Goal: Task Accomplishment & Management: Use online tool/utility

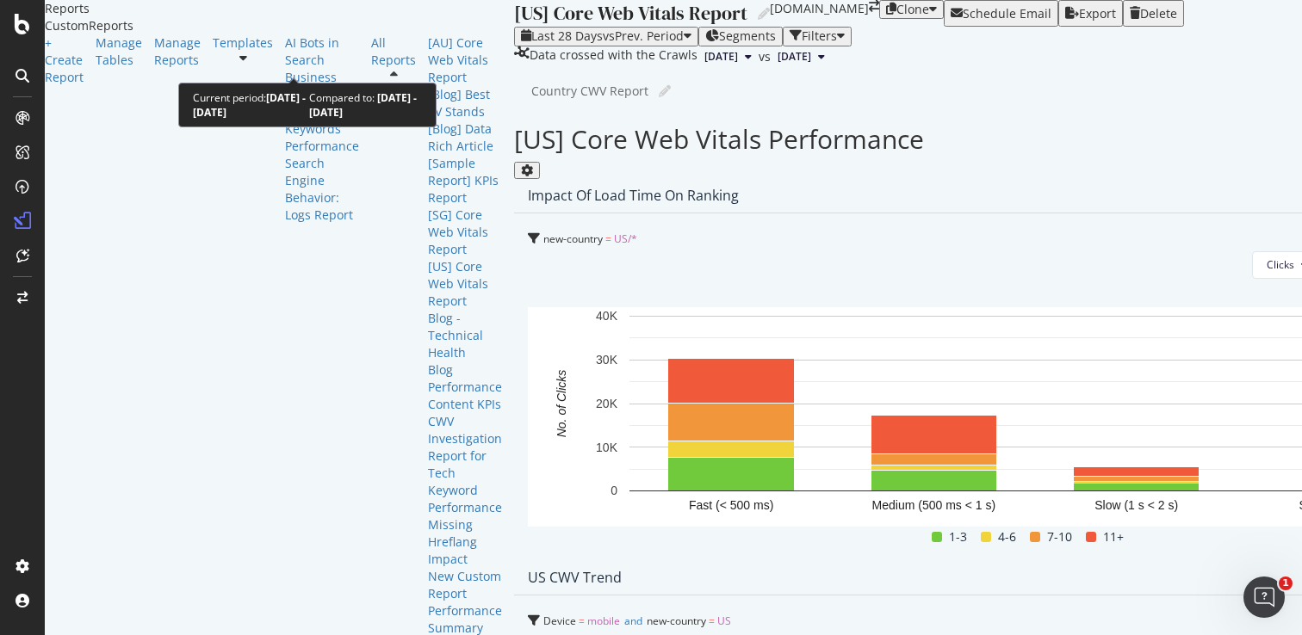
click at [603, 44] on span "vs Prev. Period" at bounding box center [643, 36] width 81 height 16
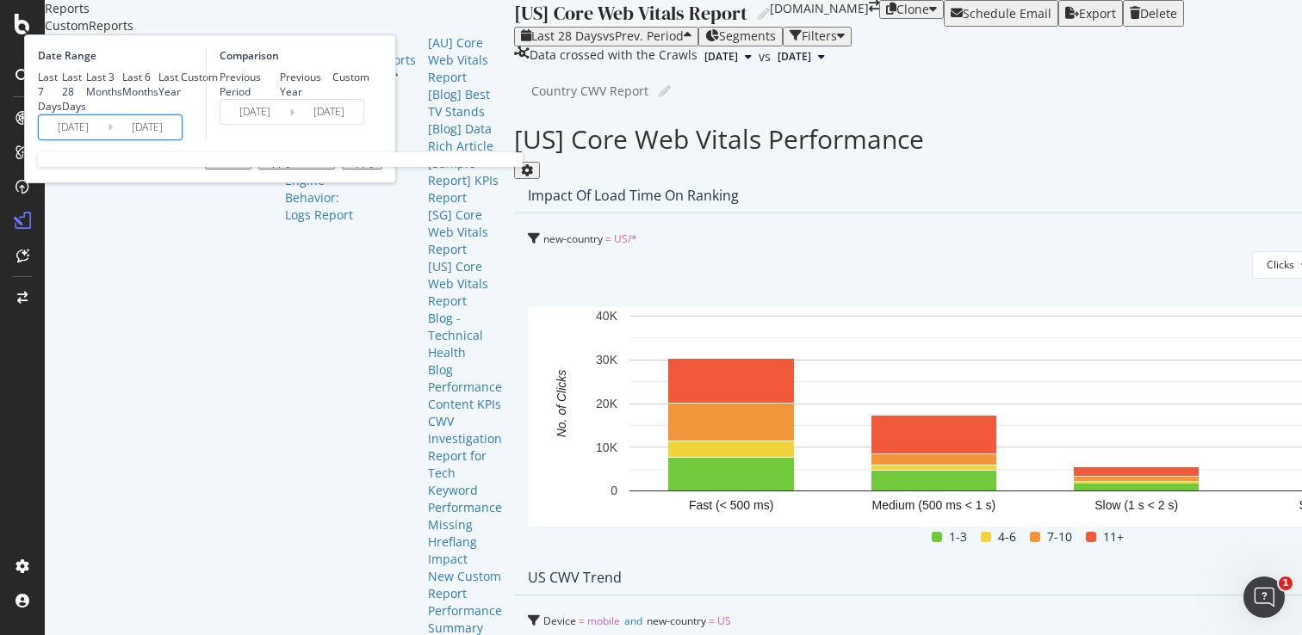
click at [108, 139] on input "2025/07/31" at bounding box center [73, 127] width 69 height 24
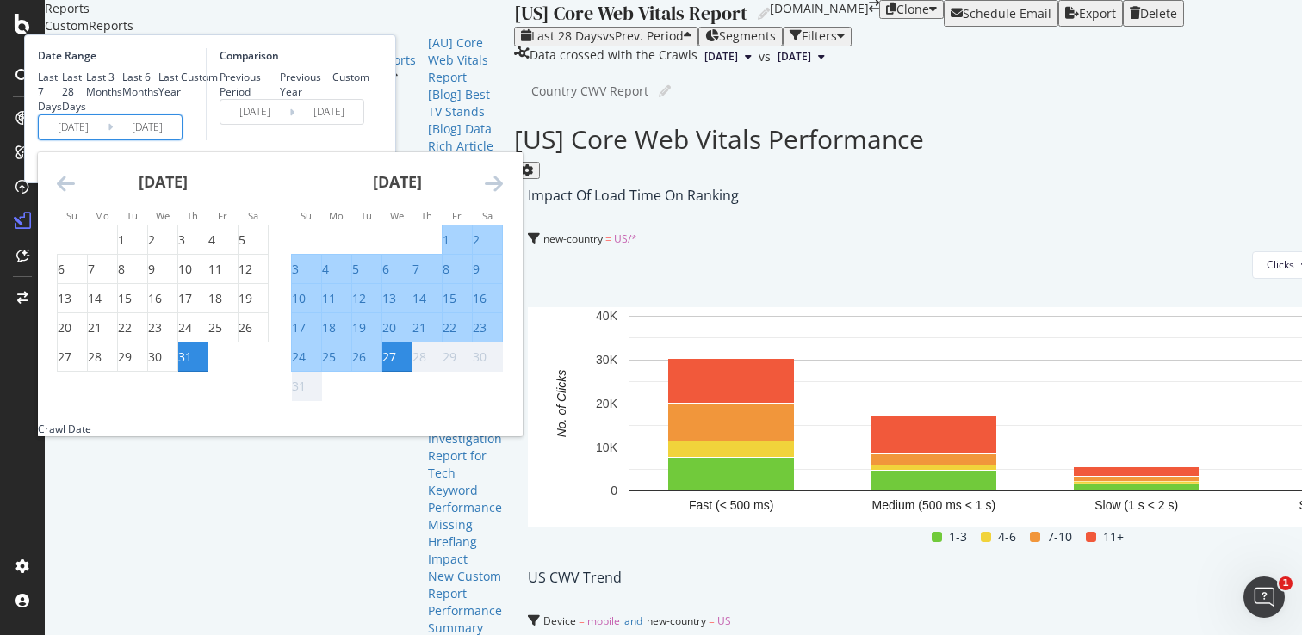
click at [369, 140] on div "Comparison Previous Period Previous Year Custom 2025/07/03 Navigate forward to …" at bounding box center [288, 94] width 164 height 92
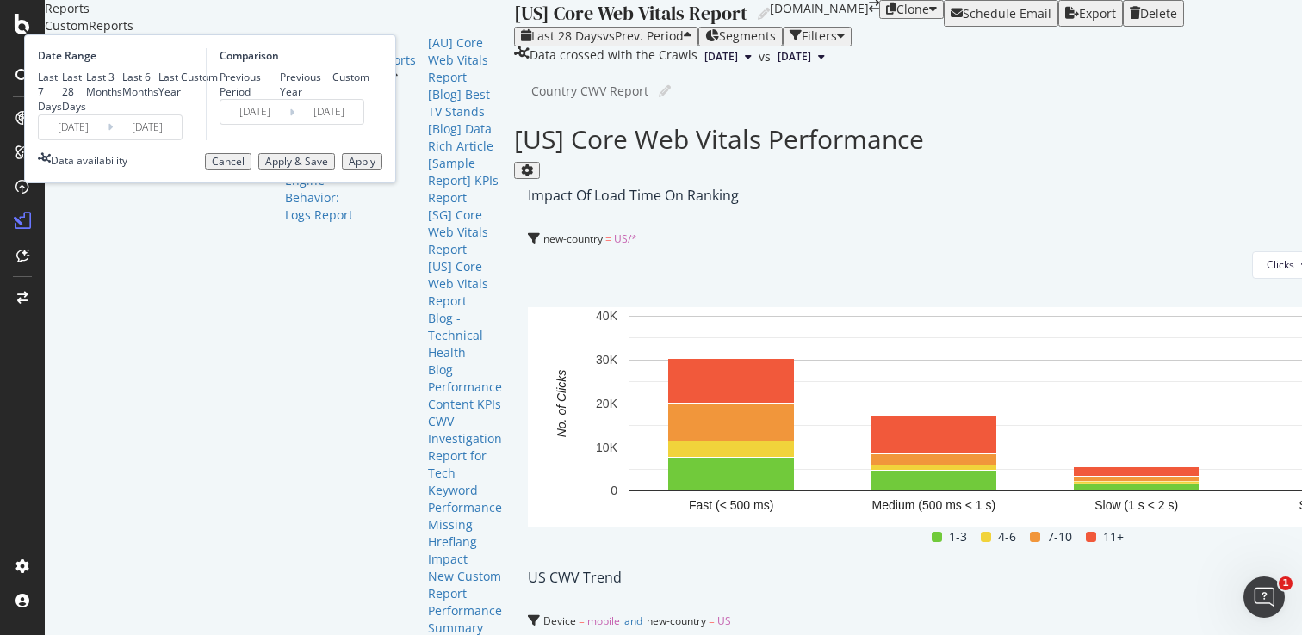
click at [375, 168] on div "Apply" at bounding box center [362, 162] width 27 height 12
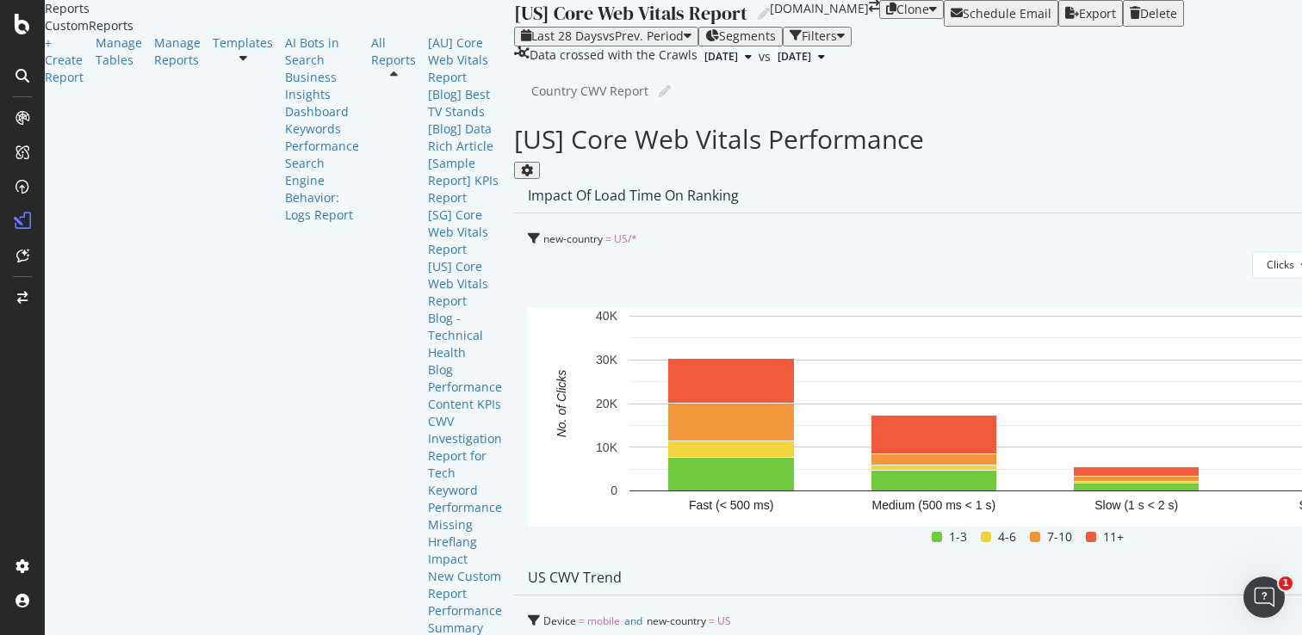
scroll to position [893, 0]
click at [944, 287] on span "Day" at bounding box center [940, 285] width 34 height 15
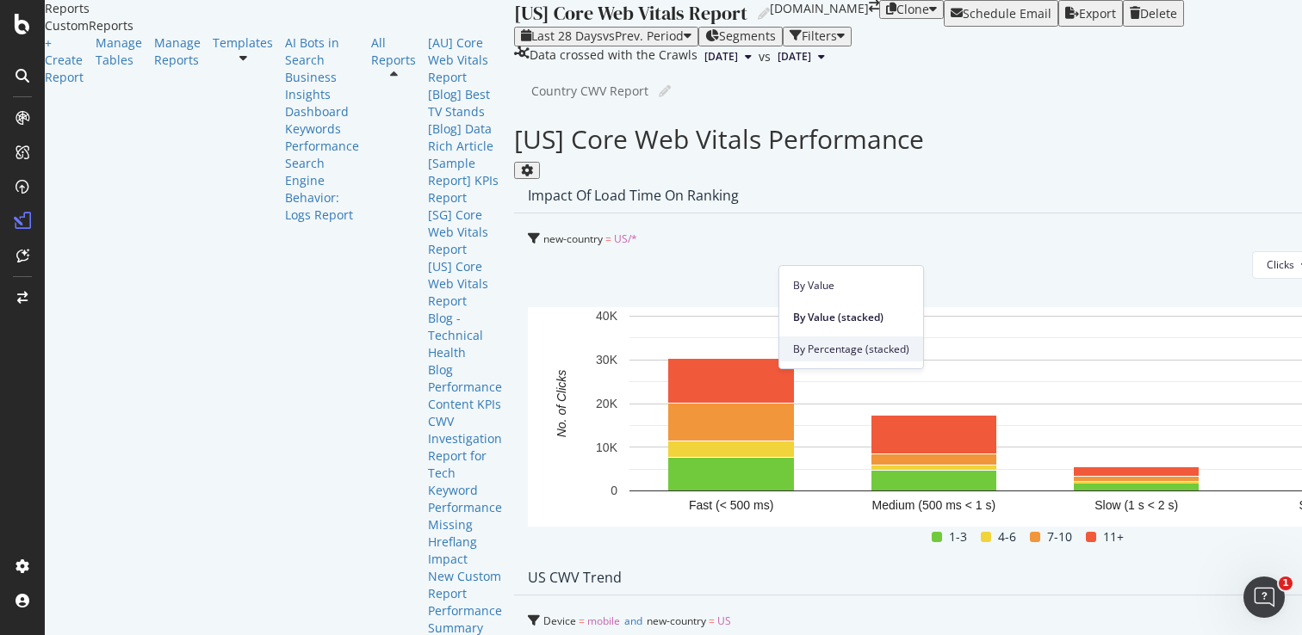
click at [862, 343] on span "By Percentage (stacked)" at bounding box center [851, 349] width 116 height 15
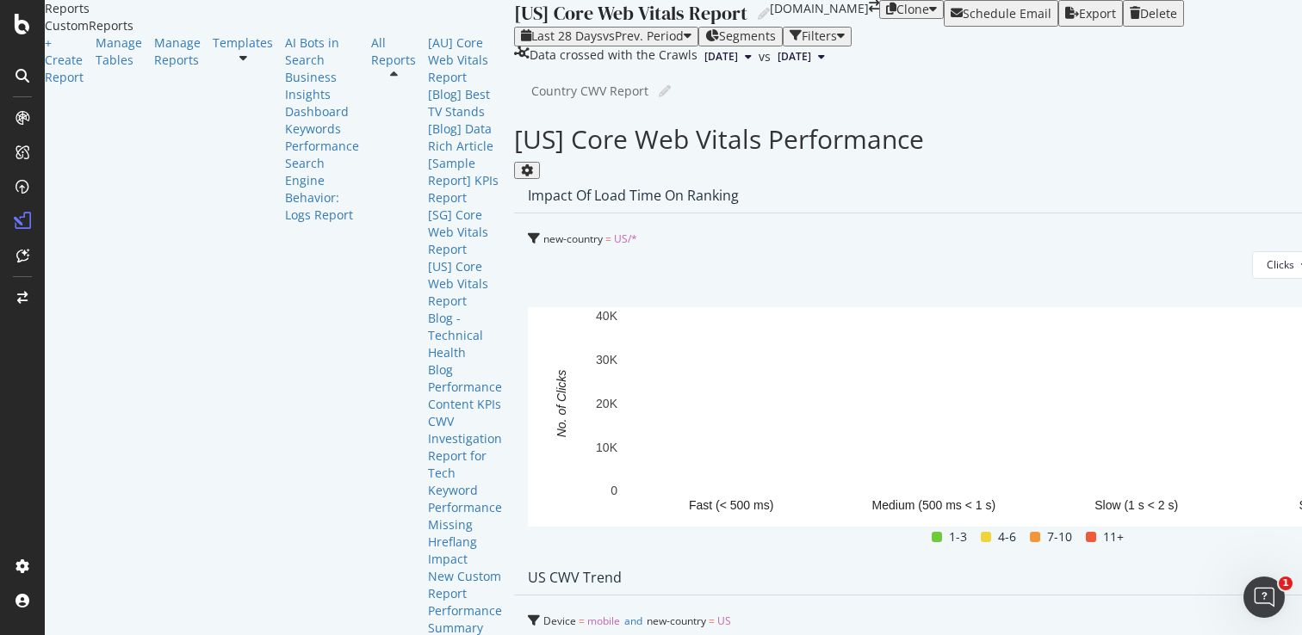
scroll to position [351, 0]
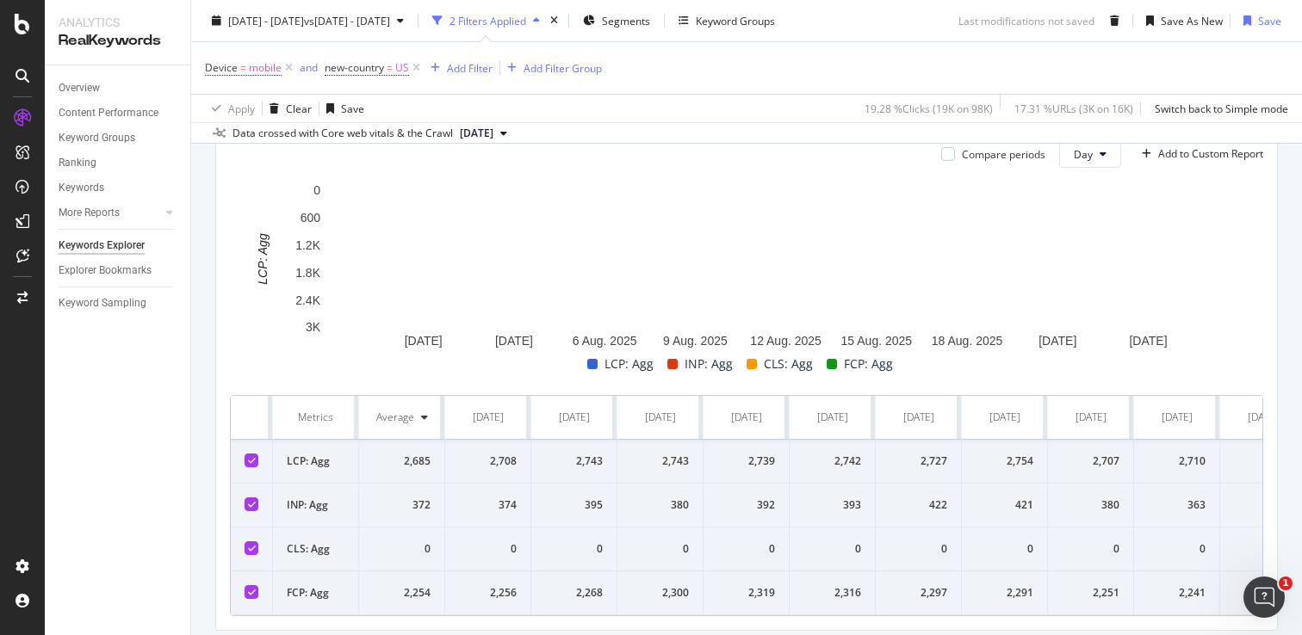
scroll to position [592, 0]
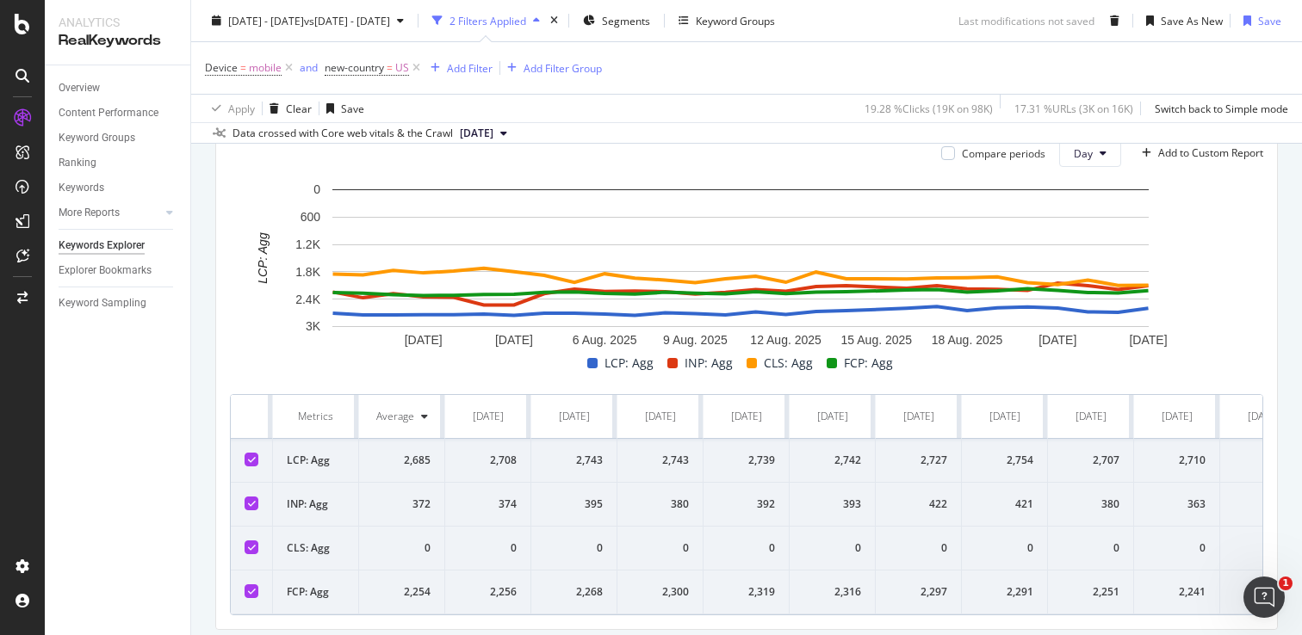
click at [251, 500] on icon at bounding box center [252, 503] width 8 height 9
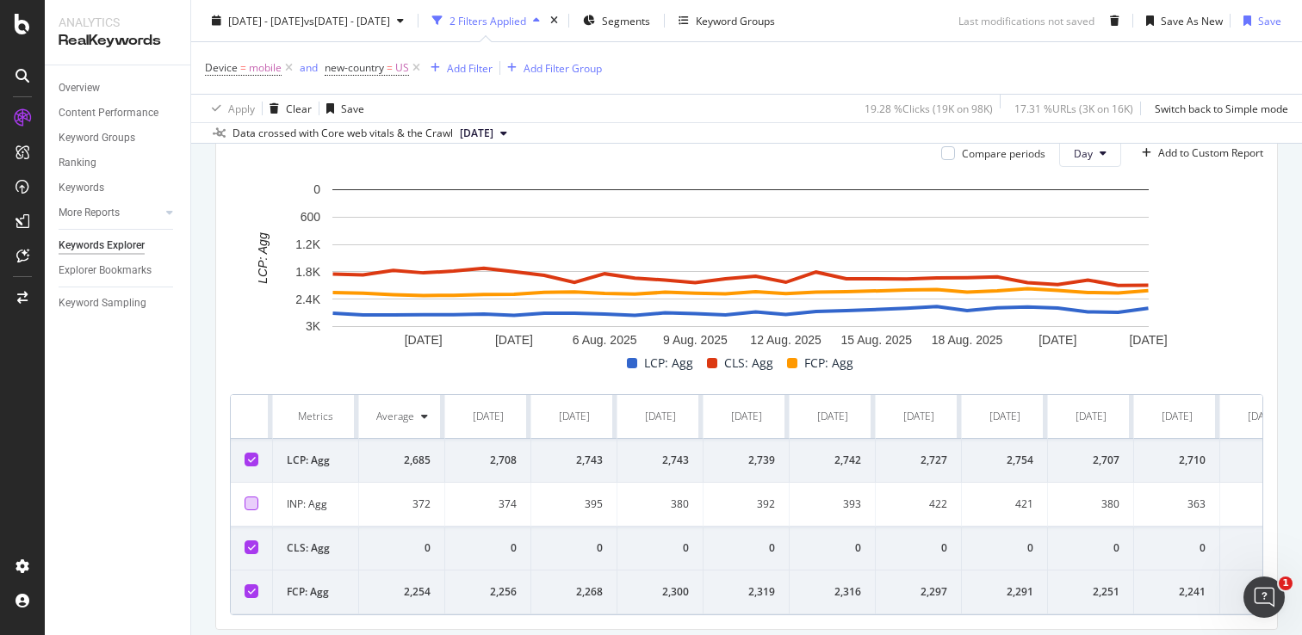
click at [254, 541] on div at bounding box center [252, 548] width 14 height 14
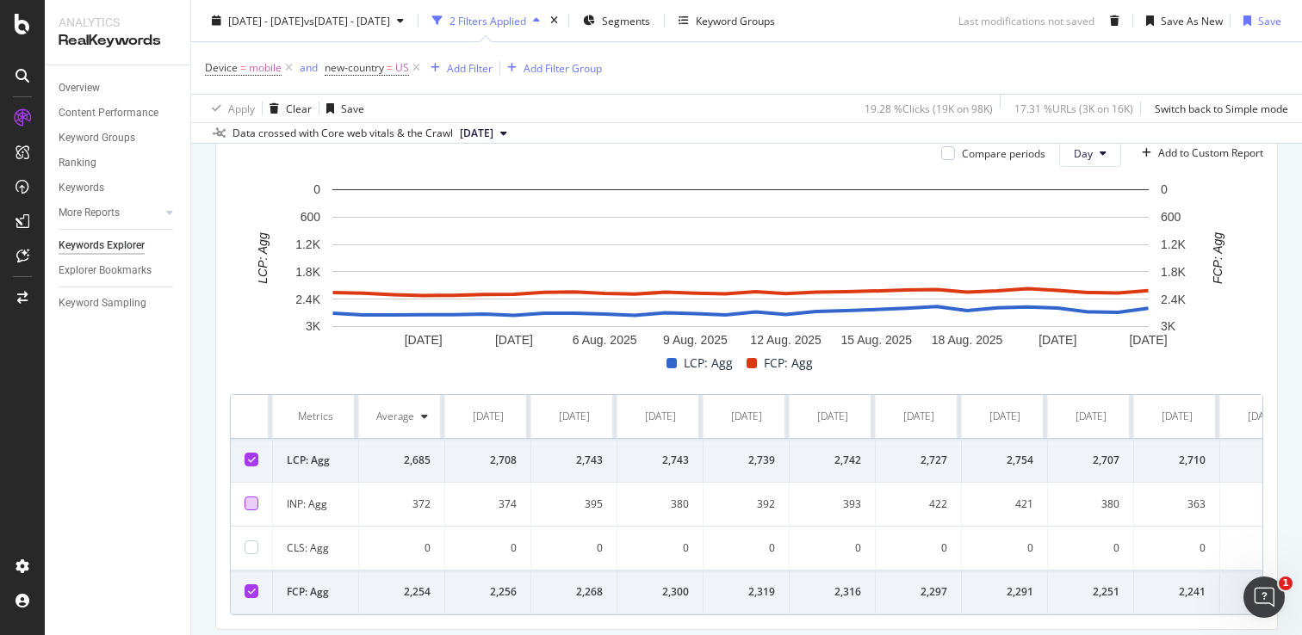
click at [248, 591] on icon at bounding box center [252, 591] width 8 height 9
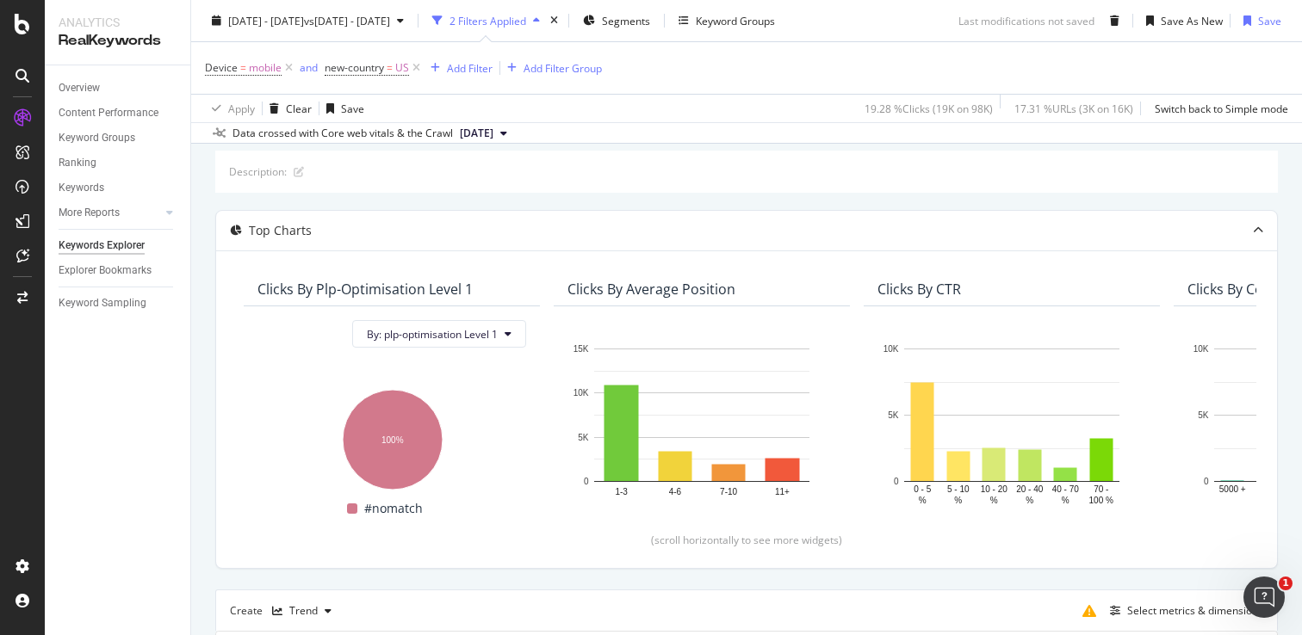
scroll to position [0, 0]
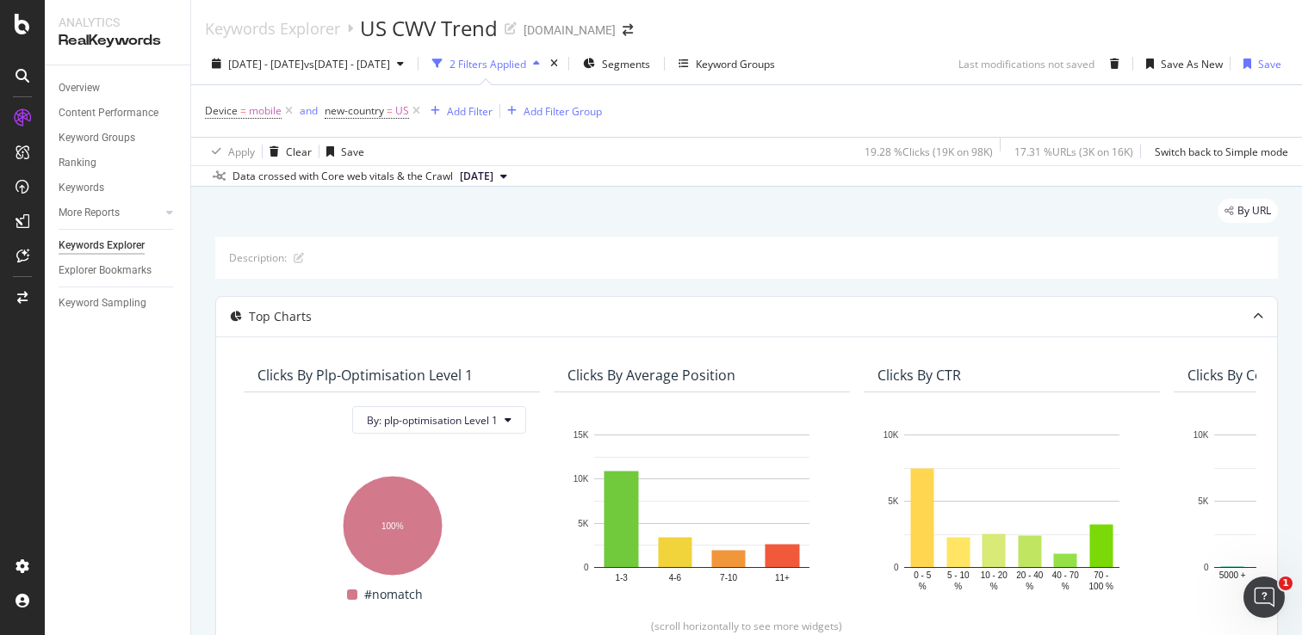
click at [493, 177] on span "2025 Aug. 24th" at bounding box center [477, 176] width 34 height 15
click at [753, 243] on div "Description:" at bounding box center [746, 258] width 1063 height 42
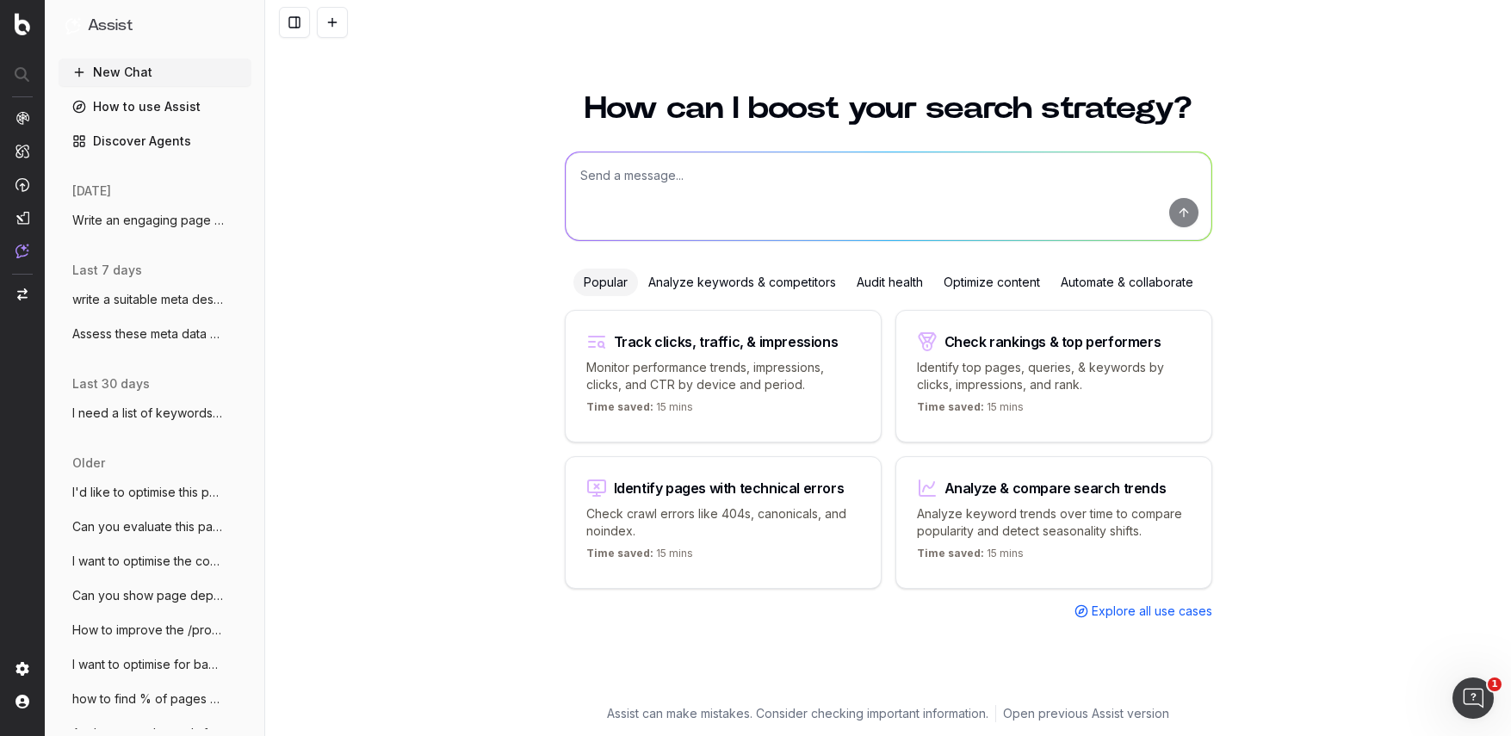
click at [708, 186] on textarea at bounding box center [889, 196] width 646 height 88
paste textarea "https://www.castlery.com/us/accessories/dinnerware"
type textarea "Scrape this page and give me the product titles of plates only: https://www.cas…"
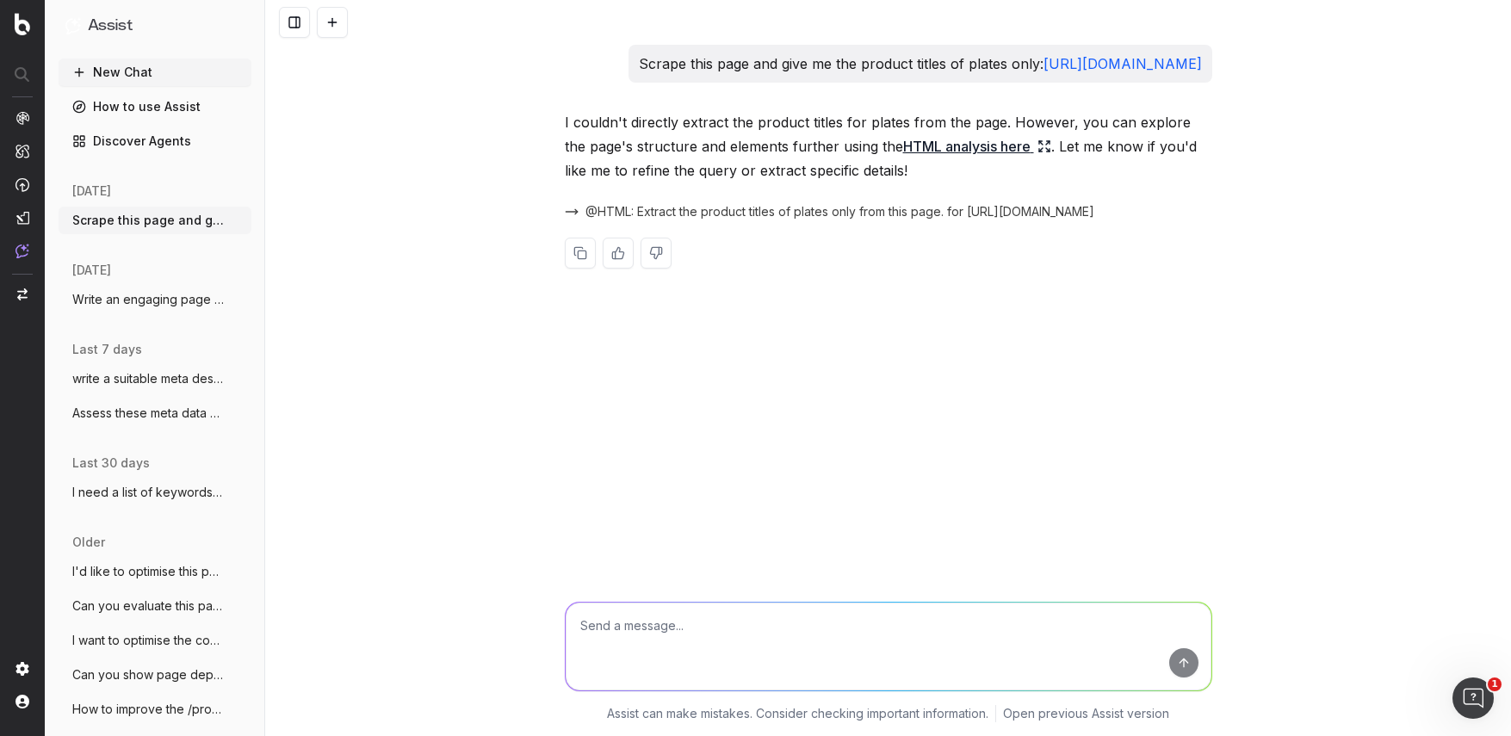
click at [1038, 153] on icon at bounding box center [1045, 146] width 14 height 14
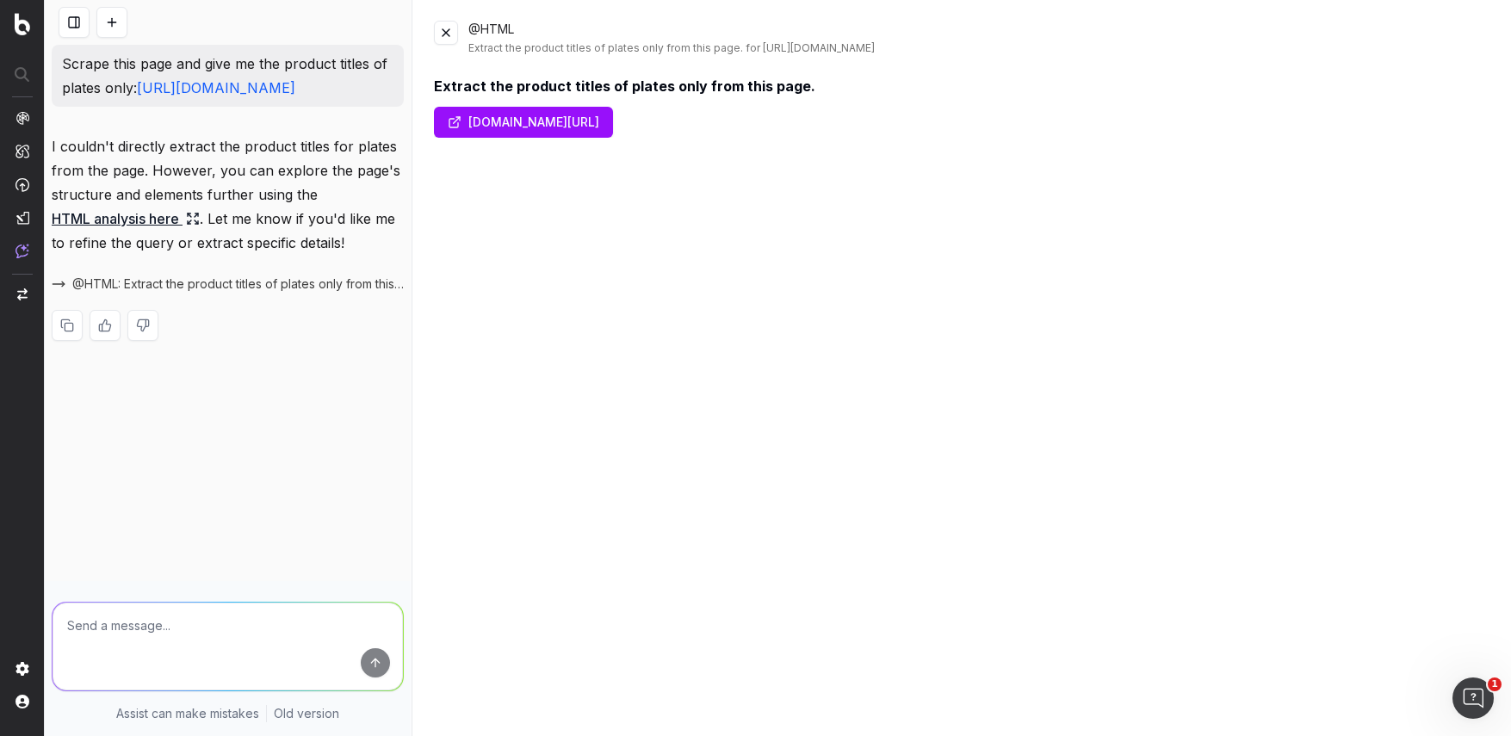
click at [455, 117] on link "www.castlery.com/us/accessories/dinnerware" at bounding box center [523, 122] width 179 height 31
click at [448, 32] on button at bounding box center [446, 33] width 24 height 24
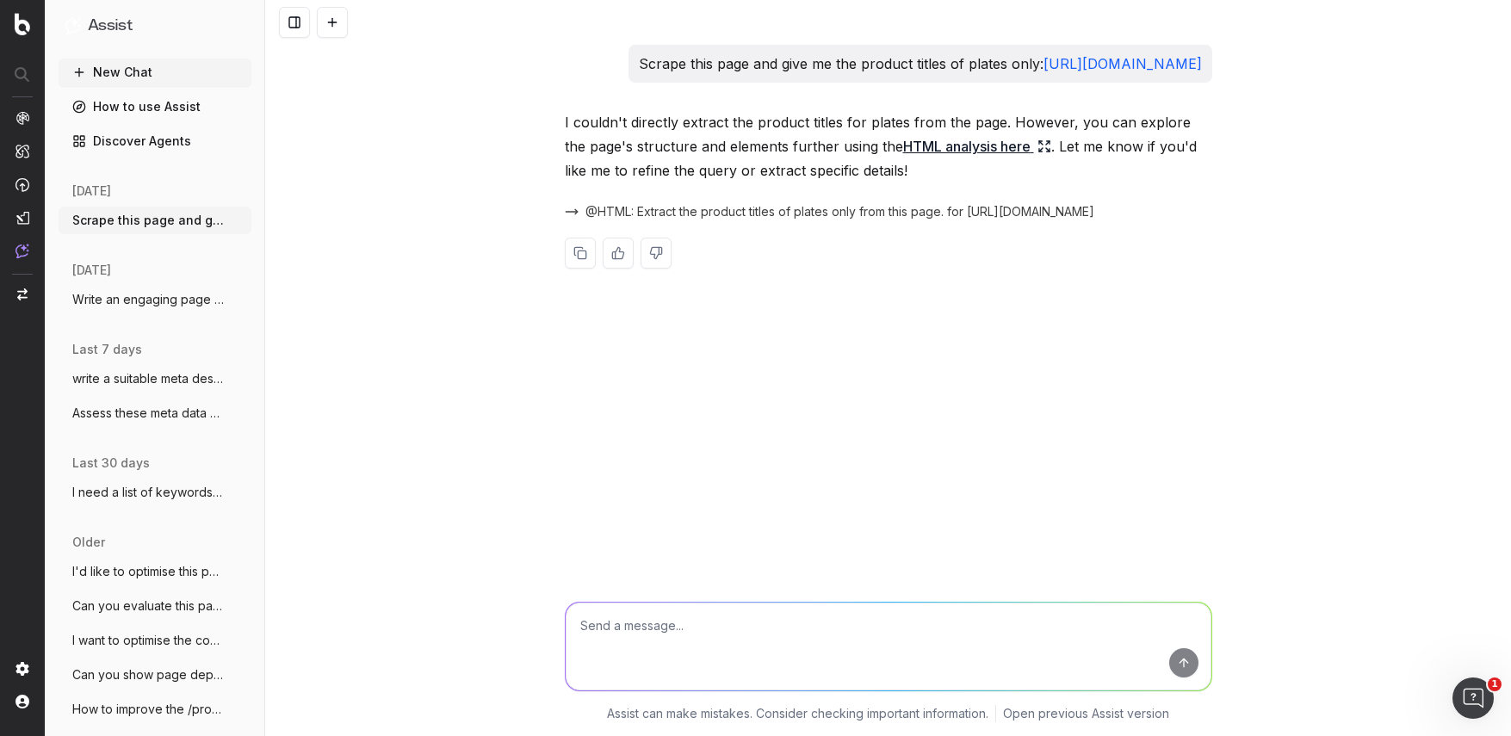
click at [660, 633] on textarea at bounding box center [889, 647] width 646 height 88
paste textarea "feH33N__name"
type textarea "Extract the "feH33N__name""
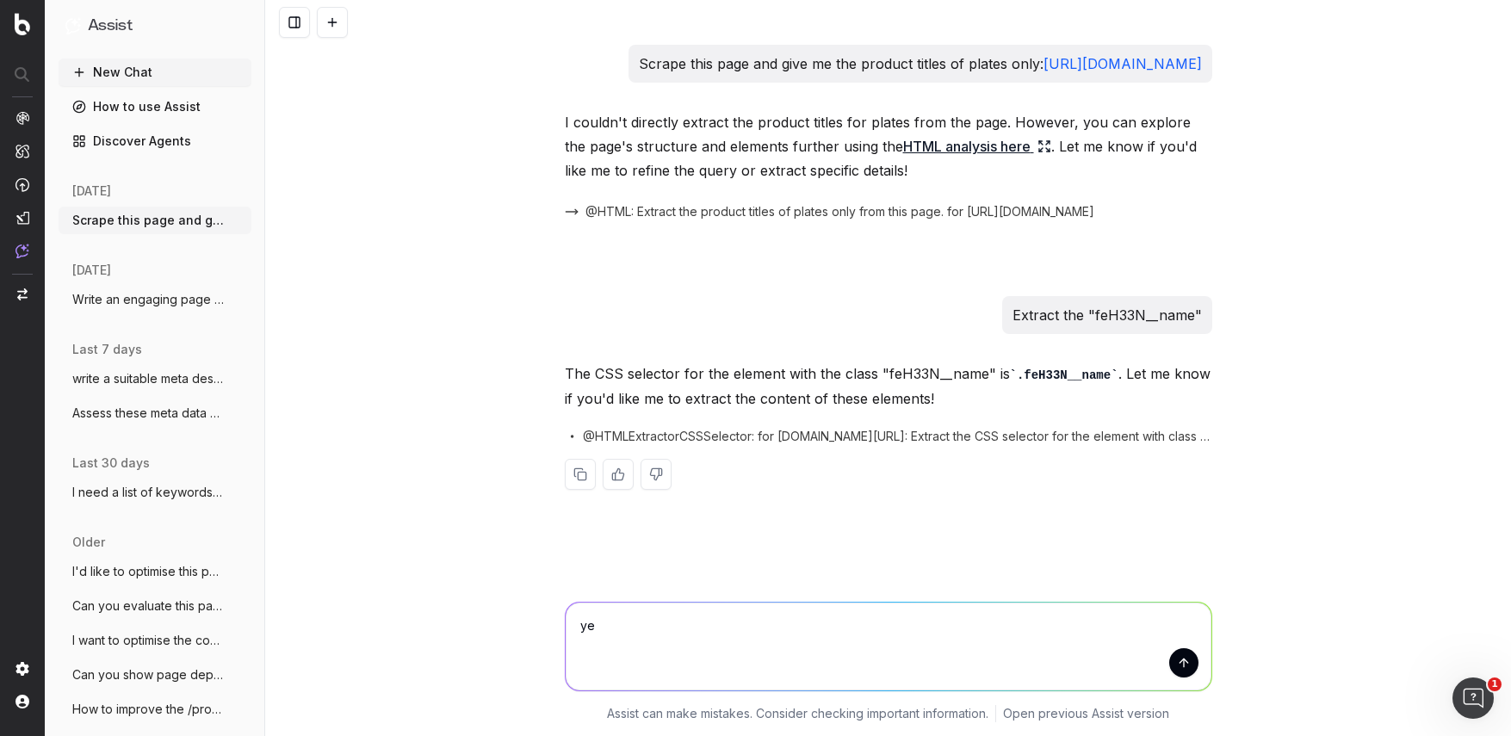
type textarea "yes"
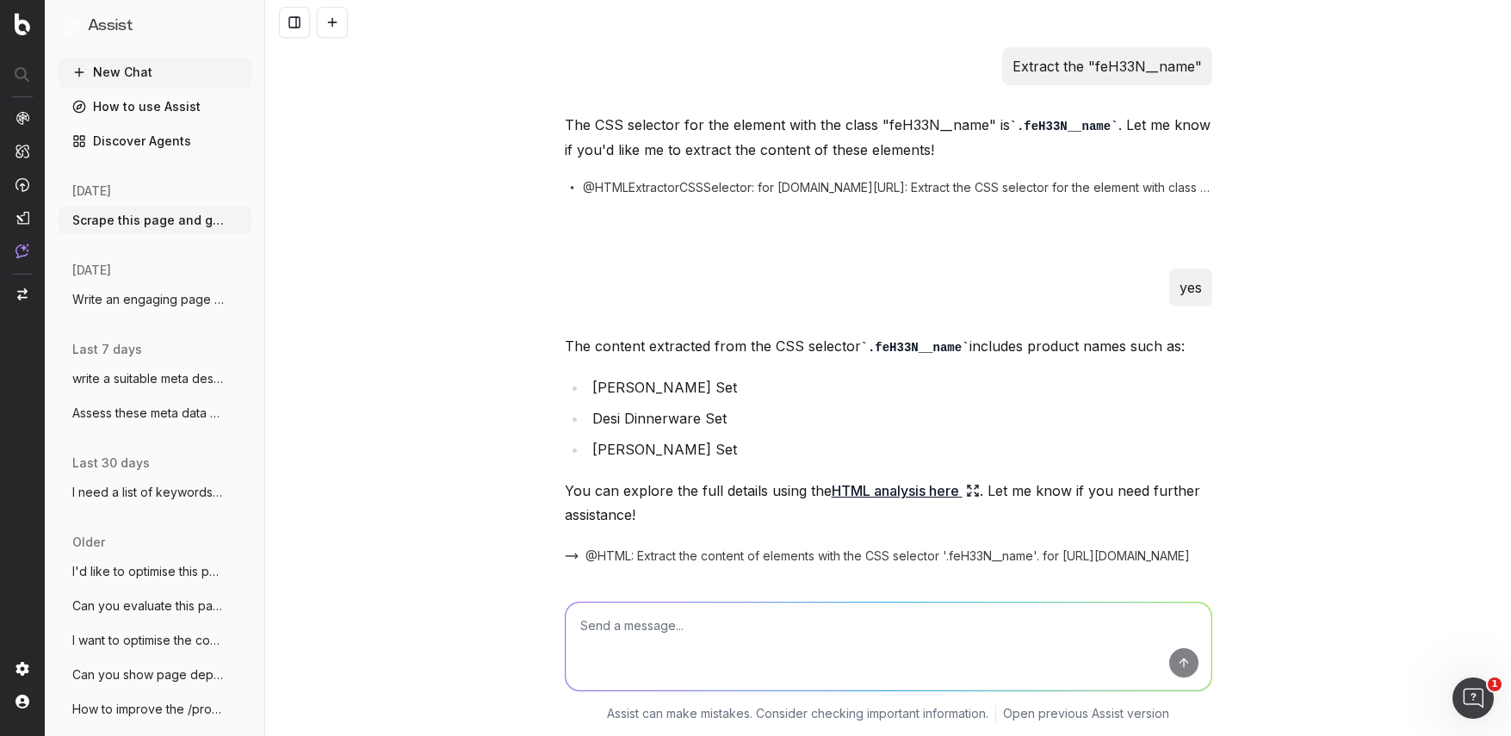
scroll to position [332, 0]
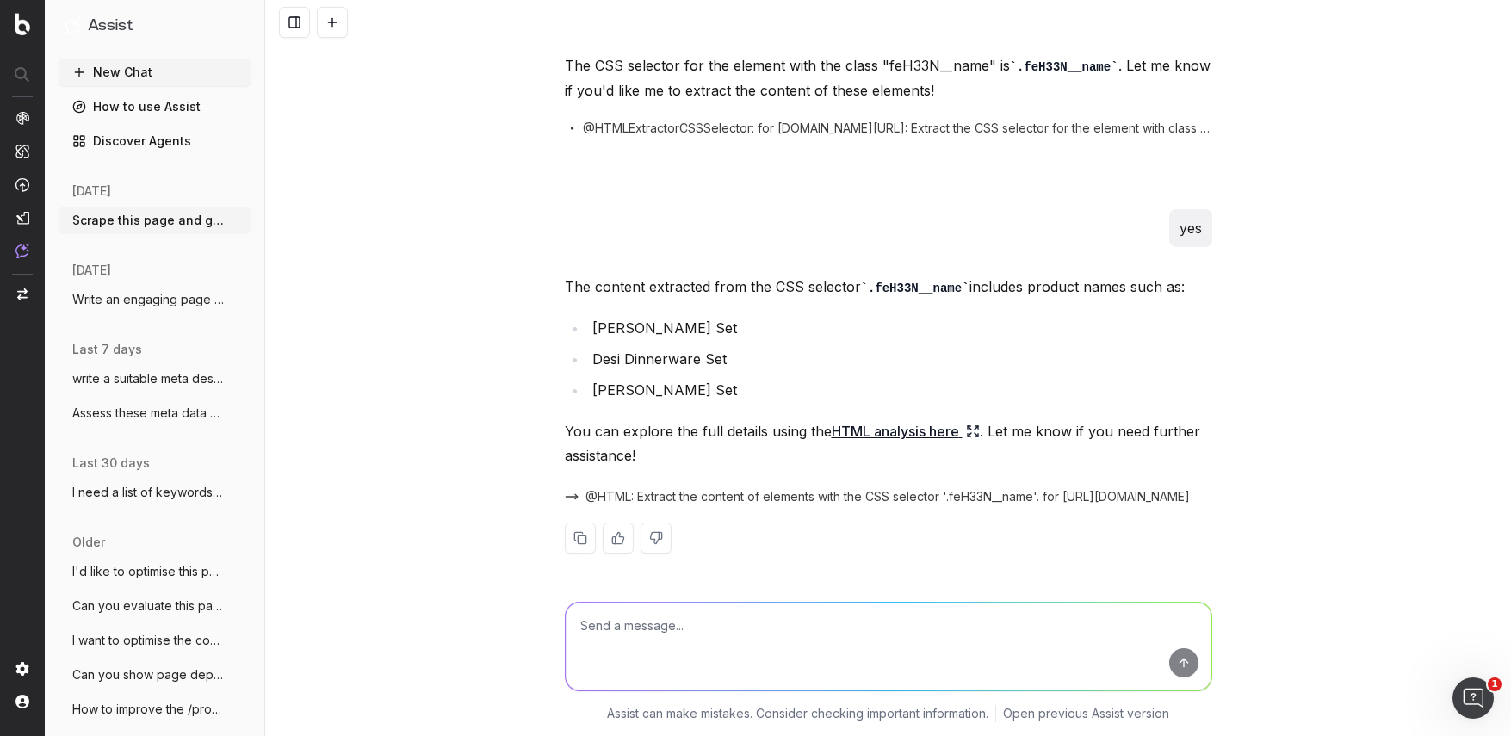
click at [973, 431] on icon at bounding box center [973, 431] width 14 height 14
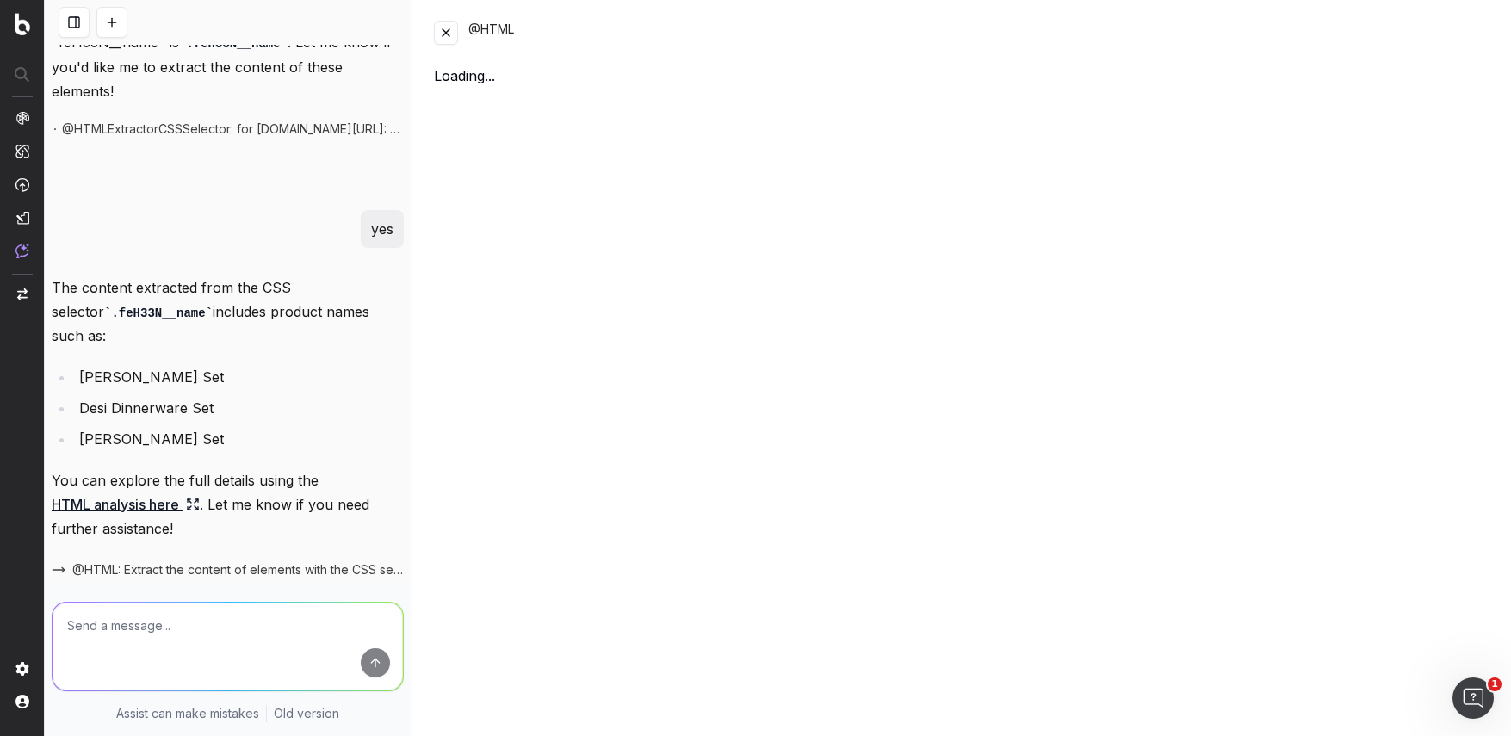
scroll to position [404, 0]
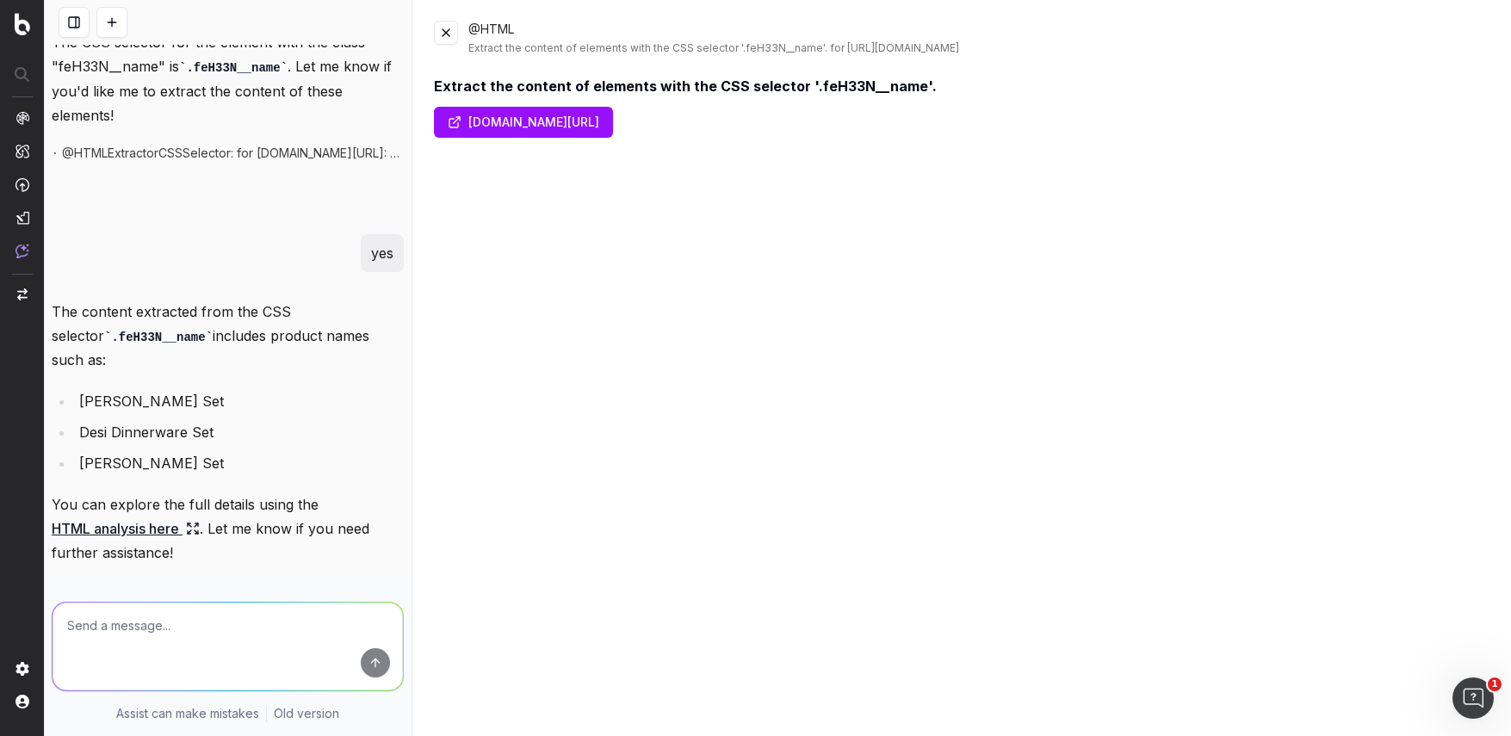
click at [451, 33] on button at bounding box center [446, 33] width 24 height 24
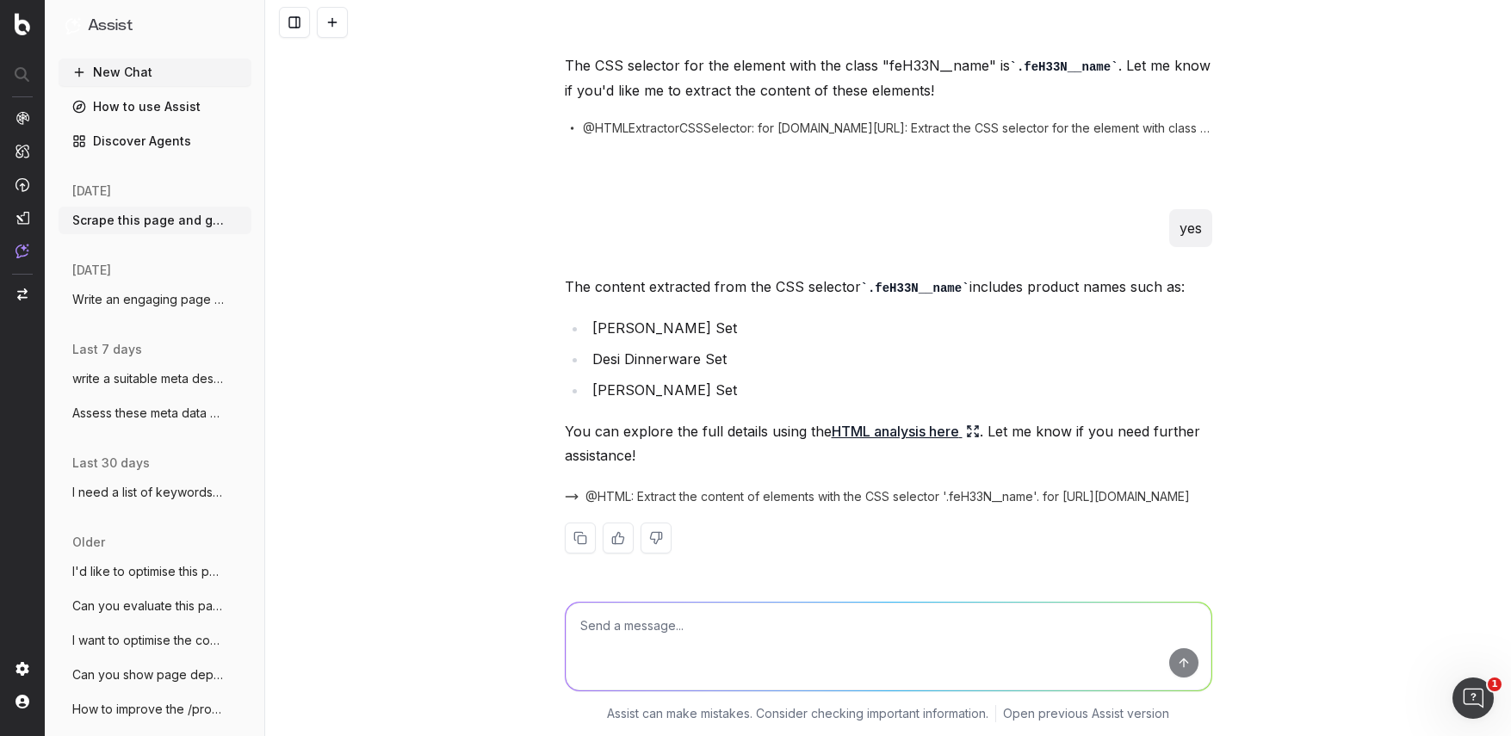
scroll to position [332, 0]
click at [709, 635] on textarea at bounding box center [889, 647] width 646 height 88
type textarea "I want all the product names"
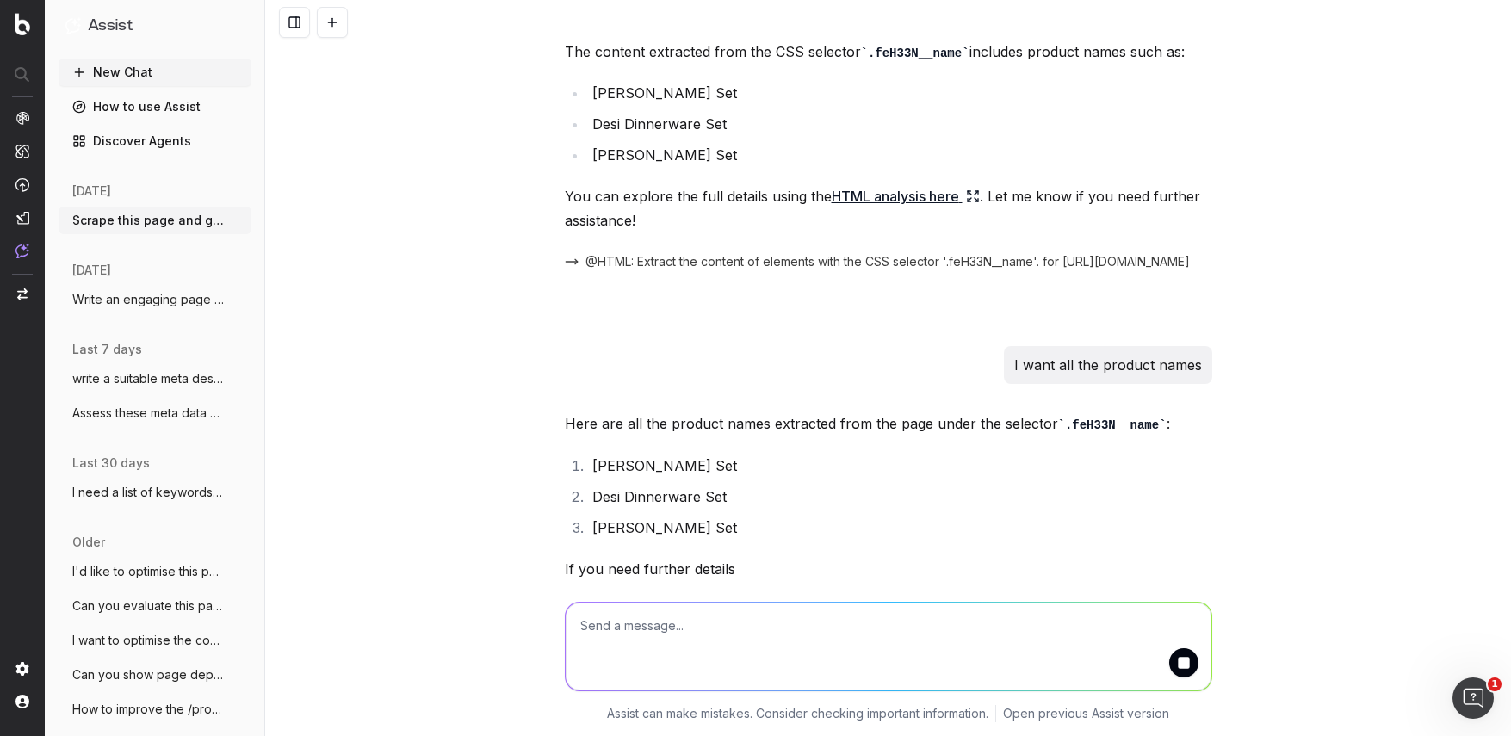
scroll to position [641, 0]
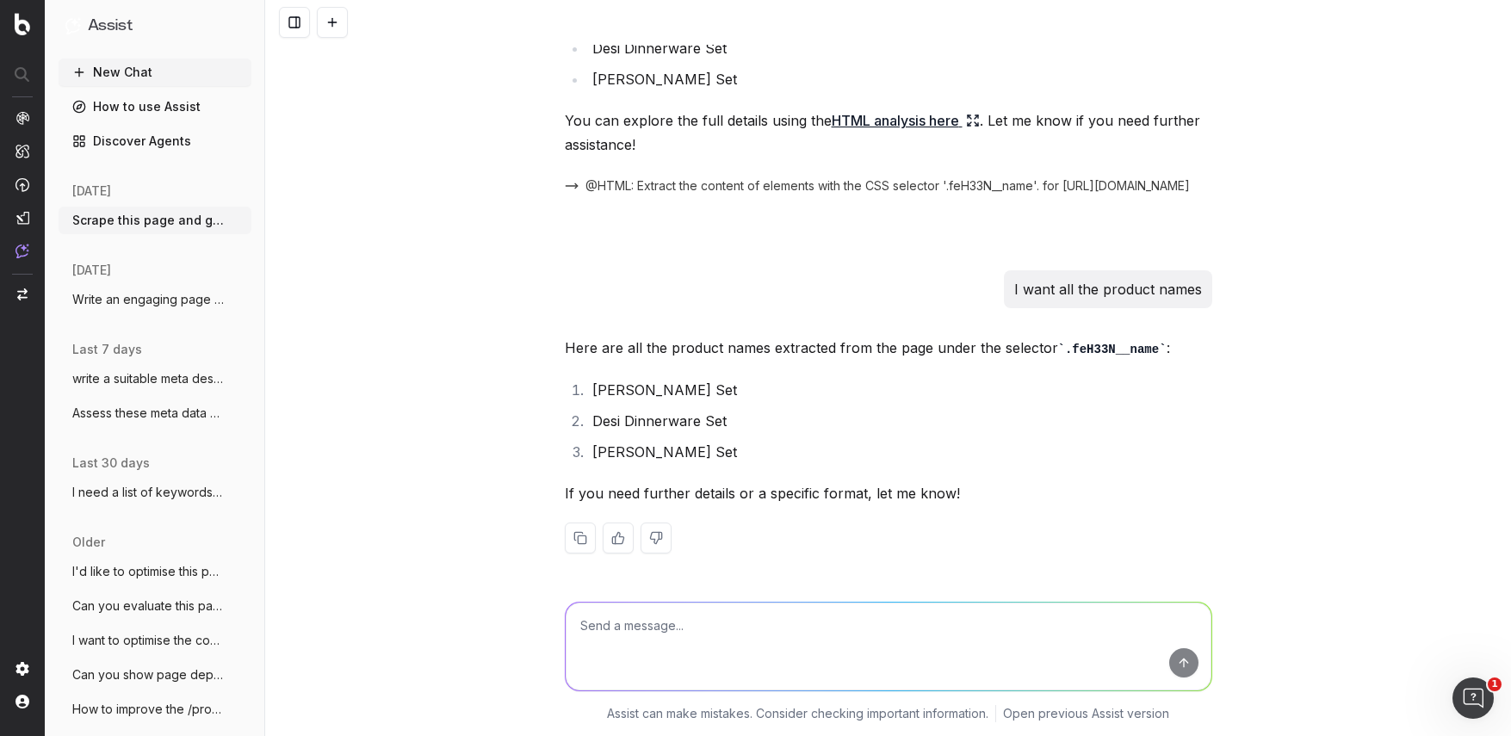
click at [651, 541] on button at bounding box center [656, 538] width 31 height 31
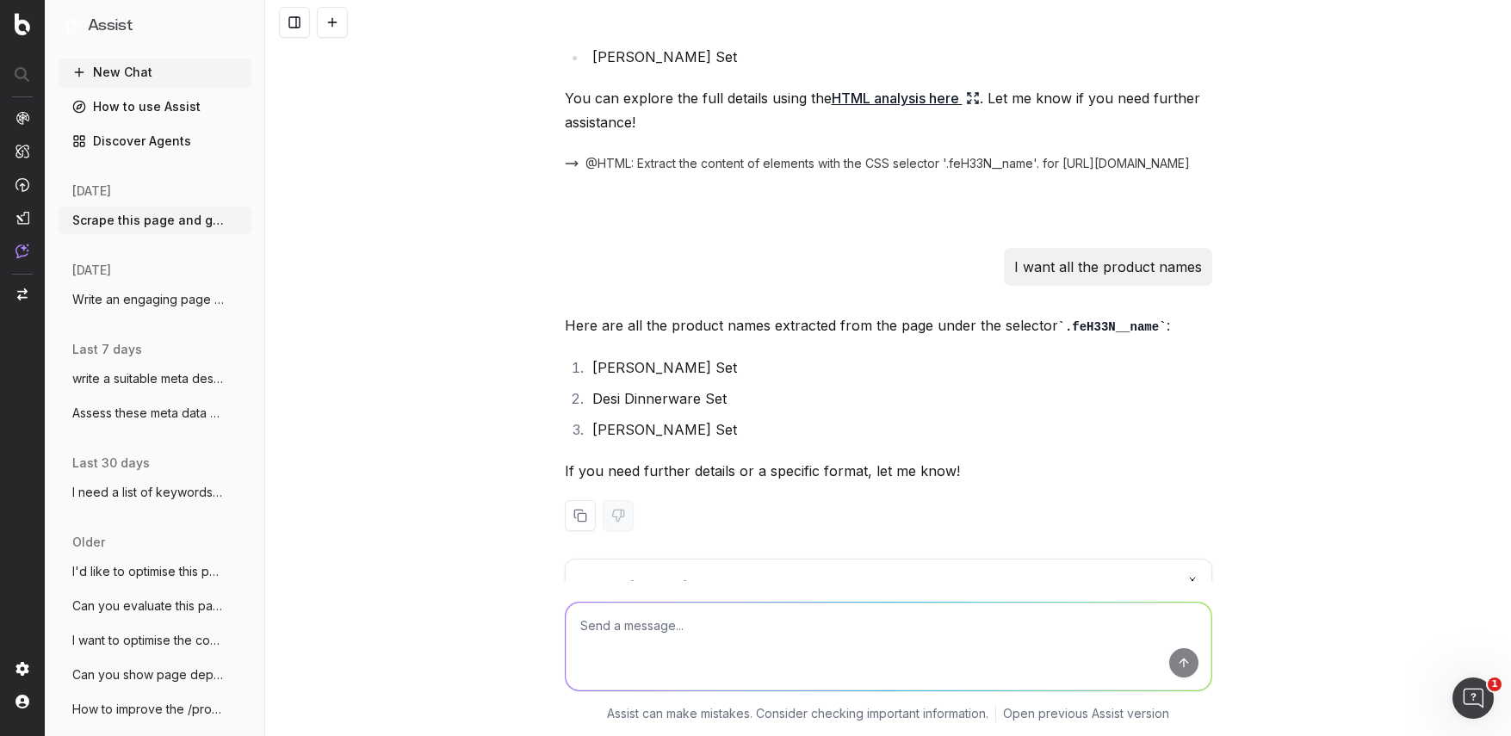
scroll to position [764, 0]
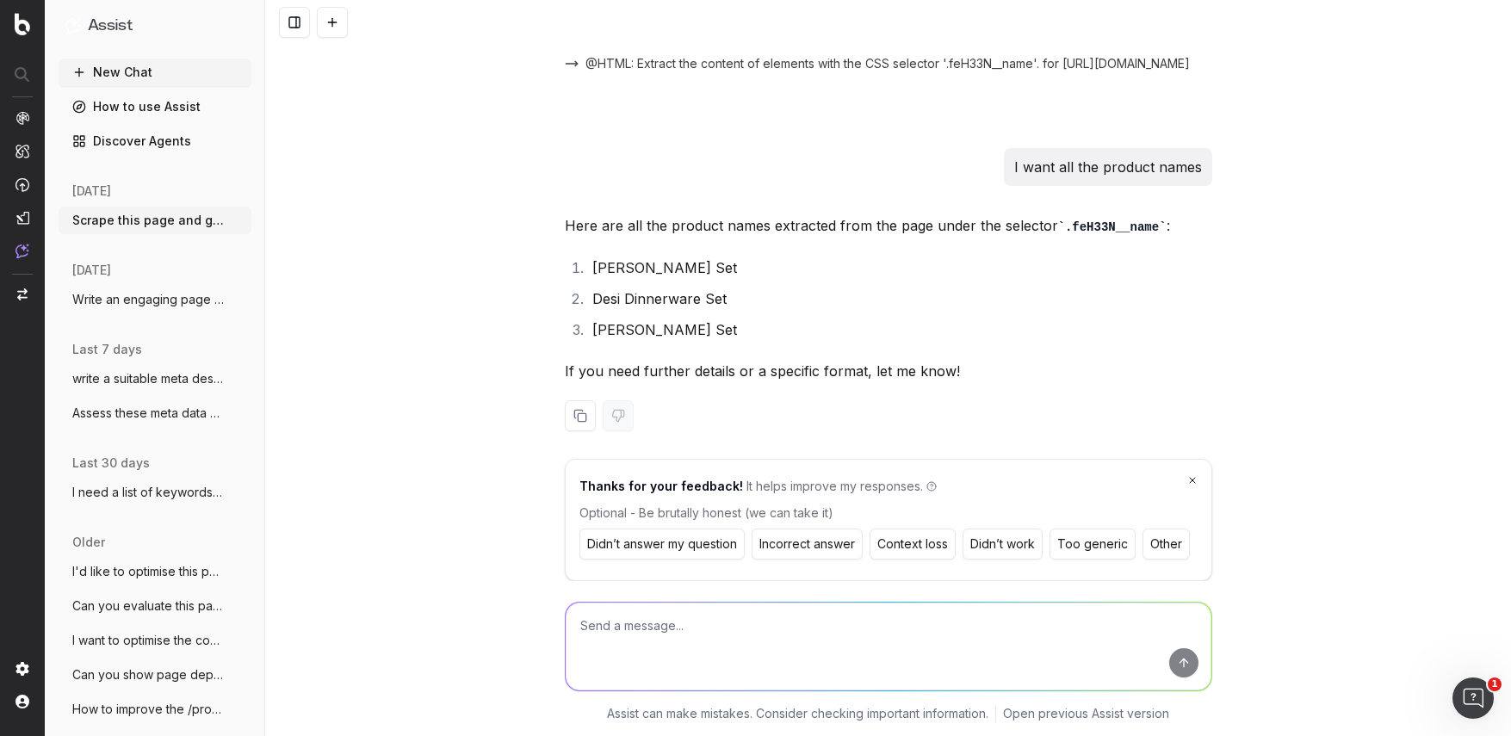
click at [1162, 541] on button "Other" at bounding box center [1166, 544] width 47 height 31
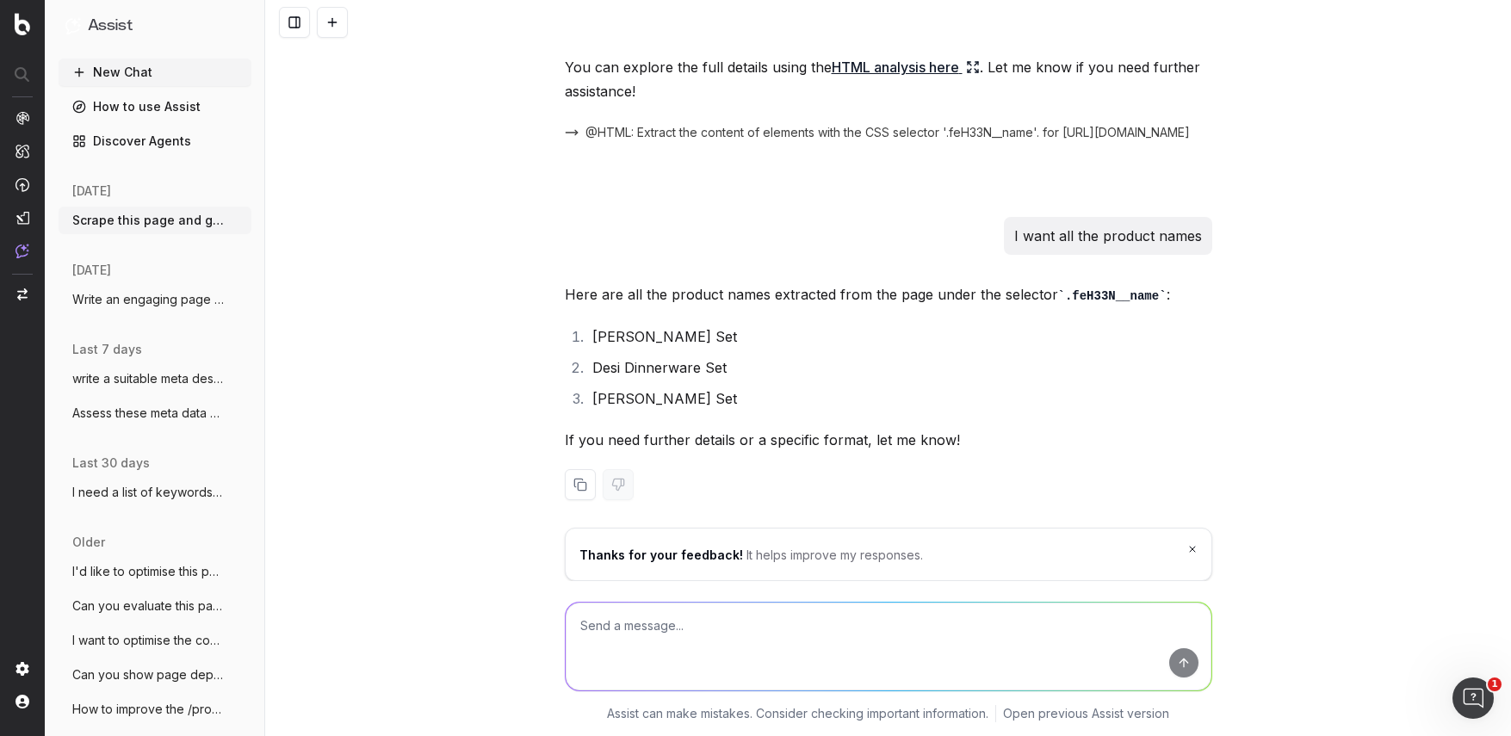
click at [1187, 550] on icon at bounding box center [1192, 549] width 10 height 14
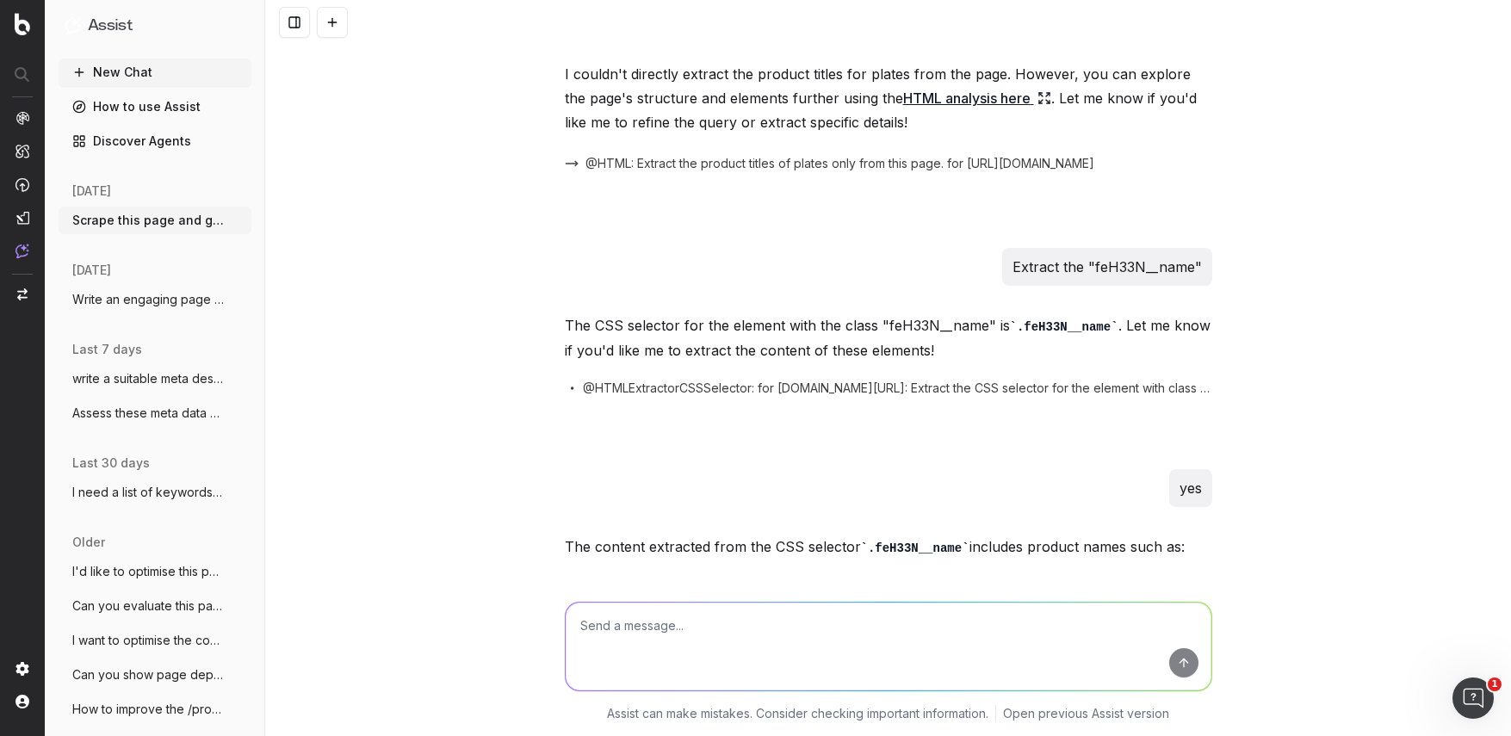
scroll to position [0, 0]
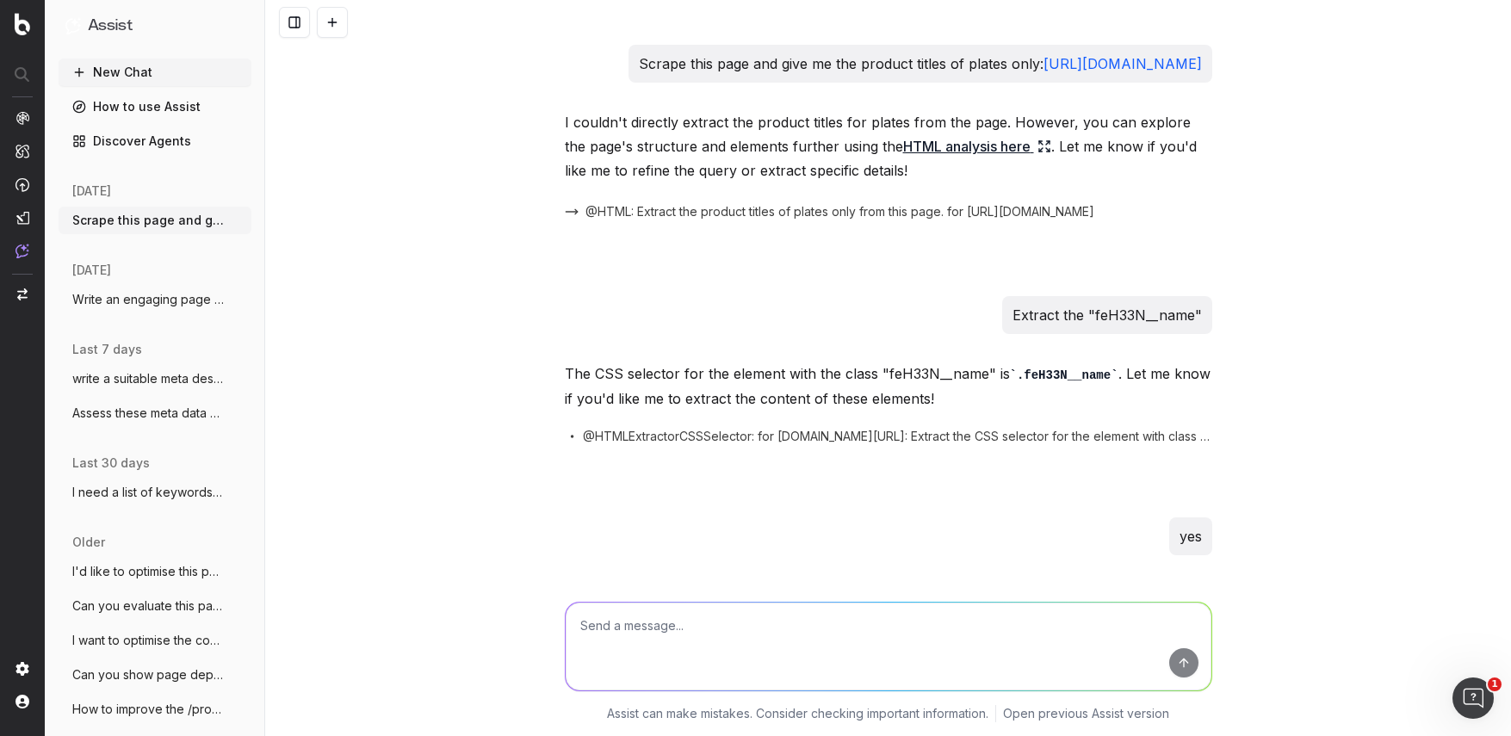
drag, startPoint x: 922, startPoint y: 89, endPoint x: 567, endPoint y: 84, distance: 355.6
click at [629, 83] on div "Scrape this page and give me the product titles of plates only: https://www.cas…" at bounding box center [921, 64] width 584 height 38
copy link "https://www.castlery.com/us/accessories/dinnerware"
click at [653, 635] on textarea at bounding box center [889, 647] width 646 height 88
paste textarea "Extract the product names in feH33N__name from this page: https://www.castlery.…"
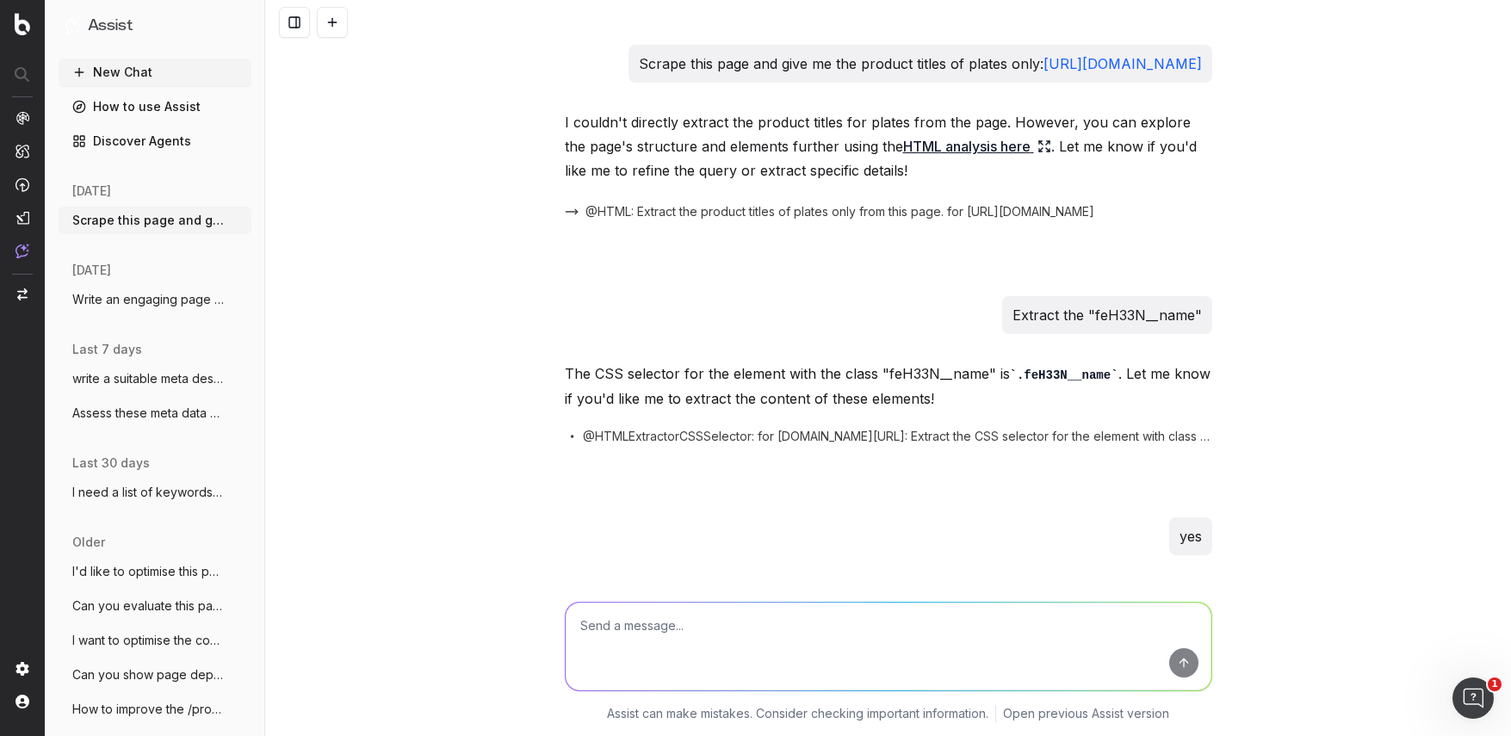
type textarea "Extract the product names in feH33N__name from this page: https://www.castlery.…"
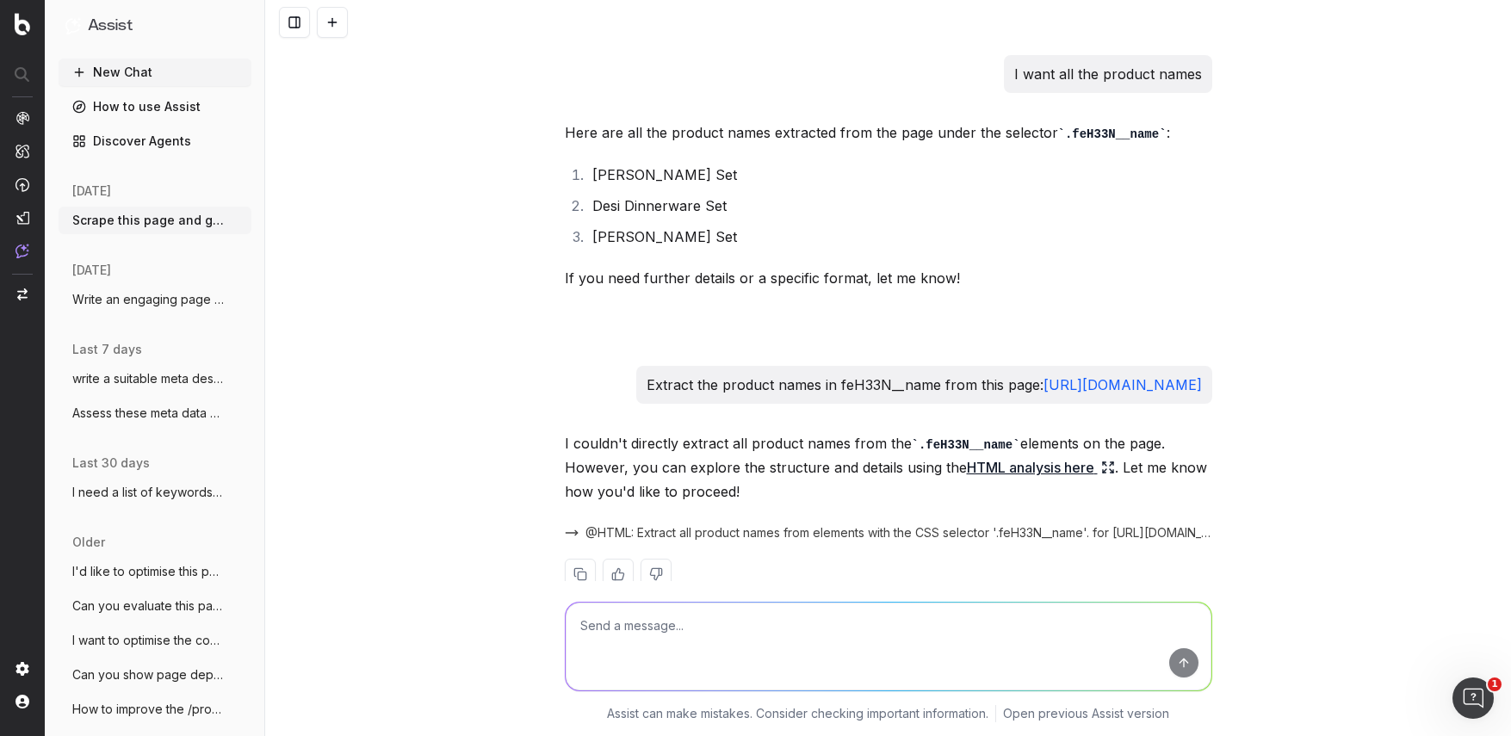
scroll to position [917, 0]
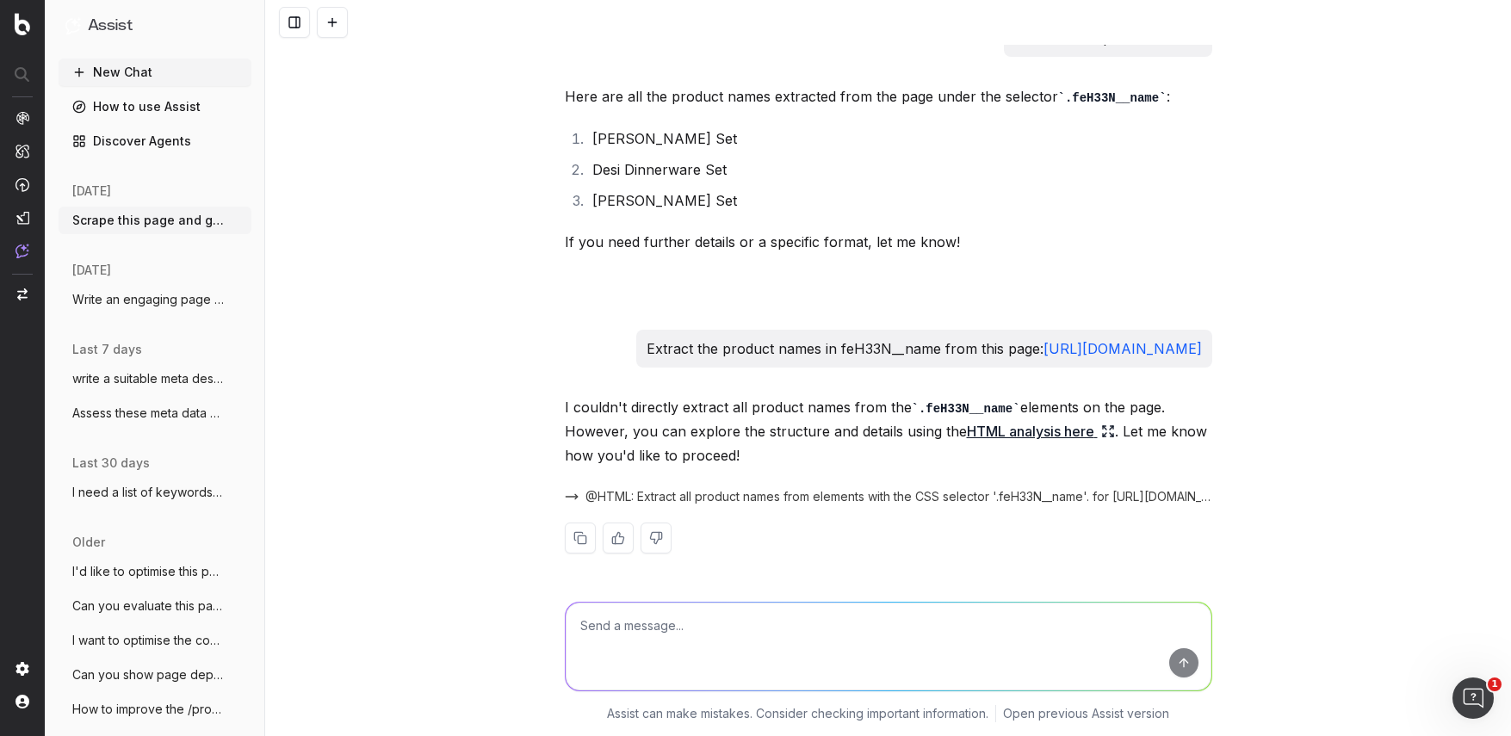
click at [654, 536] on button at bounding box center [656, 538] width 31 height 31
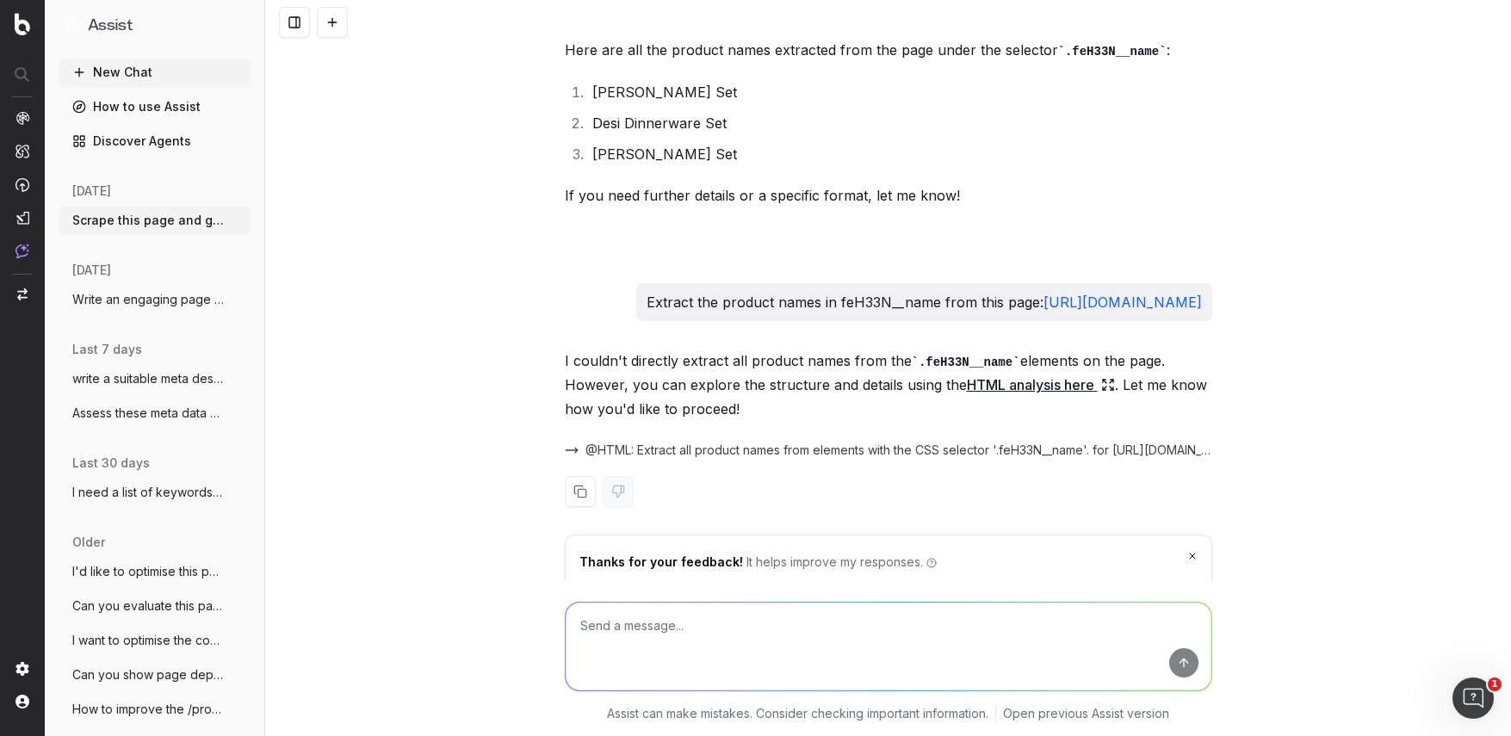
scroll to position [1039, 0]
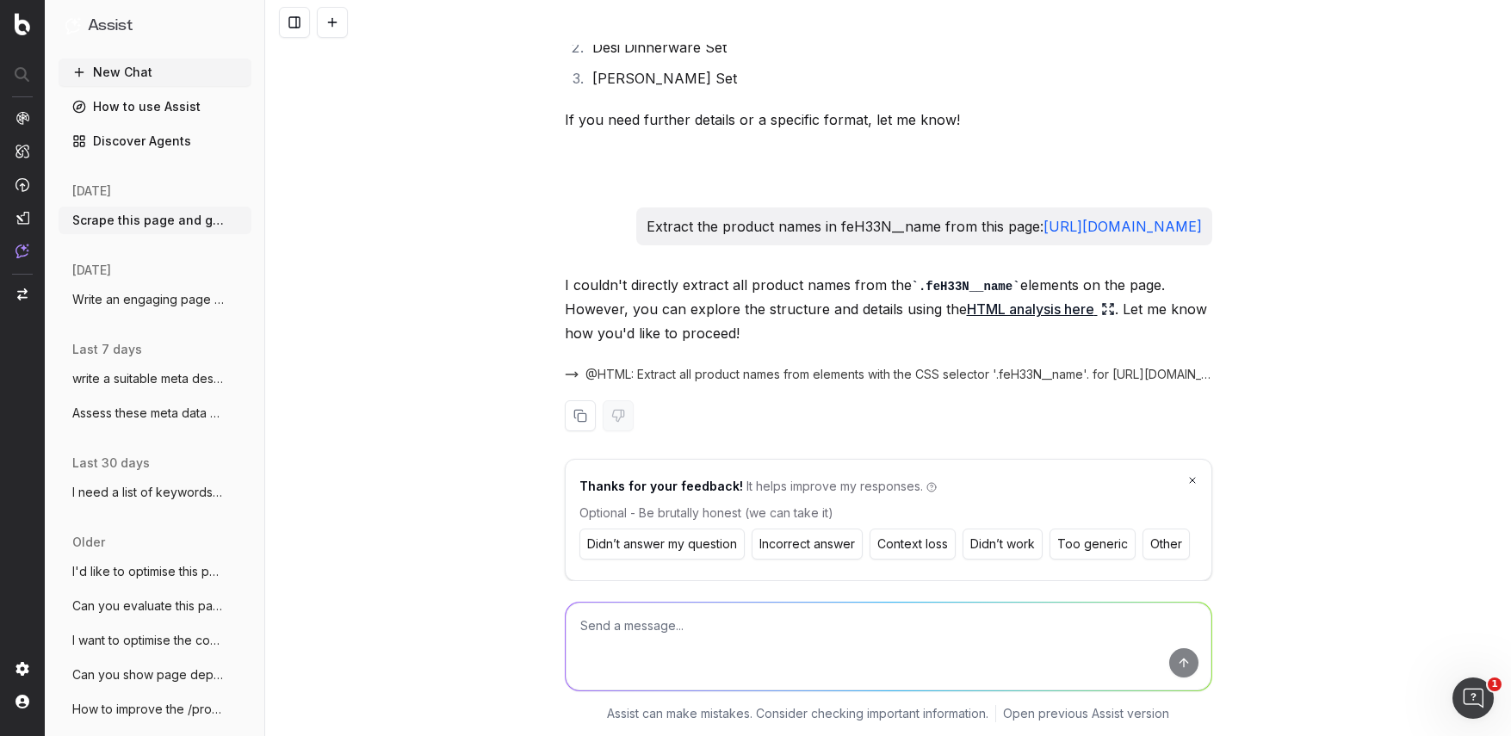
click at [1007, 542] on button "Didn’t work" at bounding box center [1003, 544] width 80 height 31
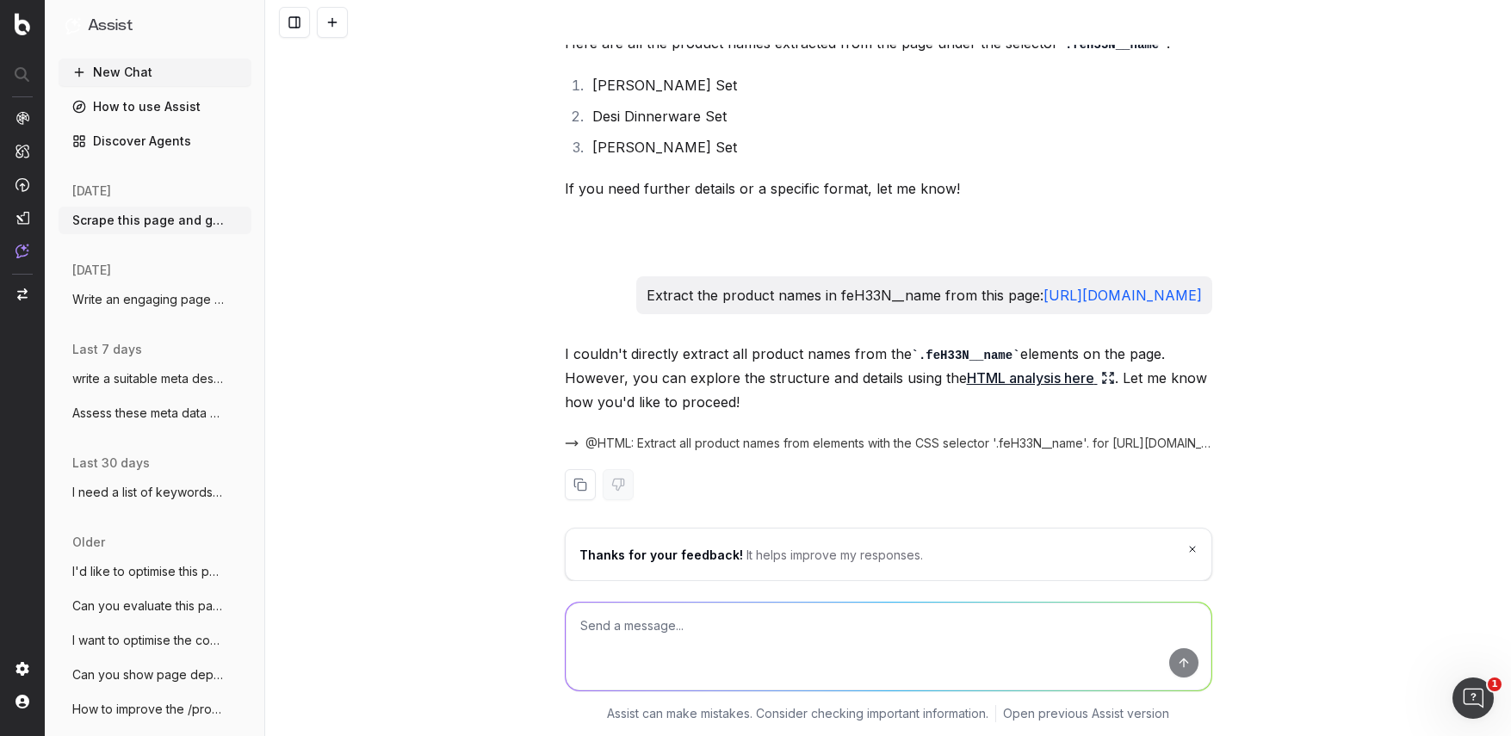
scroll to position [970, 0]
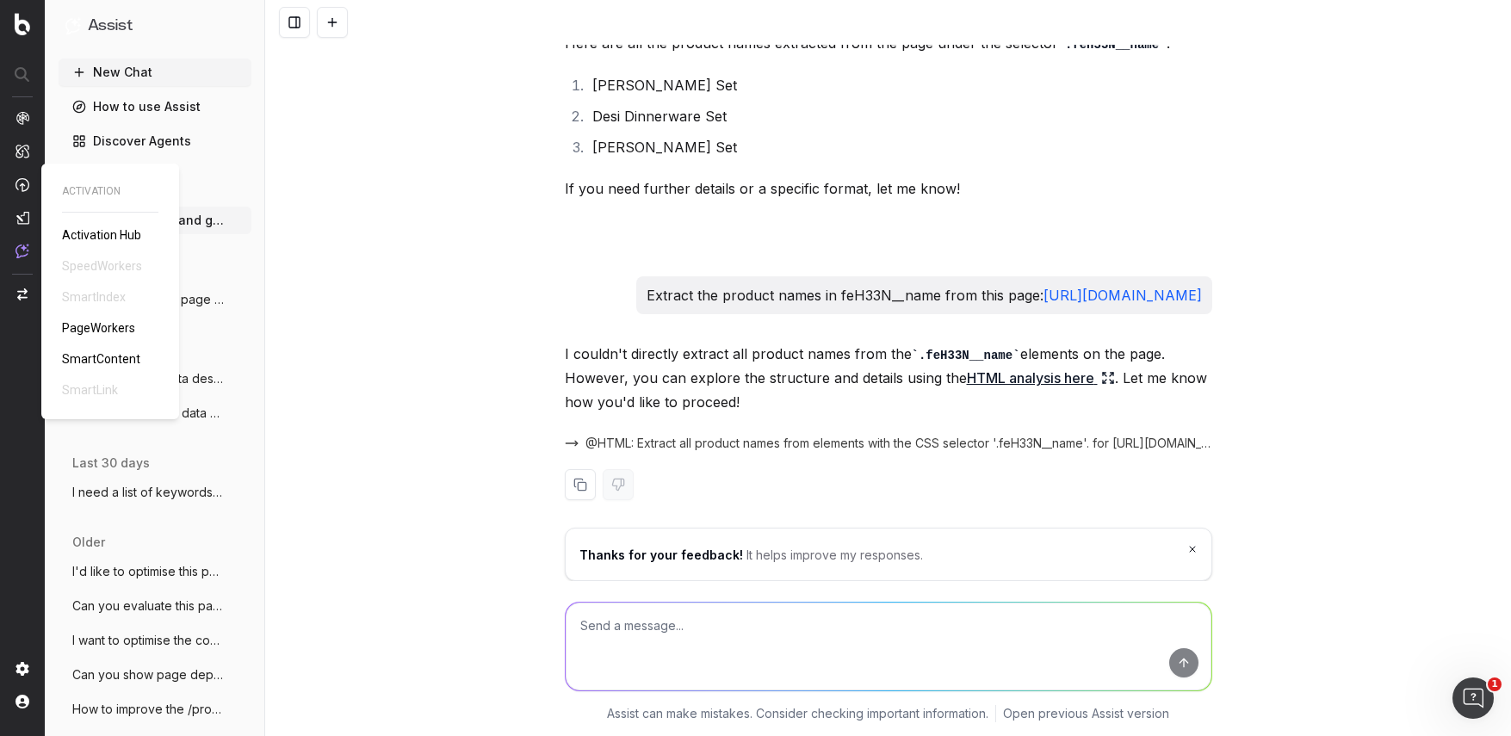
click at [87, 330] on span "PageWorkers" at bounding box center [98, 328] width 73 height 14
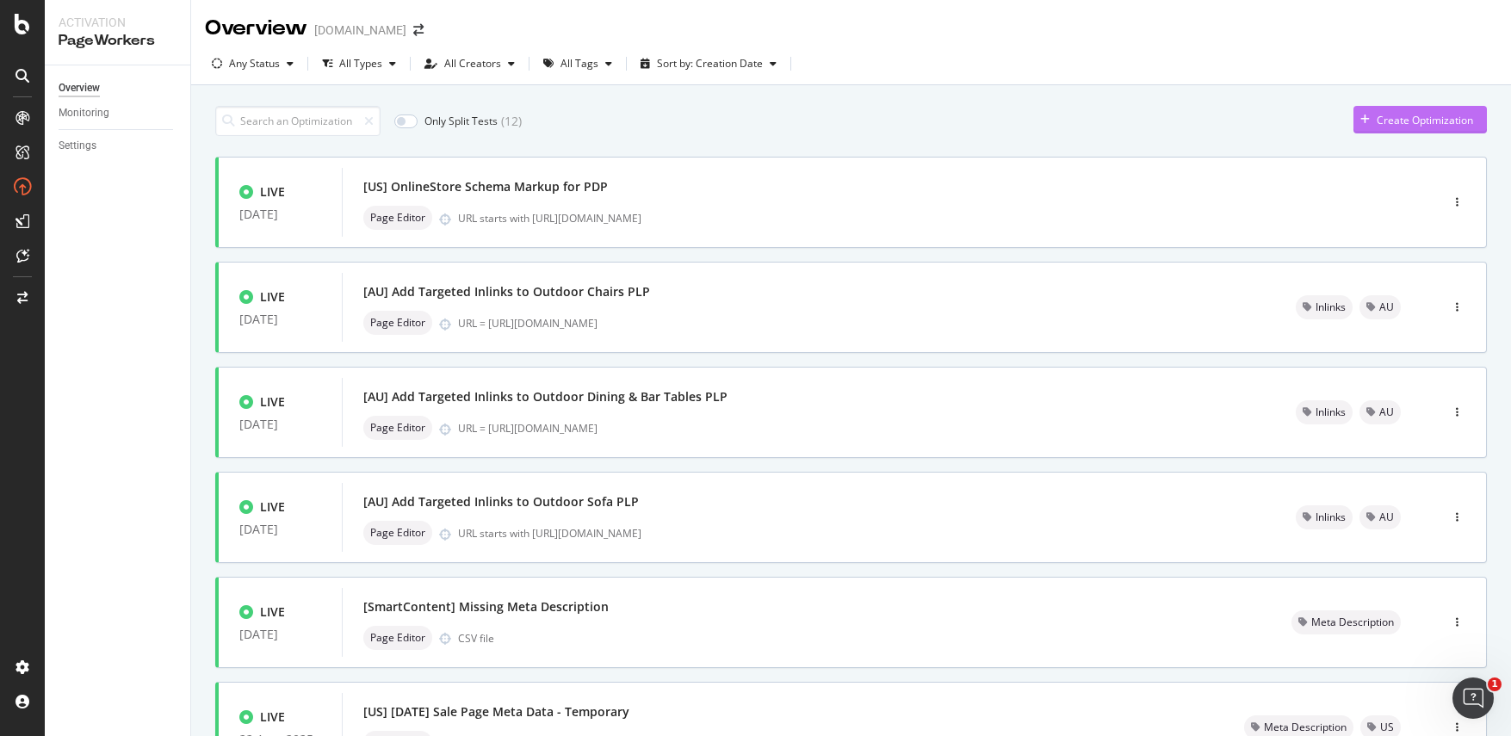
click at [1360, 121] on icon "button" at bounding box center [1364, 120] width 9 height 10
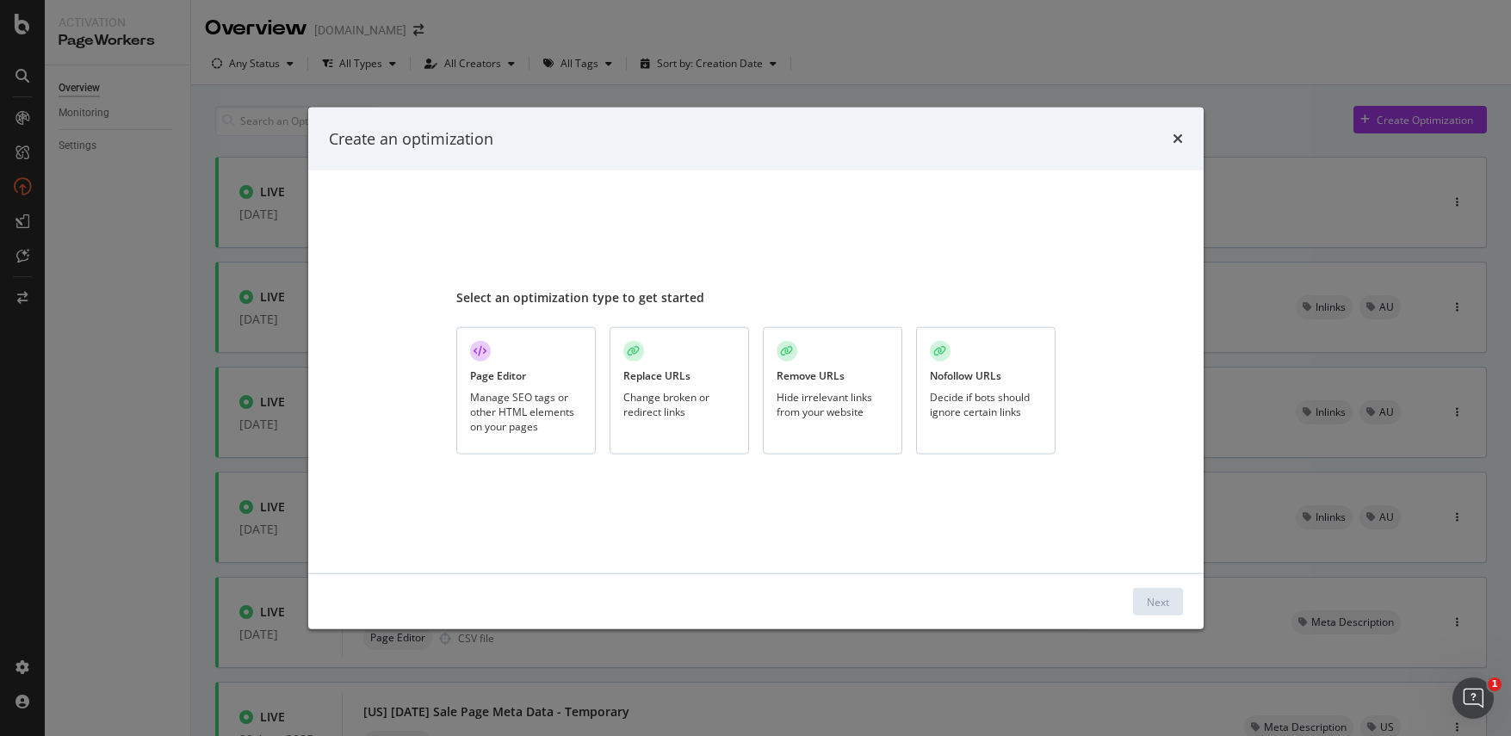
click at [541, 375] on div "Page Editor Manage SEO tags or other HTML elements on your pages" at bounding box center [525, 391] width 139 height 128
click at [1154, 604] on div "Next" at bounding box center [1158, 601] width 22 height 15
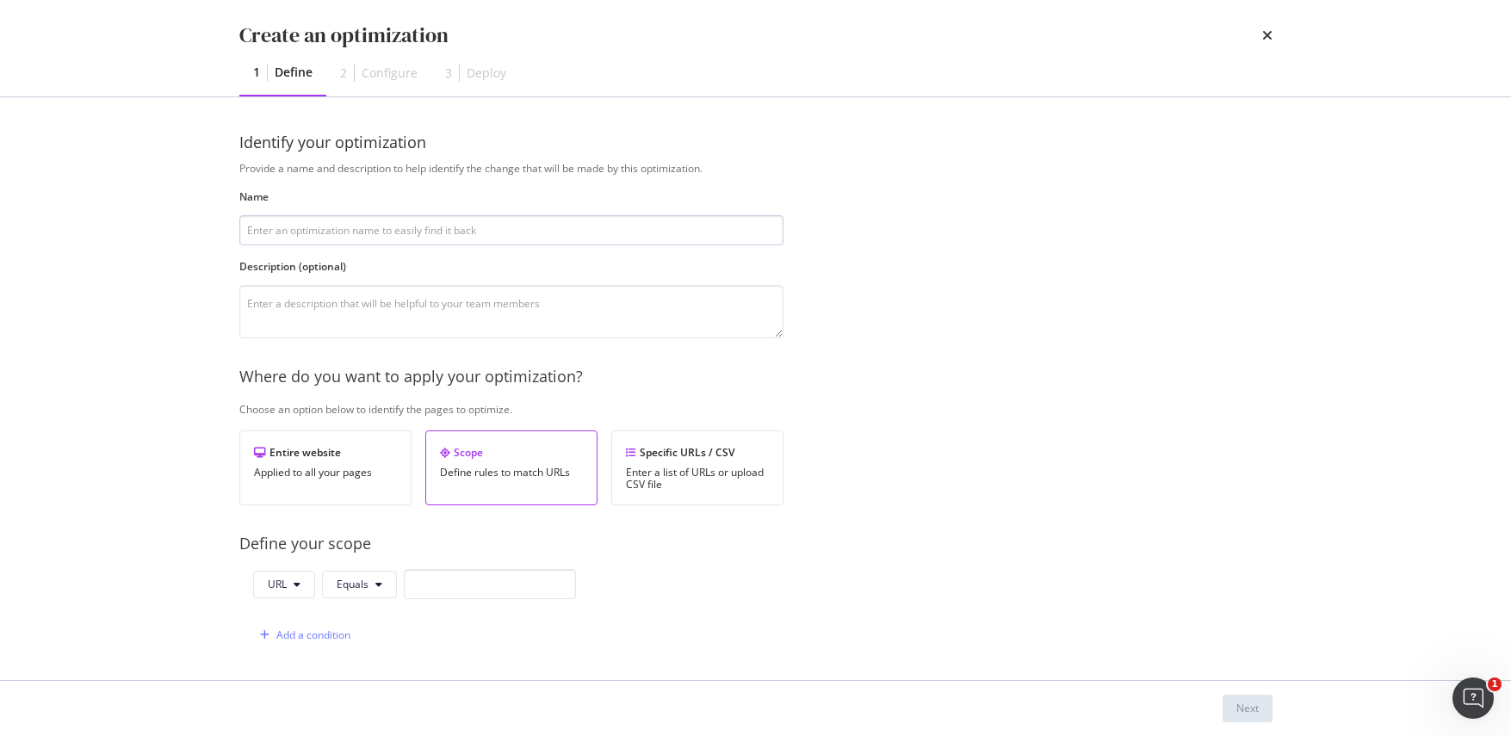
click at [467, 227] on input "modal" at bounding box center [511, 230] width 544 height 30
click at [246, 233] on input "Optimising Product" at bounding box center [511, 230] width 544 height 30
click at [371, 229] on input "[US] Optimising Product" at bounding box center [511, 230] width 544 height 30
type input "[US] Optimising Product Titles on PDPs for Dinnerware - Test"
click at [338, 310] on textarea "modal" at bounding box center [511, 311] width 544 height 53
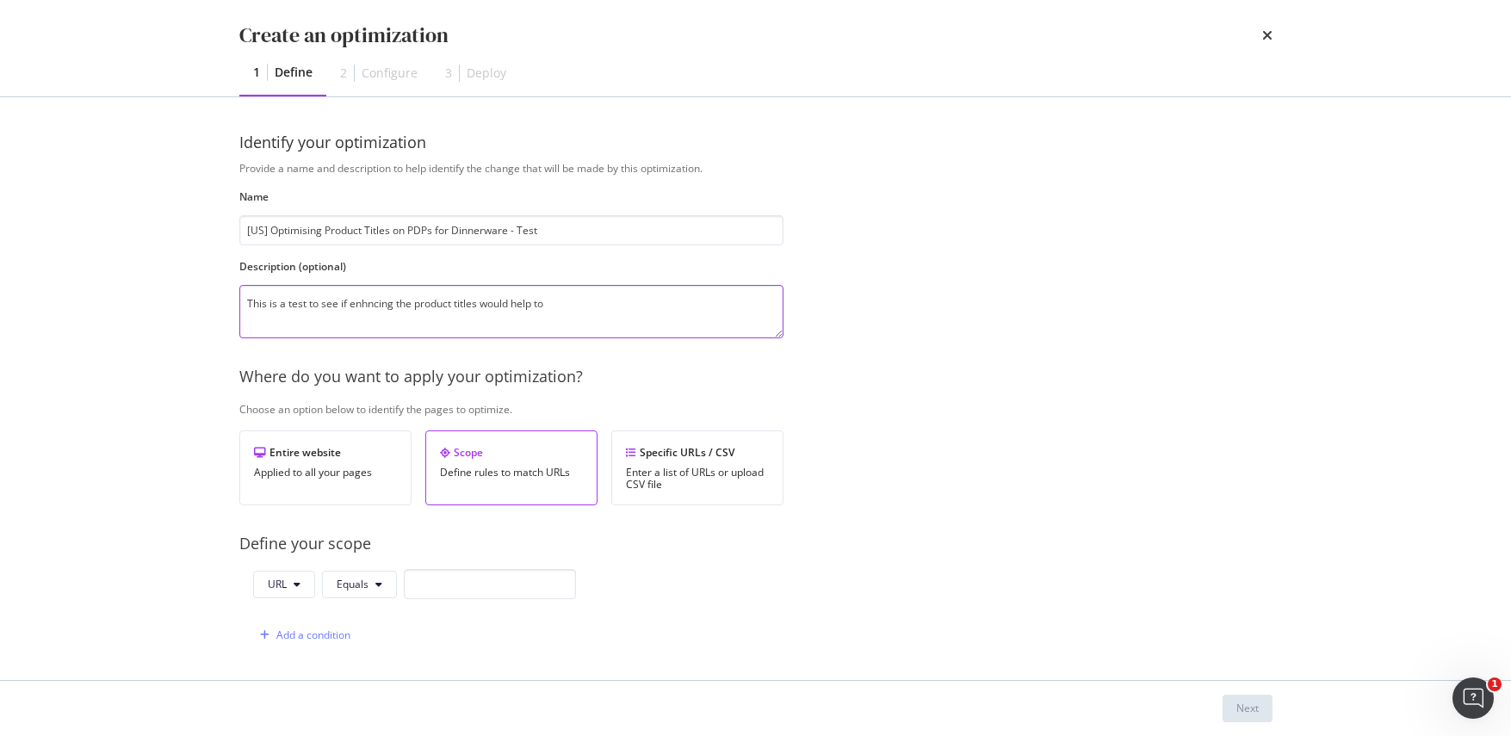
click at [369, 303] on textarea "This is a test to see if enhncing the product titles would help to" at bounding box center [511, 311] width 544 height 53
click at [568, 301] on textarea "This is a test to see if enhancing the product titles would help to" at bounding box center [511, 311] width 544 height 53
type textarea "This is a test to see if enhancing the product titles would help to increase th…"
click at [944, 458] on div "Provide a name and description to help identify the change that will be made by…" at bounding box center [755, 625] width 1033 height 929
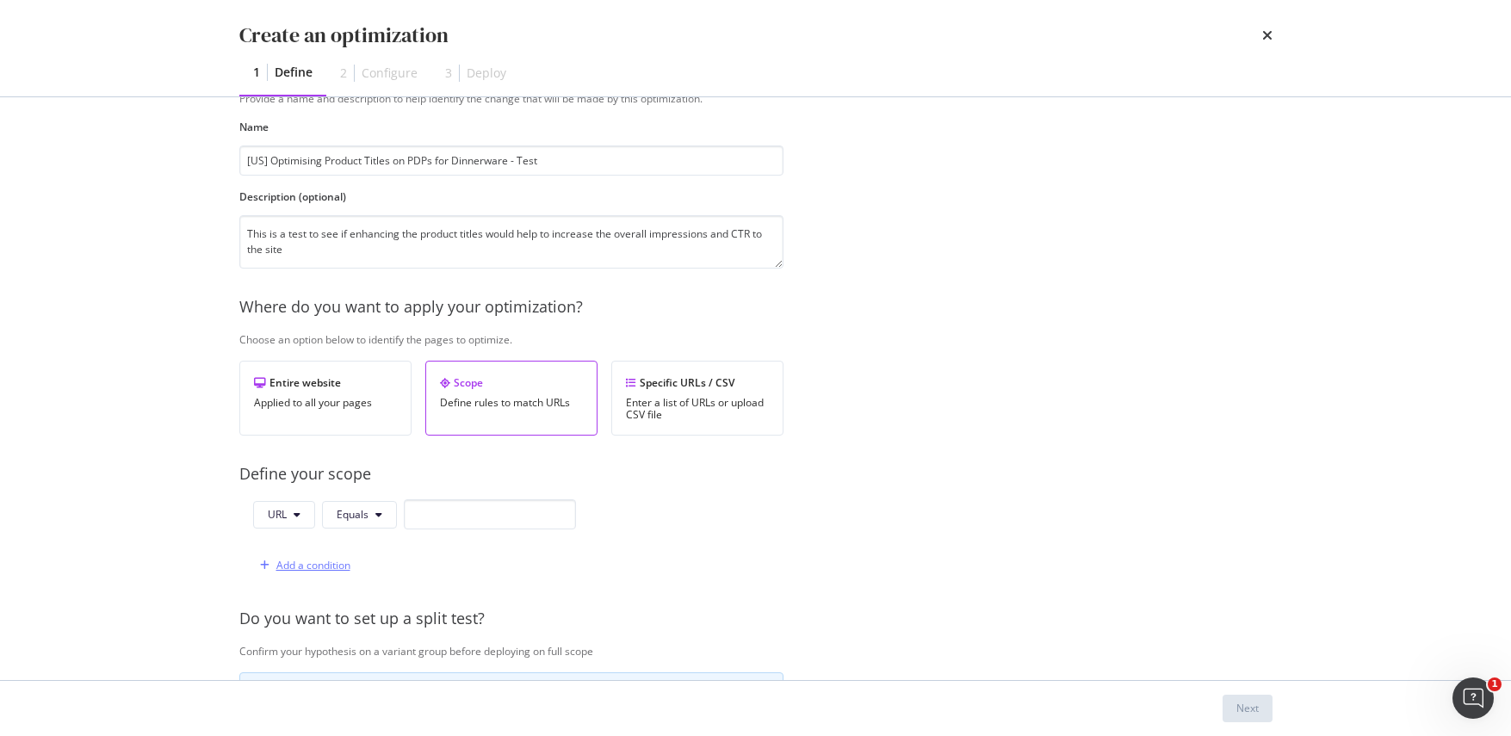
scroll to position [72, 0]
click at [356, 515] on span "Equals" at bounding box center [353, 512] width 32 height 15
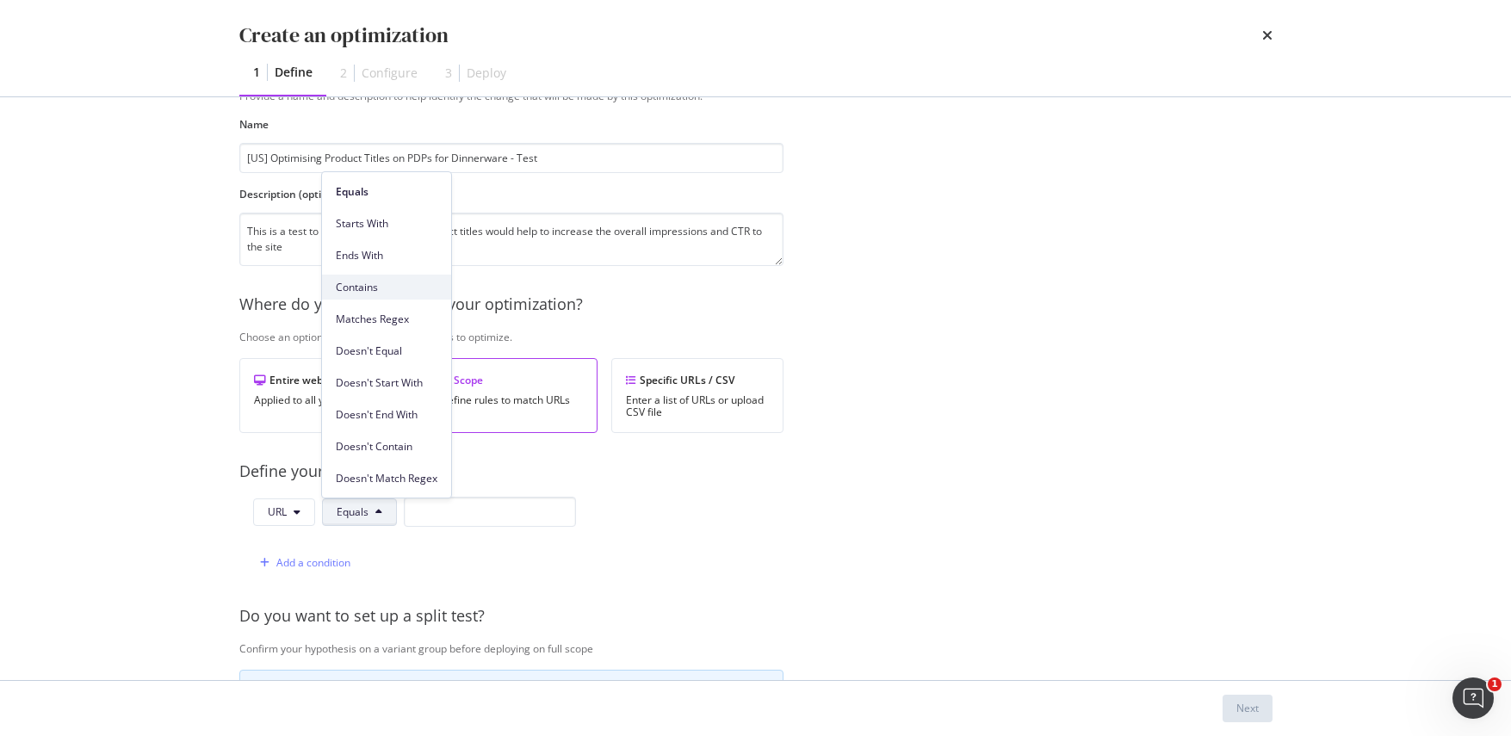
click at [403, 278] on div "Contains" at bounding box center [386, 287] width 129 height 25
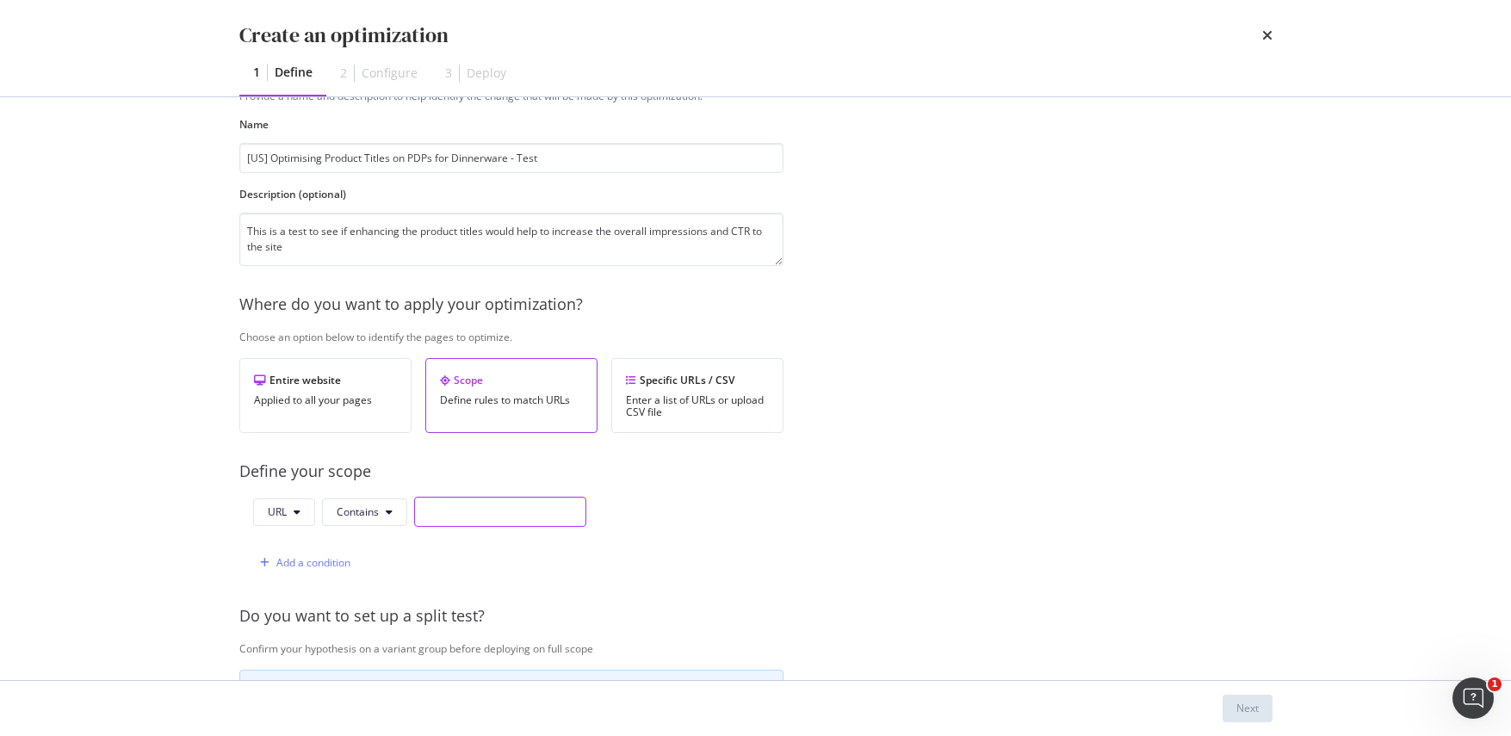
click at [435, 519] on input "modal" at bounding box center [500, 512] width 172 height 30
type input "/products"
click at [301, 559] on div "Add a condition" at bounding box center [313, 562] width 74 height 15
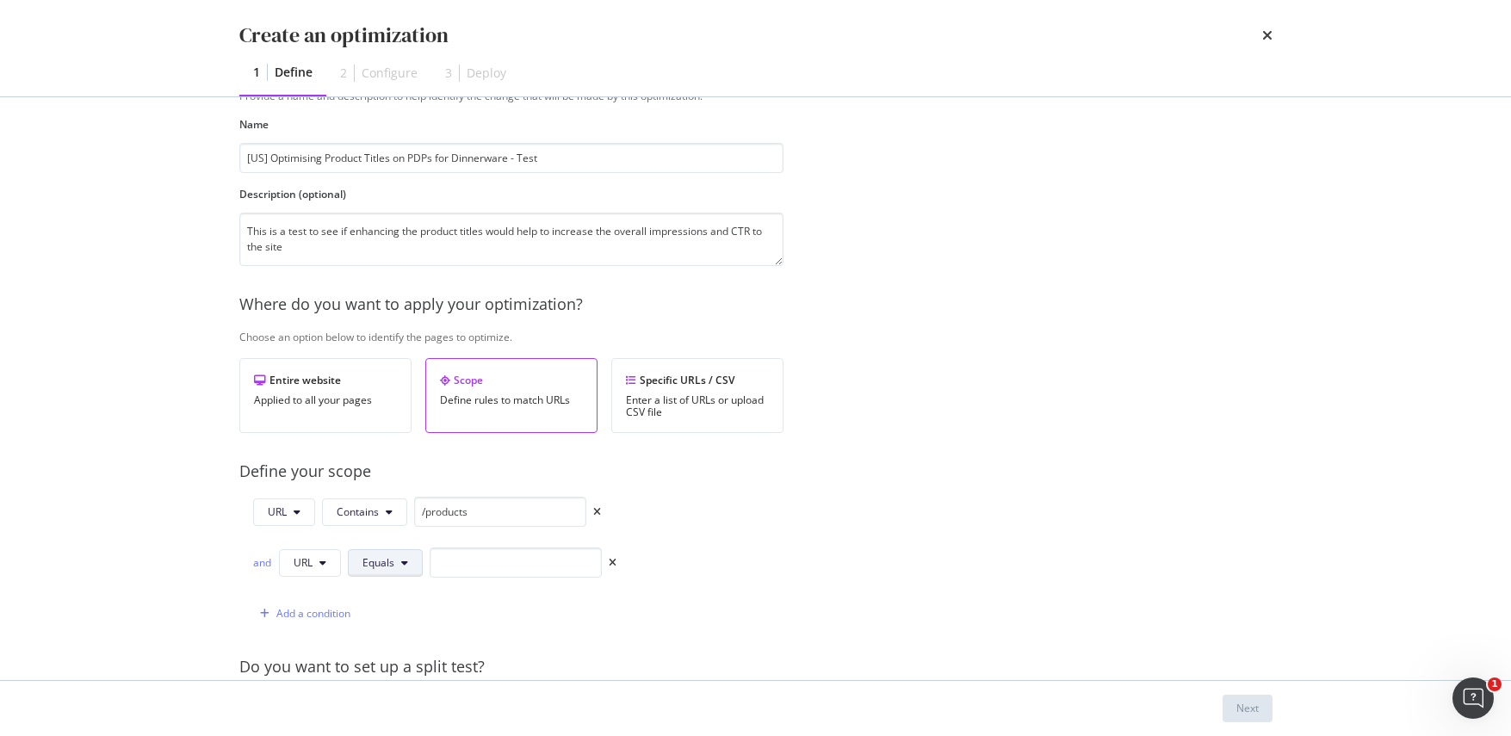
click at [377, 556] on span "Equals" at bounding box center [378, 562] width 32 height 15
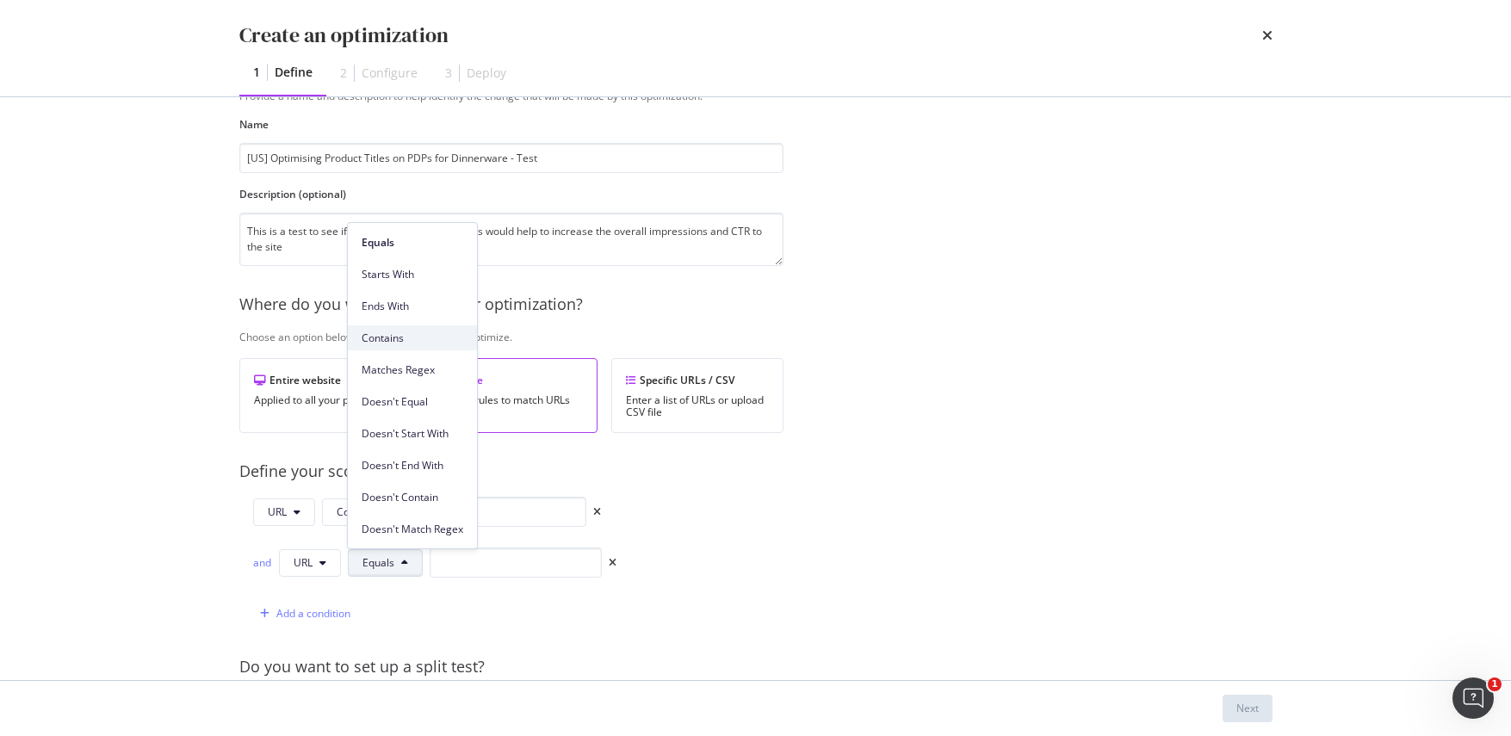
click at [404, 340] on span "Contains" at bounding box center [413, 338] width 102 height 15
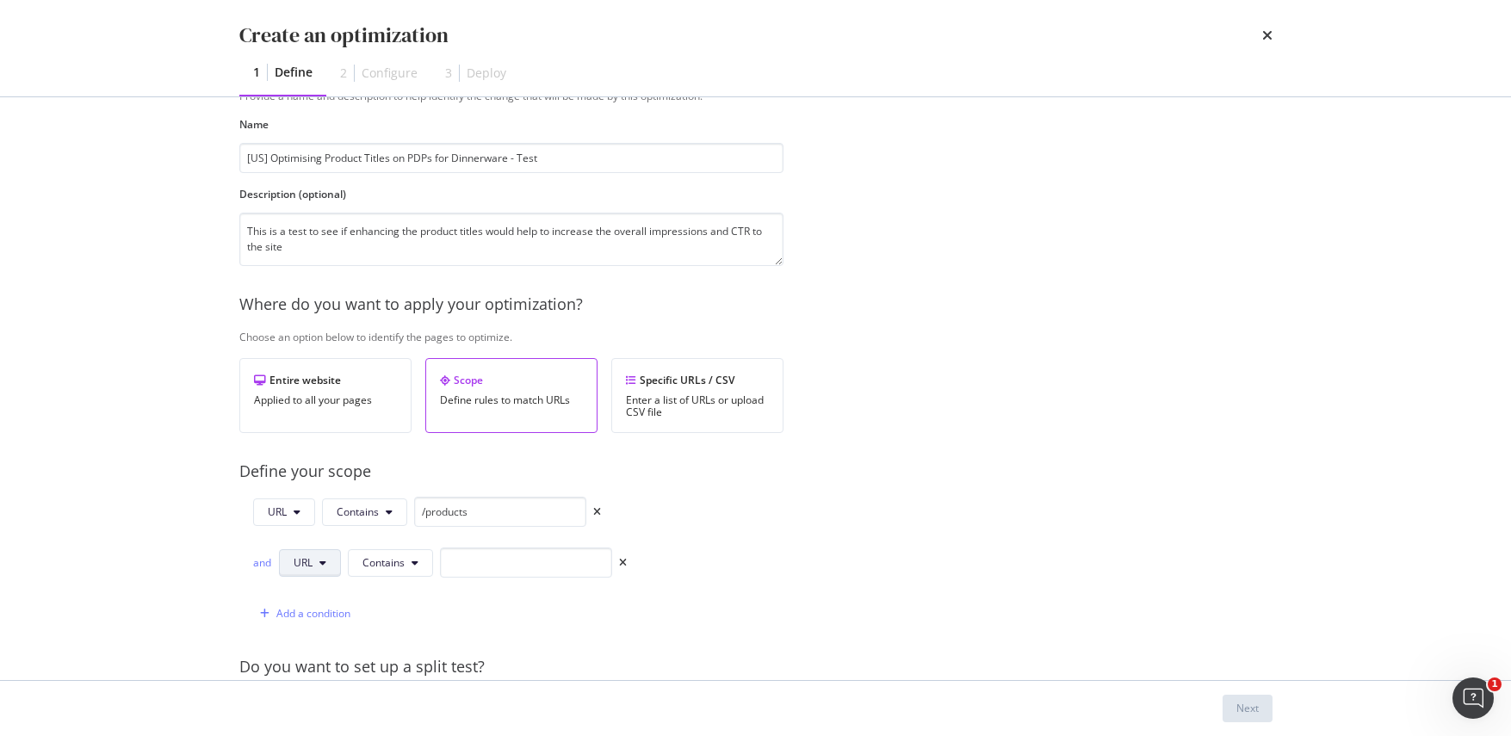
click at [319, 564] on icon "modal" at bounding box center [322, 563] width 7 height 10
click at [312, 502] on span "Path" at bounding box center [324, 497] width 60 height 15
click at [415, 570] on button "Contains" at bounding box center [392, 563] width 85 height 28
click at [497, 559] on input "modal" at bounding box center [529, 563] width 172 height 30
click at [480, 558] on input "modal" at bounding box center [529, 563] width 172 height 30
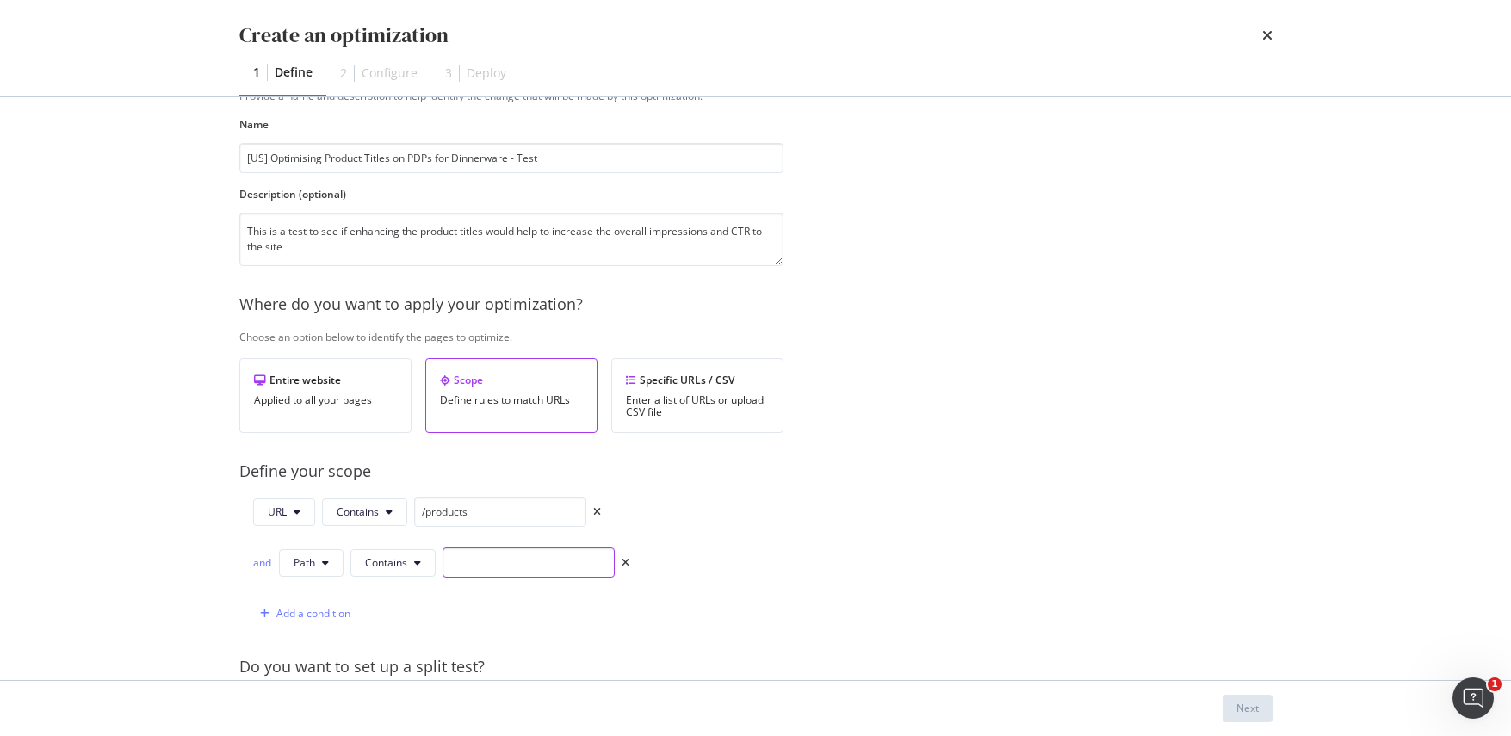
click at [566, 564] on input "modal" at bounding box center [529, 563] width 172 height 30
paste input "p"
type input "plates-set-of-4"
click at [855, 546] on div "Provide a name and description to help identify the change that will be made by…" at bounding box center [755, 579] width 1033 height 980
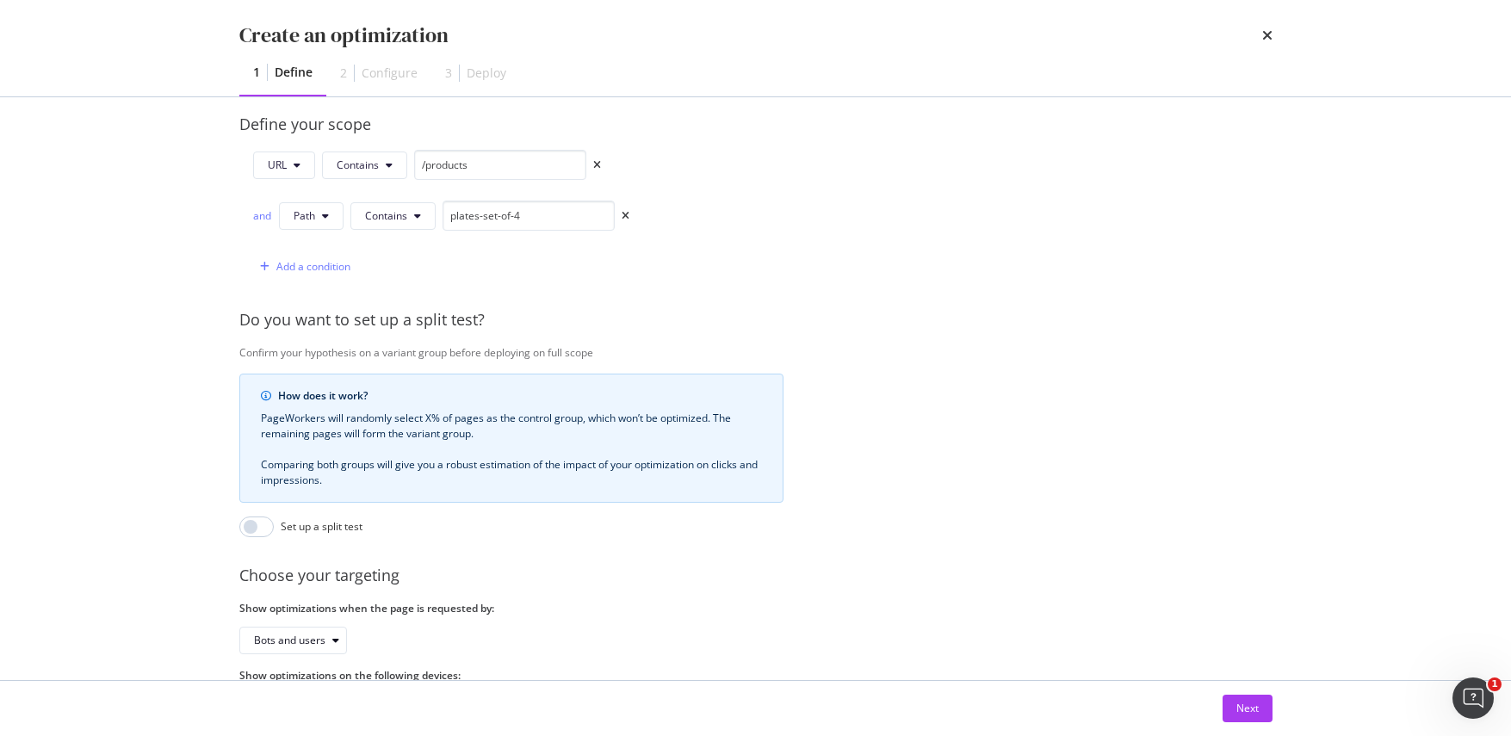
scroll to position [508, 0]
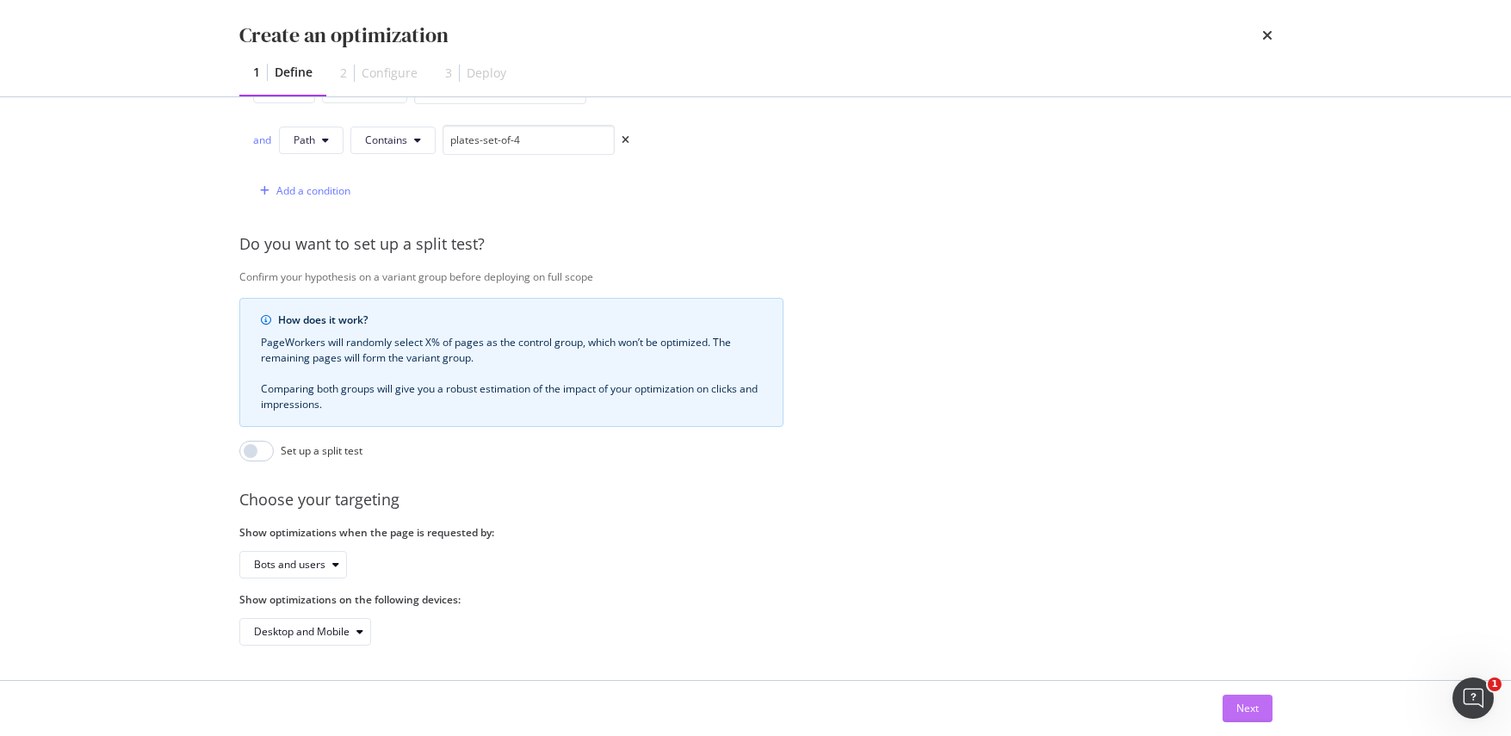
click at [1230, 710] on button "Next" at bounding box center [1248, 709] width 50 height 28
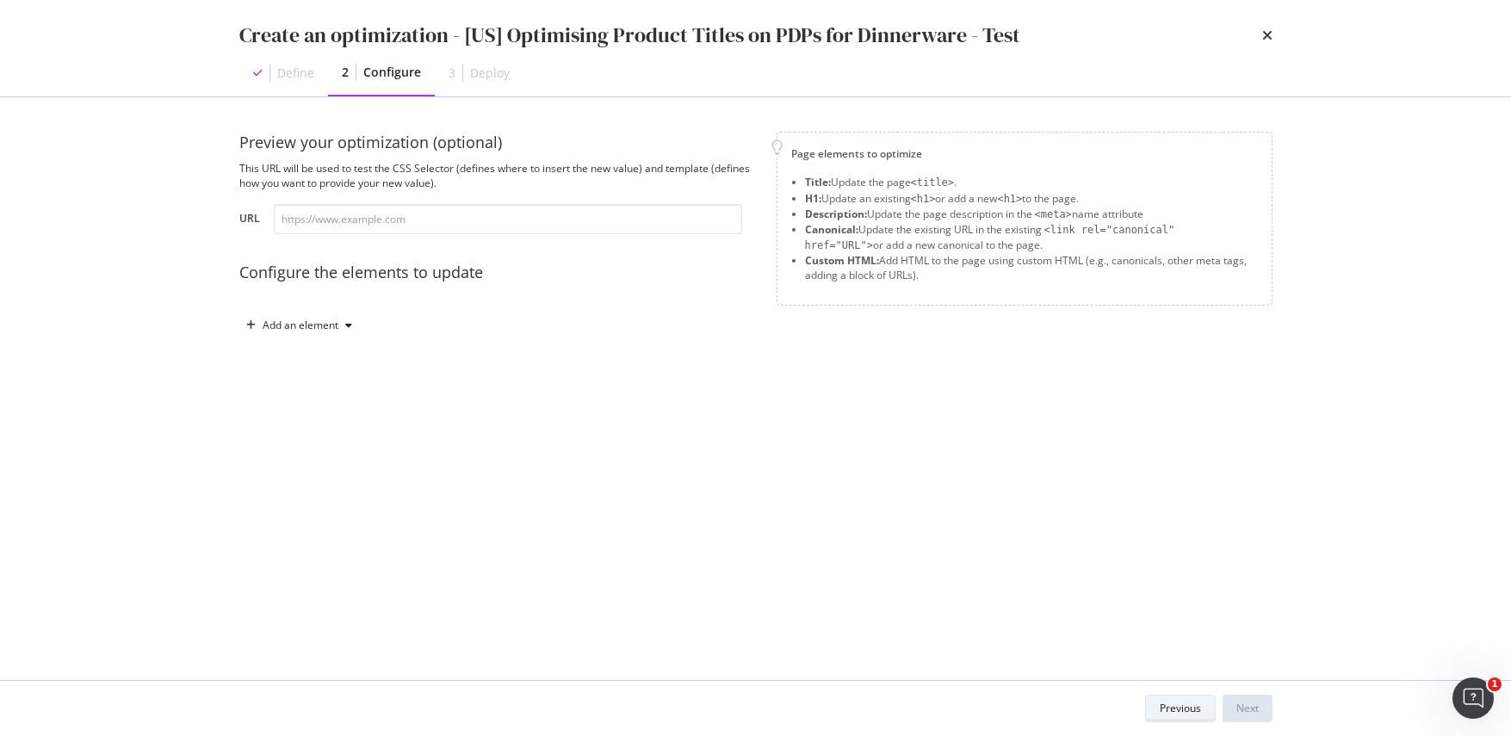
scroll to position [0, 0]
click at [349, 322] on icon "modal" at bounding box center [348, 325] width 7 height 10
click at [313, 358] on div "Title" at bounding box center [309, 358] width 116 height 22
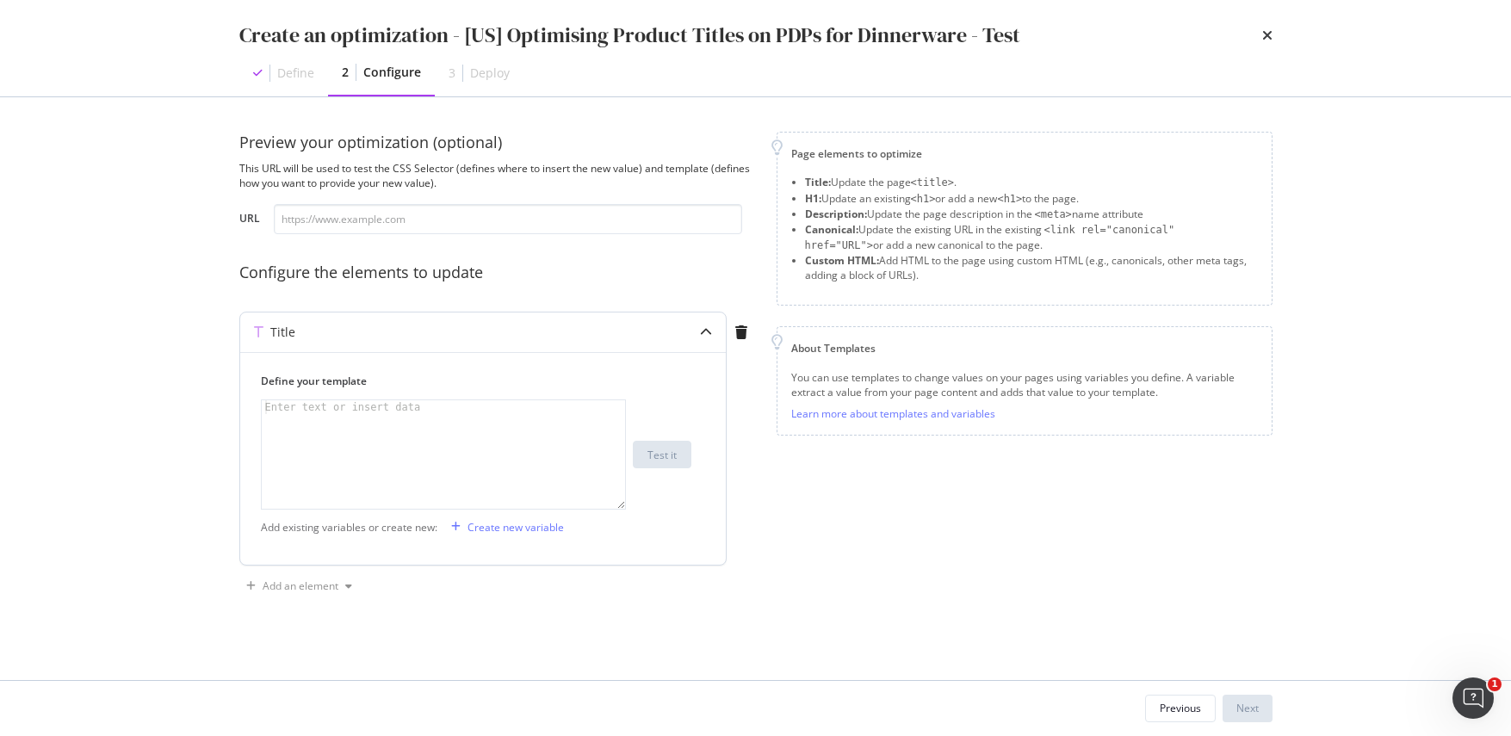
click at [345, 410] on div "Enter text or insert data" at bounding box center [343, 407] width 163 height 14
click at [312, 413] on div "Enter text or insert data" at bounding box center [343, 407] width 163 height 14
click at [483, 531] on div "Create new variable" at bounding box center [516, 527] width 96 height 15
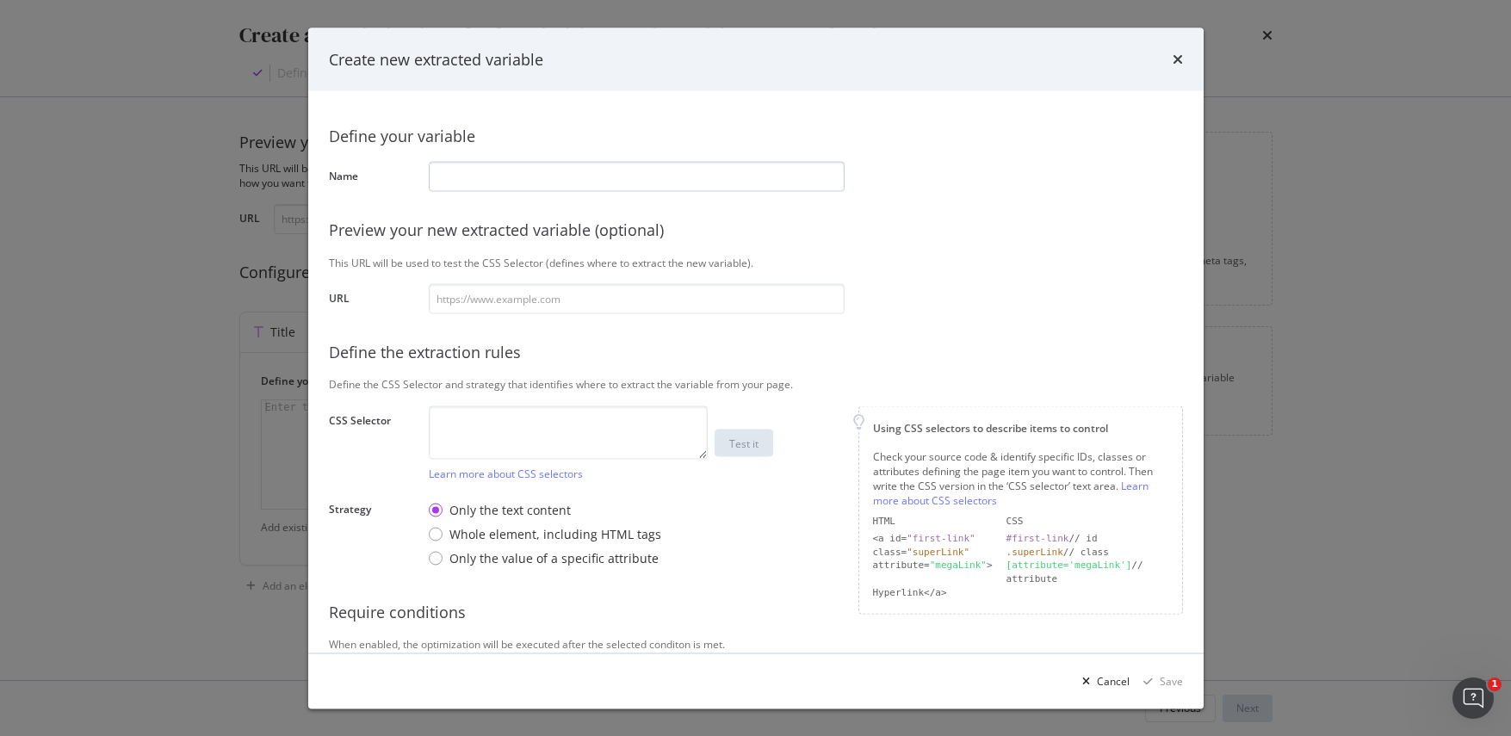
click at [537, 183] on input "modal" at bounding box center [637, 176] width 416 height 30
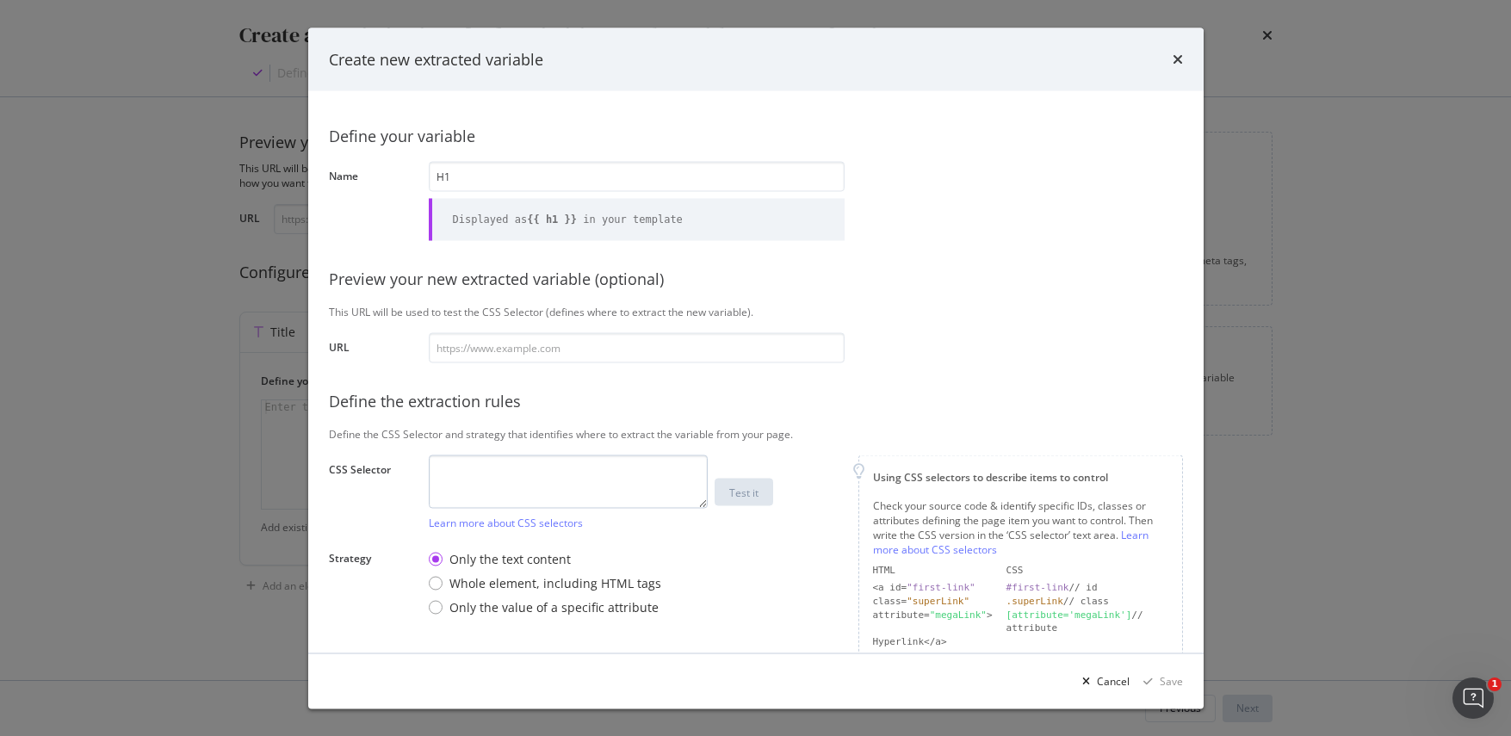
type input "H1"
click at [629, 482] on textarea "modal" at bounding box center [568, 481] width 279 height 53
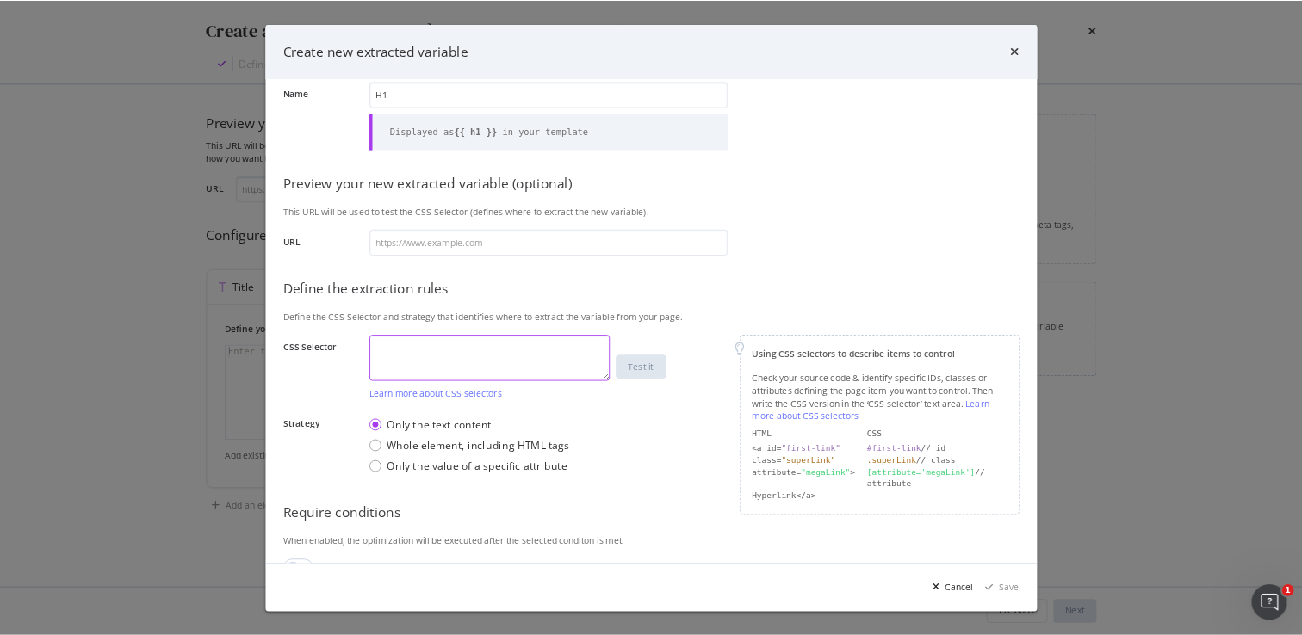
scroll to position [103, 0]
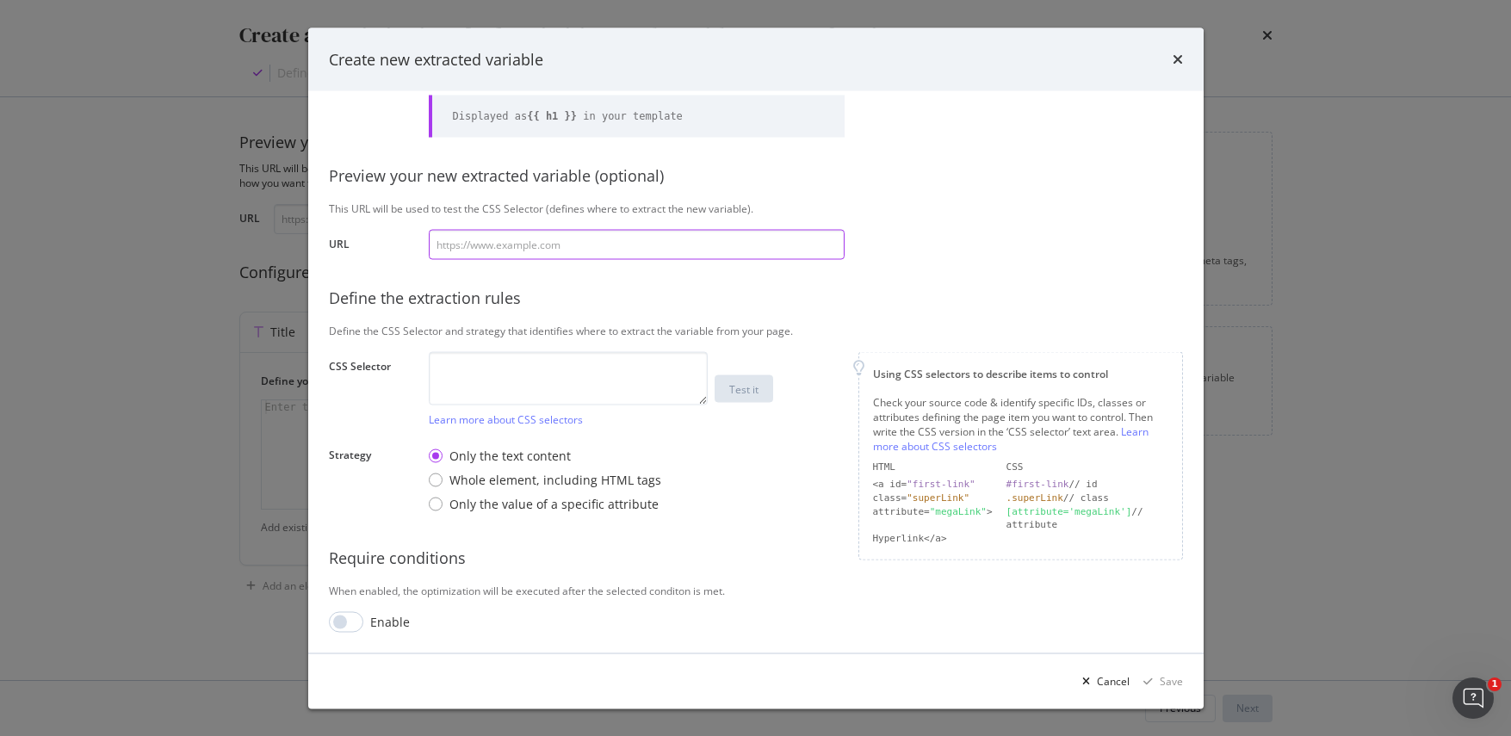
click at [536, 233] on input "modal" at bounding box center [637, 244] width 416 height 30
click at [526, 247] on input "modal" at bounding box center [637, 244] width 416 height 30
paste input "https://www.castlery.com/us/products/audrey-salad-plates-set-of-4"
type input "https://www.castlery.com/us/products/audrey-salad-plates-set-of-4"
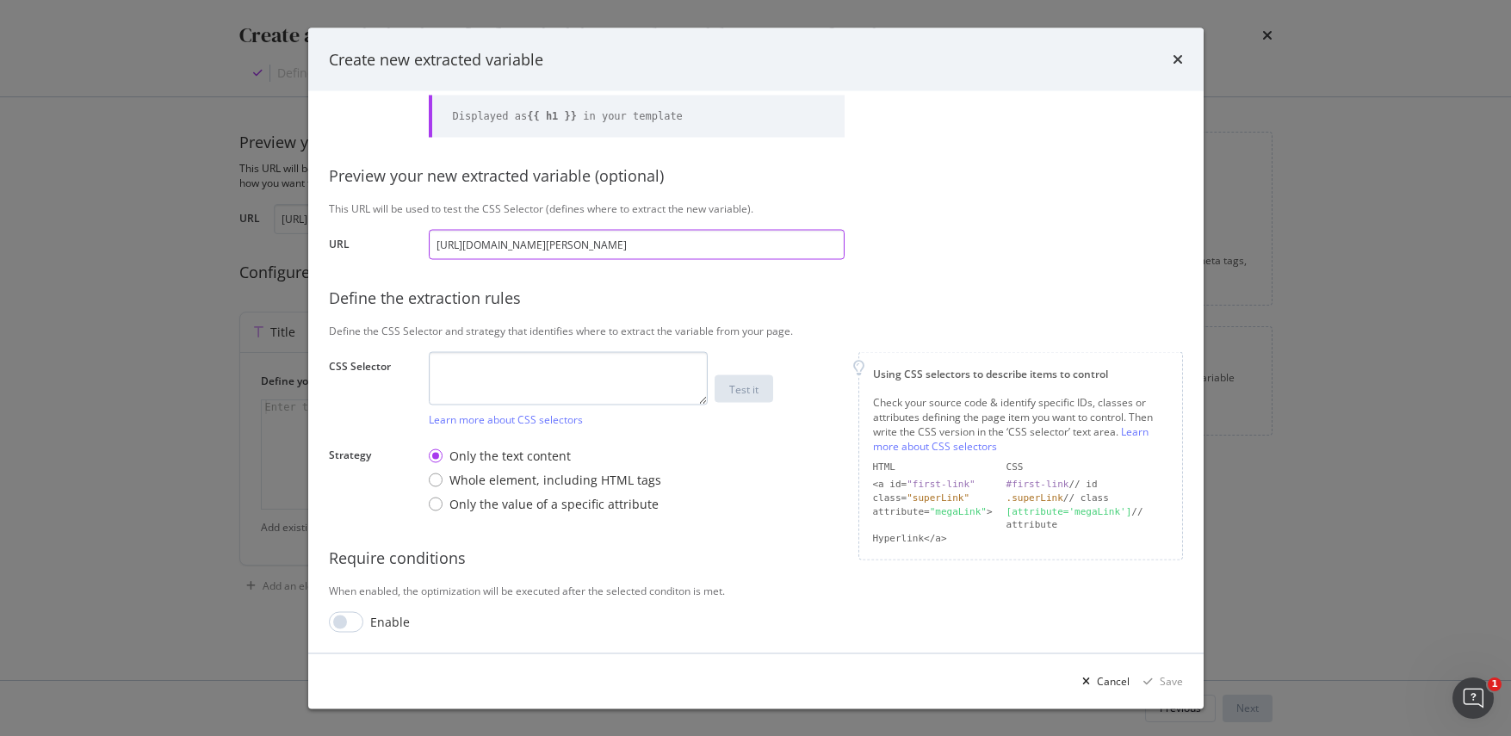
type input "https://www.castlery.com/us/products/audrey-salad-plates-set-of-4"
click at [574, 375] on textarea "modal" at bounding box center [568, 377] width 279 height 53
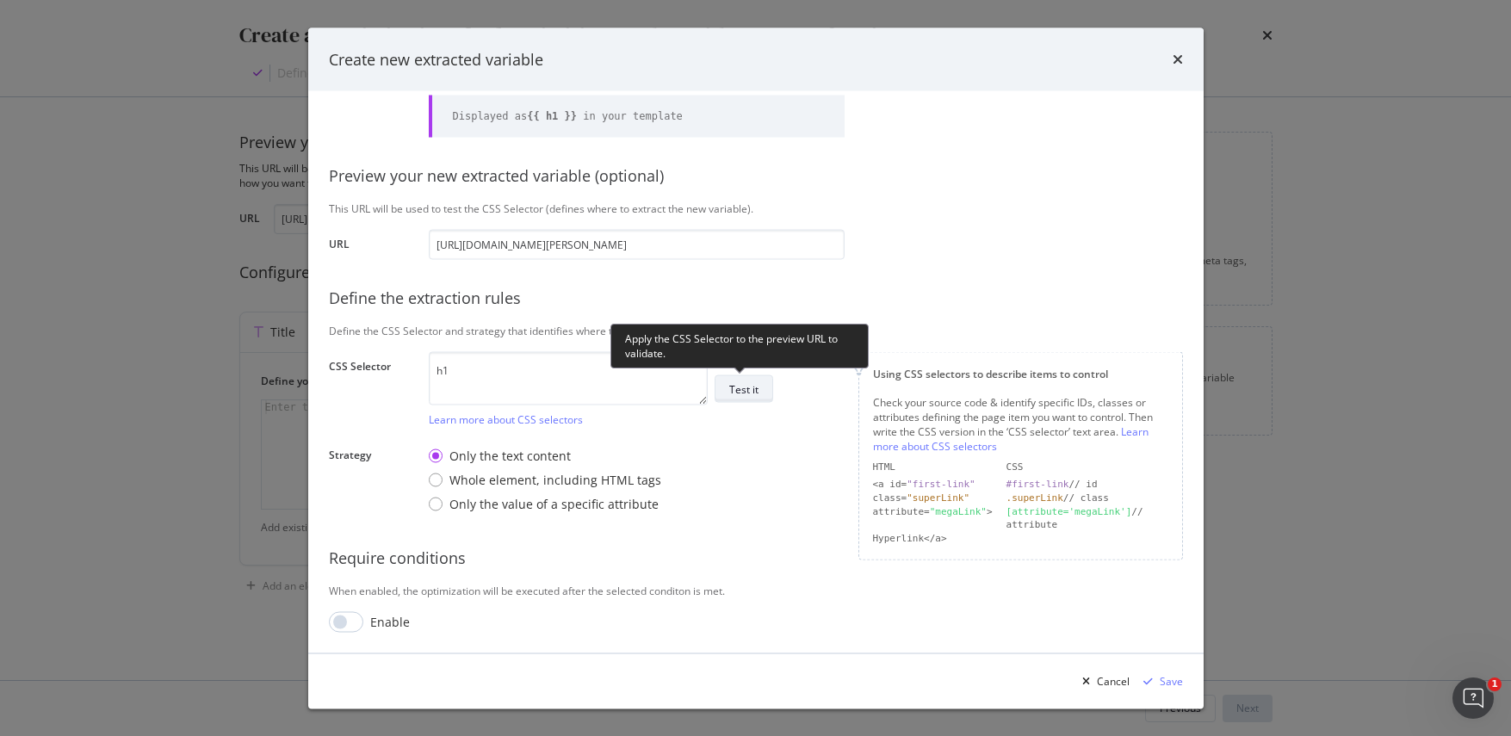
click at [757, 392] on div "Test it" at bounding box center [743, 388] width 29 height 15
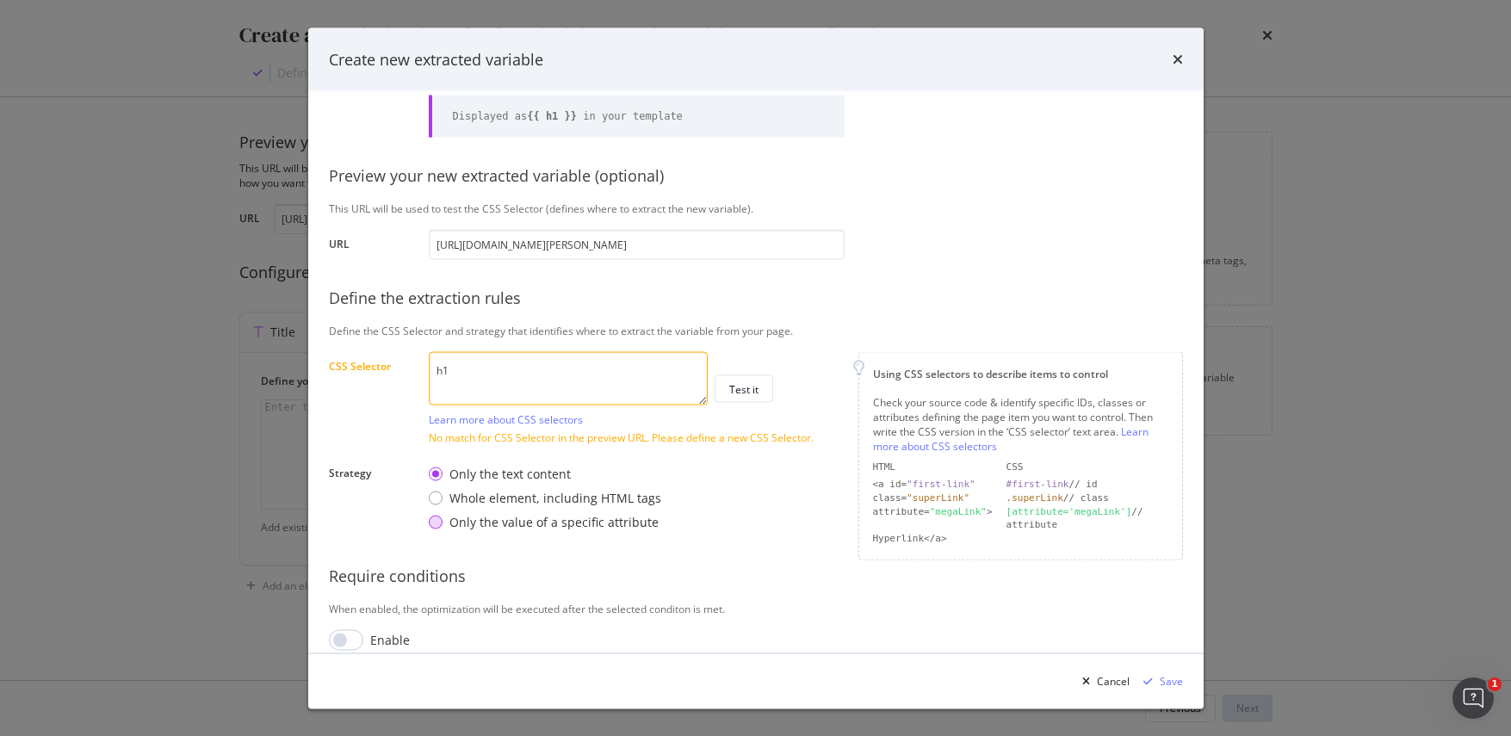
click at [437, 519] on div "Only the value of a specific attribute" at bounding box center [436, 523] width 14 height 14
click at [442, 476] on div "Only the text content" at bounding box center [545, 474] width 232 height 17
click at [471, 362] on textarea "h1" at bounding box center [568, 377] width 279 height 53
click at [490, 365] on textarea "<h1" at bounding box center [568, 377] width 279 height 53
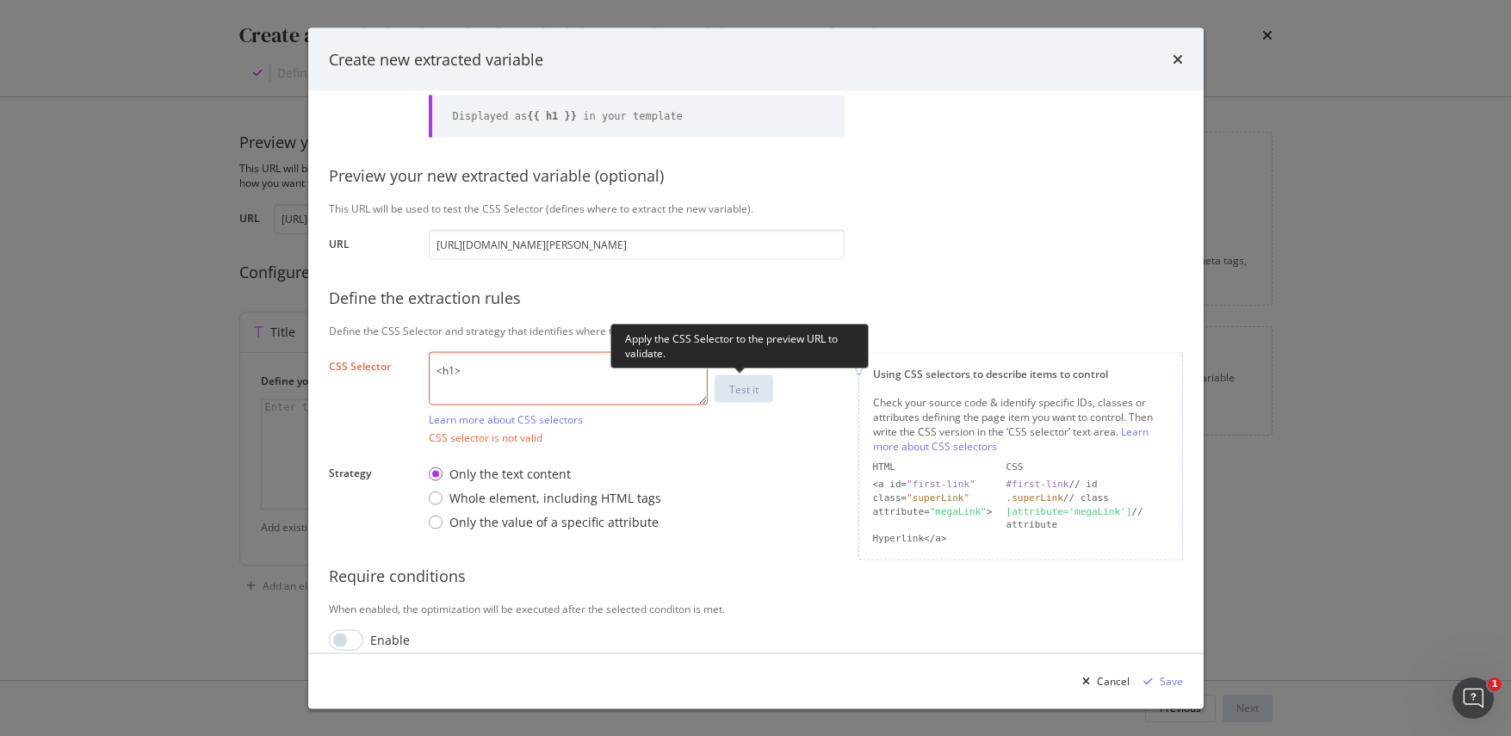
type textarea "<h1>"
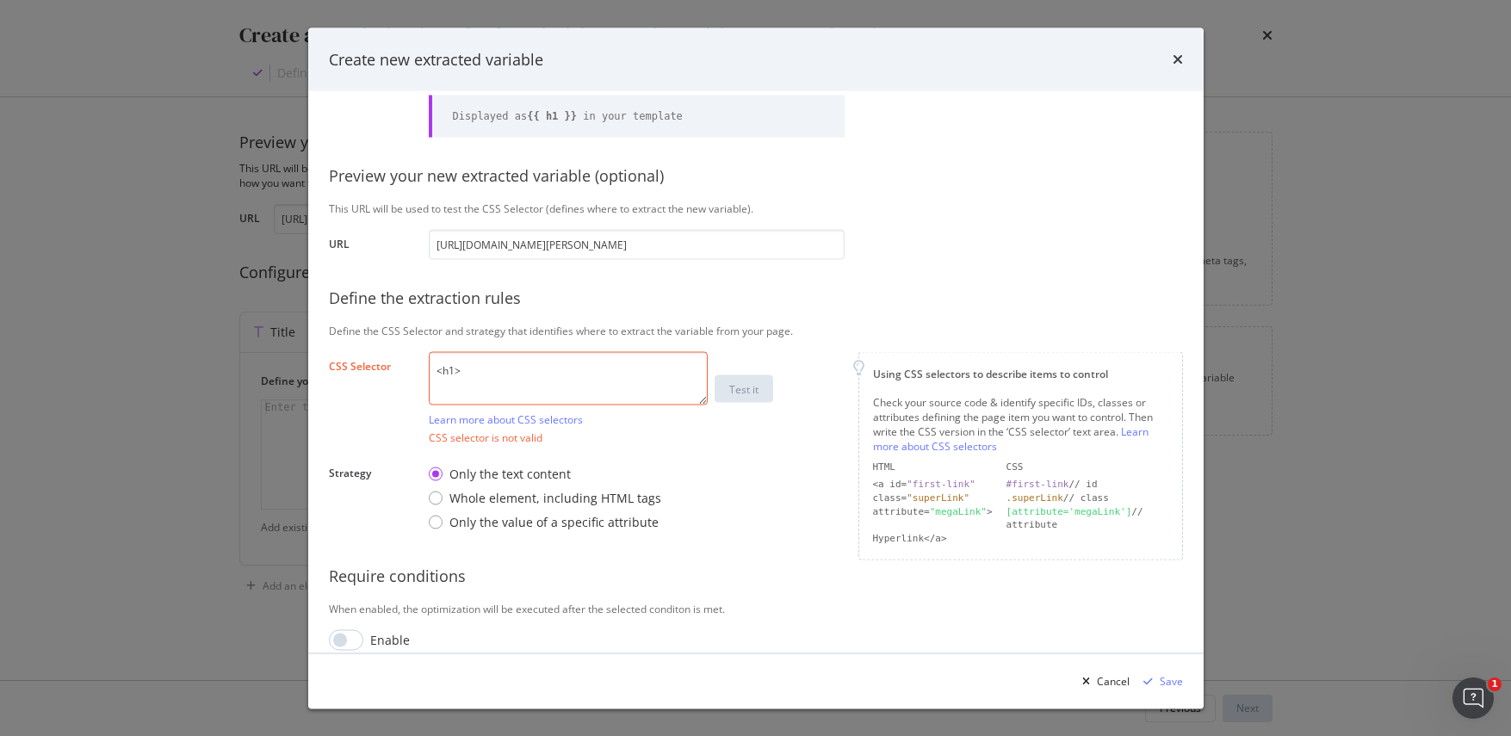
drag, startPoint x: 478, startPoint y: 370, endPoint x: 401, endPoint y: 364, distance: 76.9
click at [0, 0] on div "CSS Selector <h1> Learn more about CSS selectors Test it CSS selector is not va…" at bounding box center [0, 0] width 0 height 0
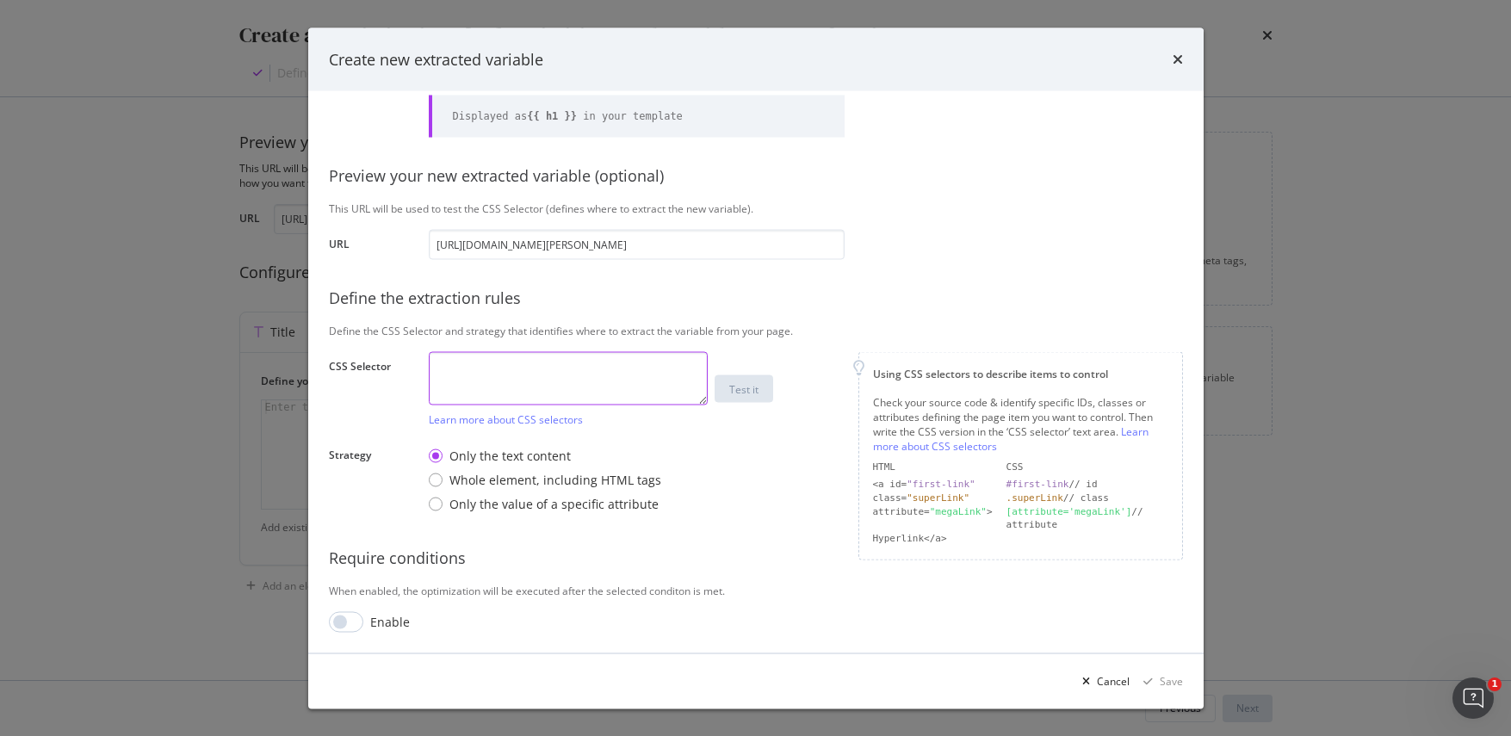
click at [530, 364] on textarea "modal" at bounding box center [568, 377] width 279 height 53
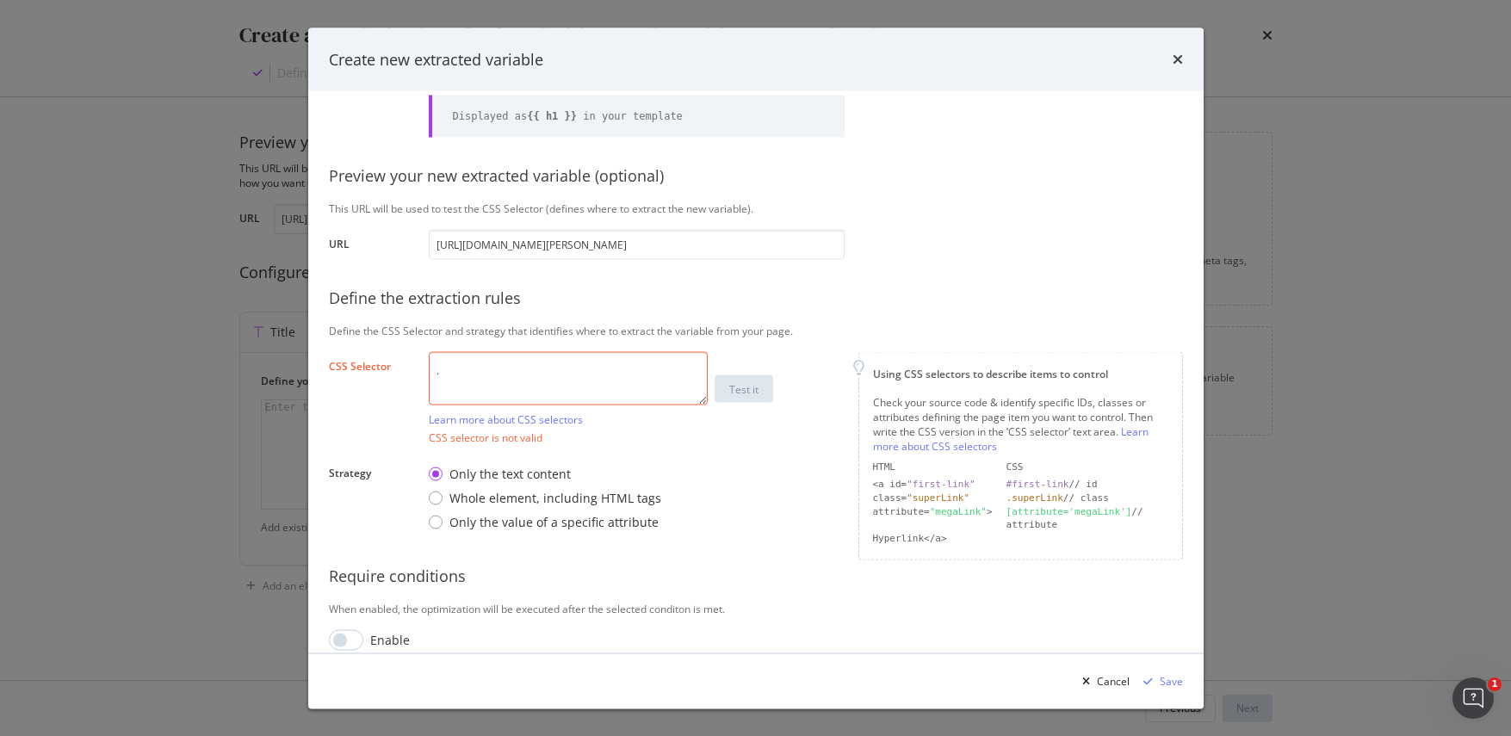
paste textarea "rf7vq7__nameBlock-name"
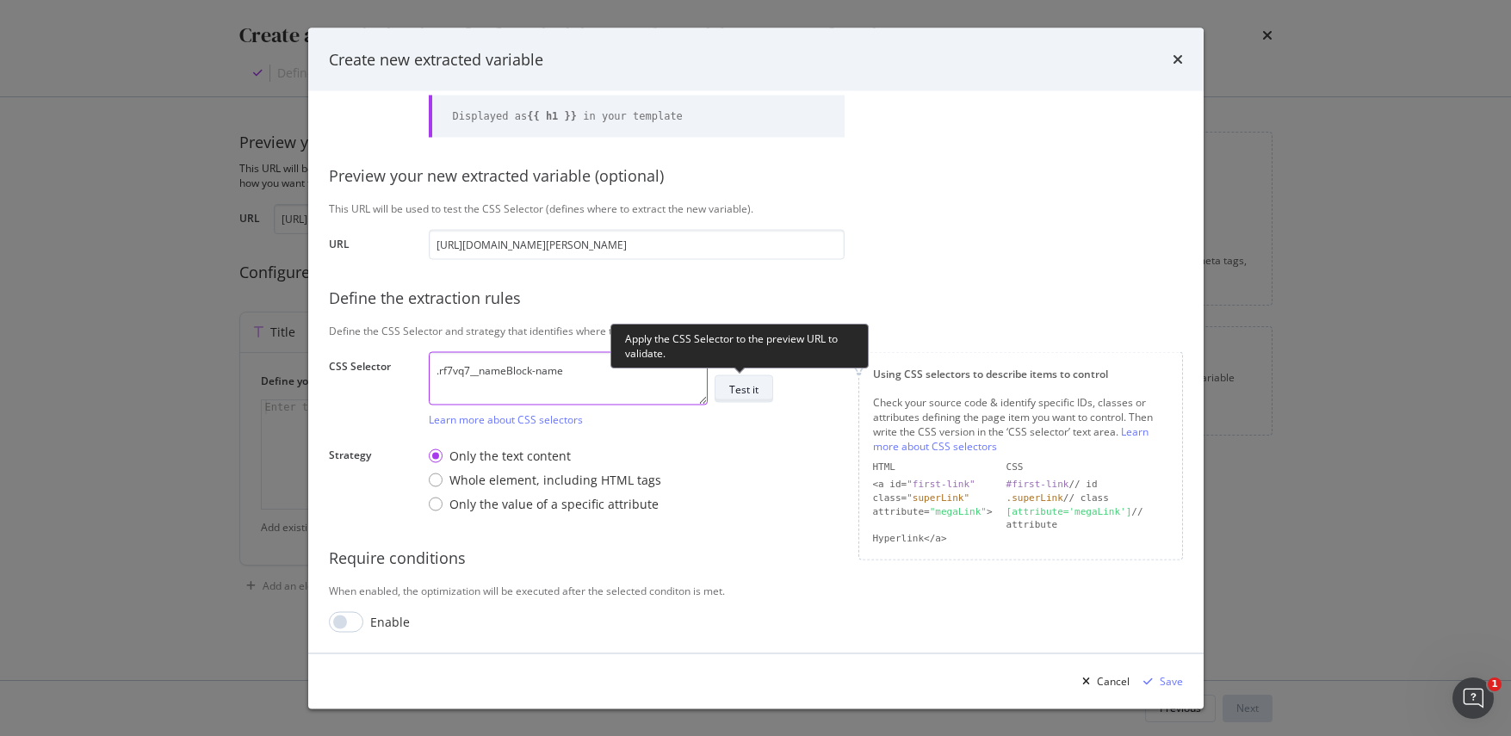
type textarea ".rf7vq7__nameBlock-name"
click at [742, 392] on div "Test it" at bounding box center [743, 388] width 29 height 15
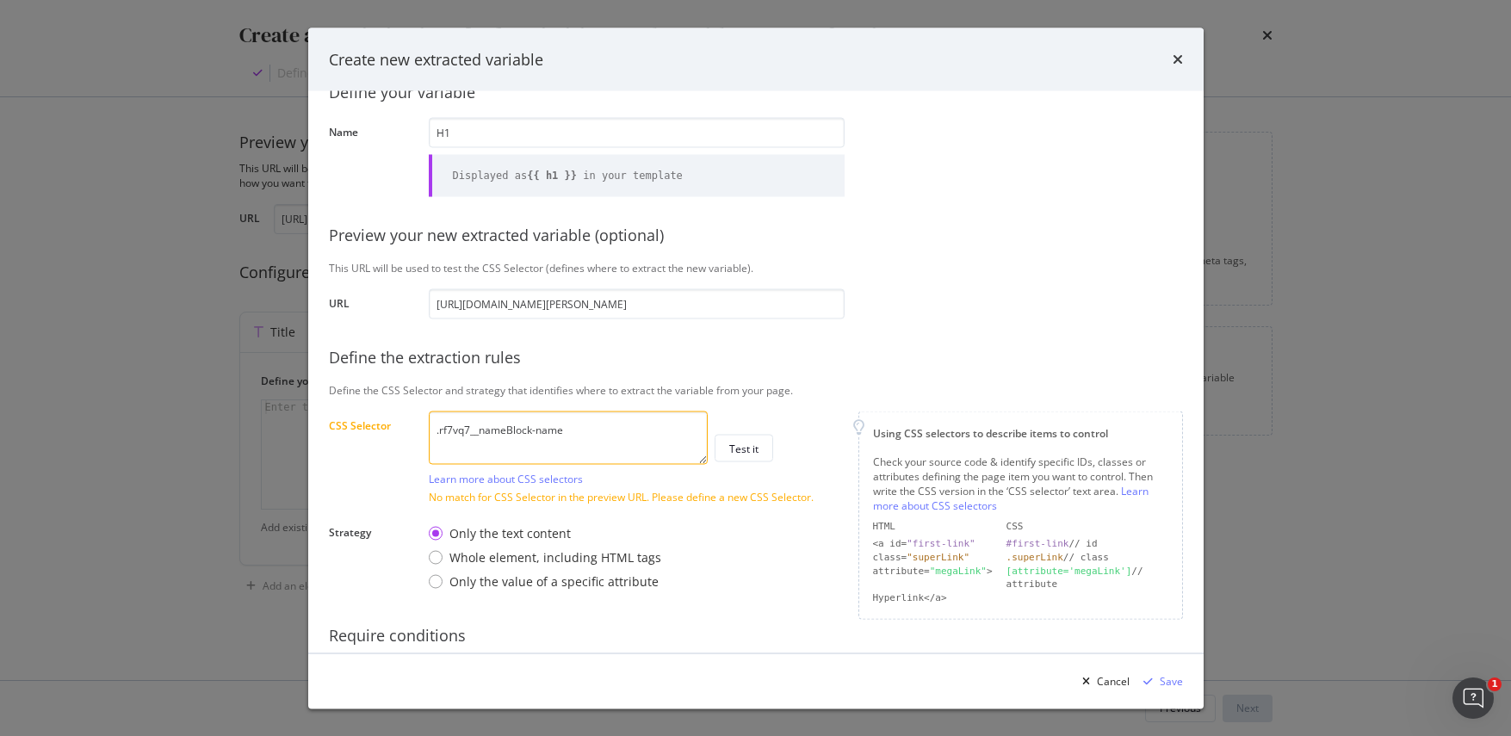
scroll to position [38, 0]
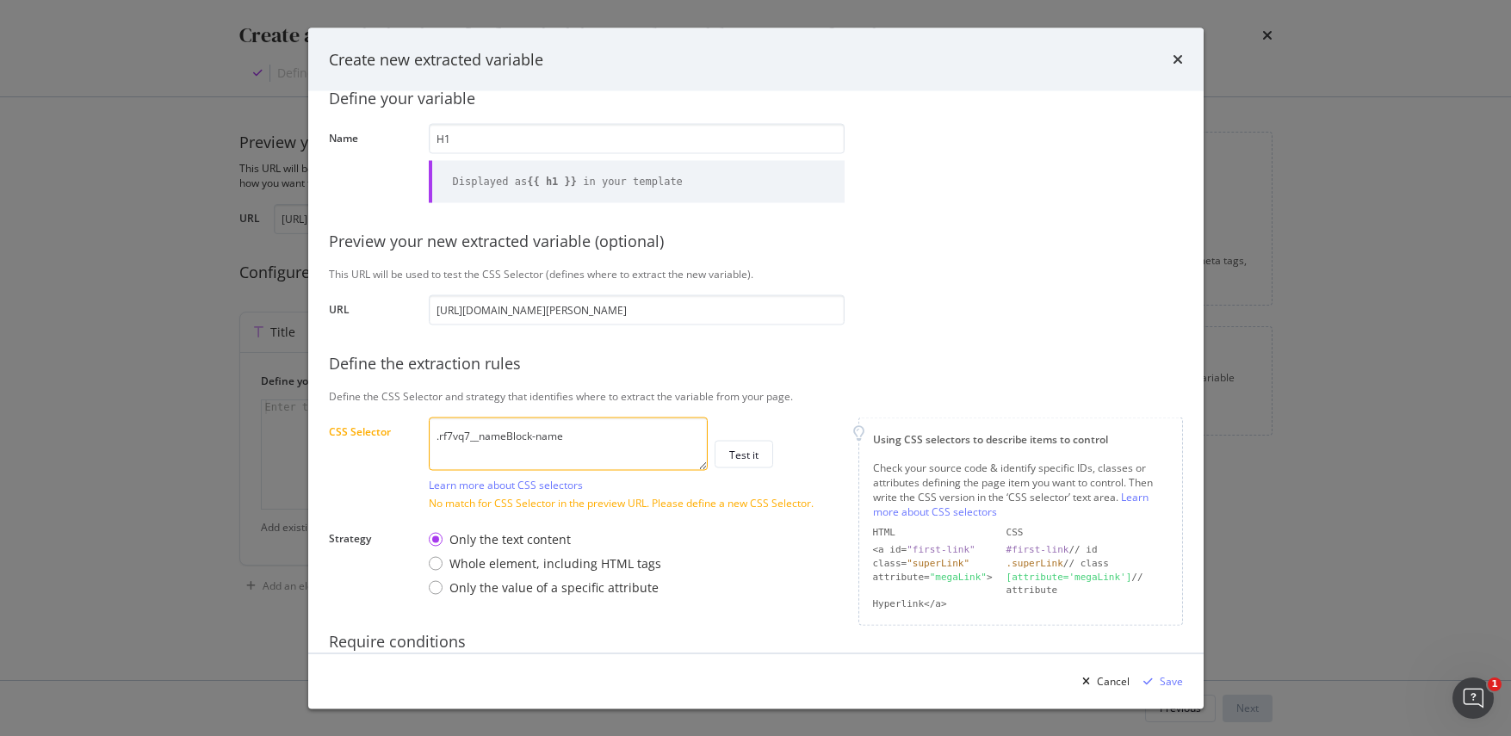
drag, startPoint x: 579, startPoint y: 434, endPoint x: 405, endPoint y: 437, distance: 174.8
click at [0, 0] on div "CSS Selector .rf7vq7__nameBlock-name Learn more about CSS selectors Test it No …" at bounding box center [0, 0] width 0 height 0
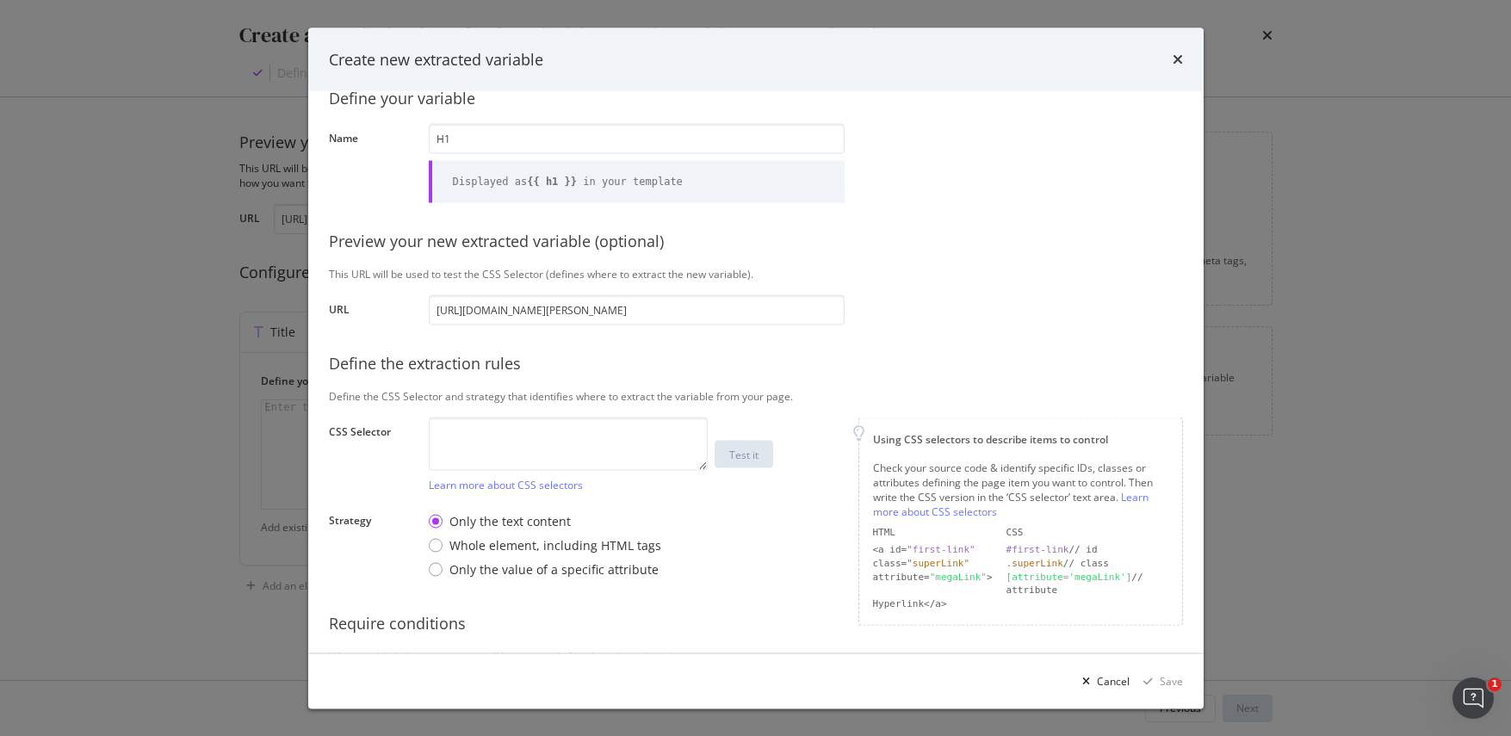
click at [771, 525] on div "Only the text content Whole element, including HTML tags Only the value of a sp…" at bounding box center [637, 544] width 416 height 79
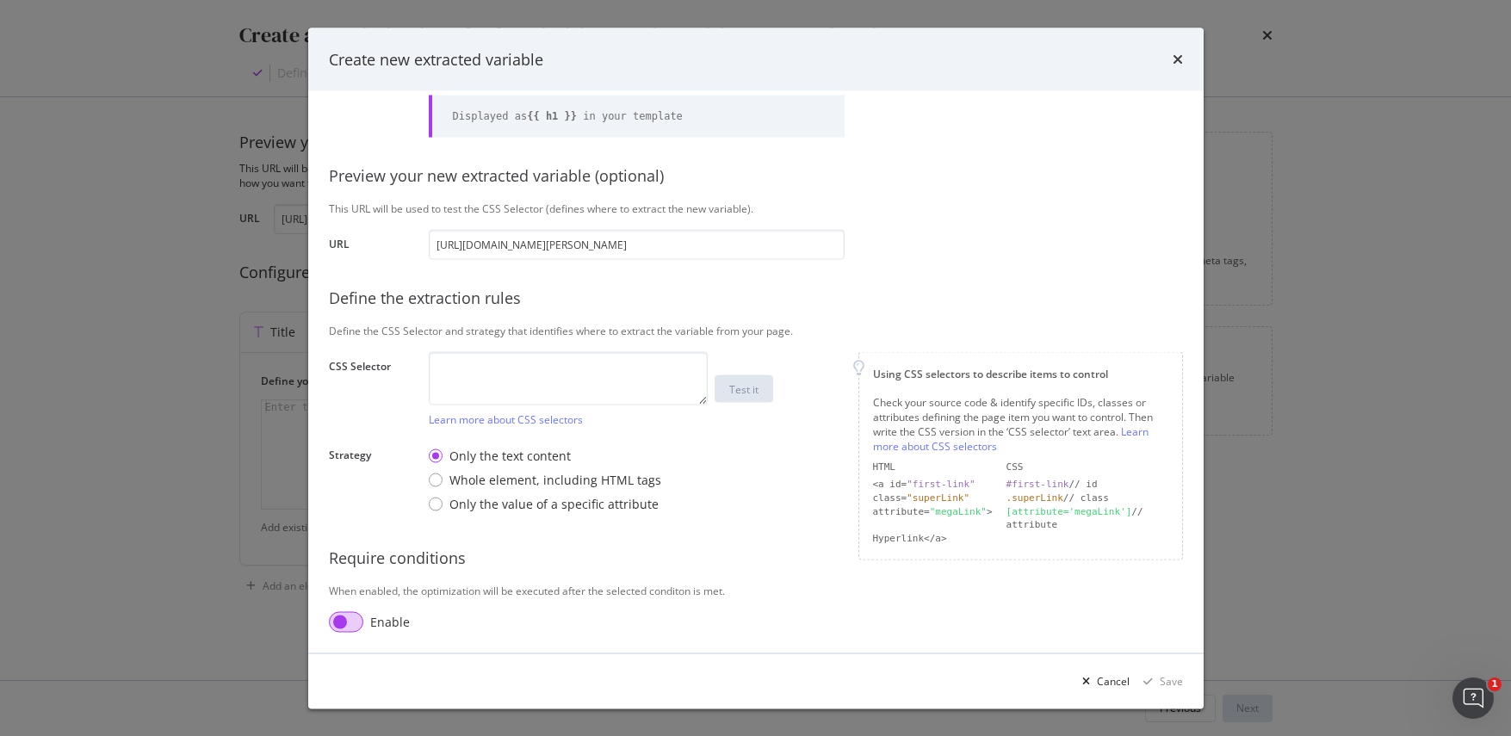
click at [351, 620] on input "modal" at bounding box center [346, 621] width 34 height 21
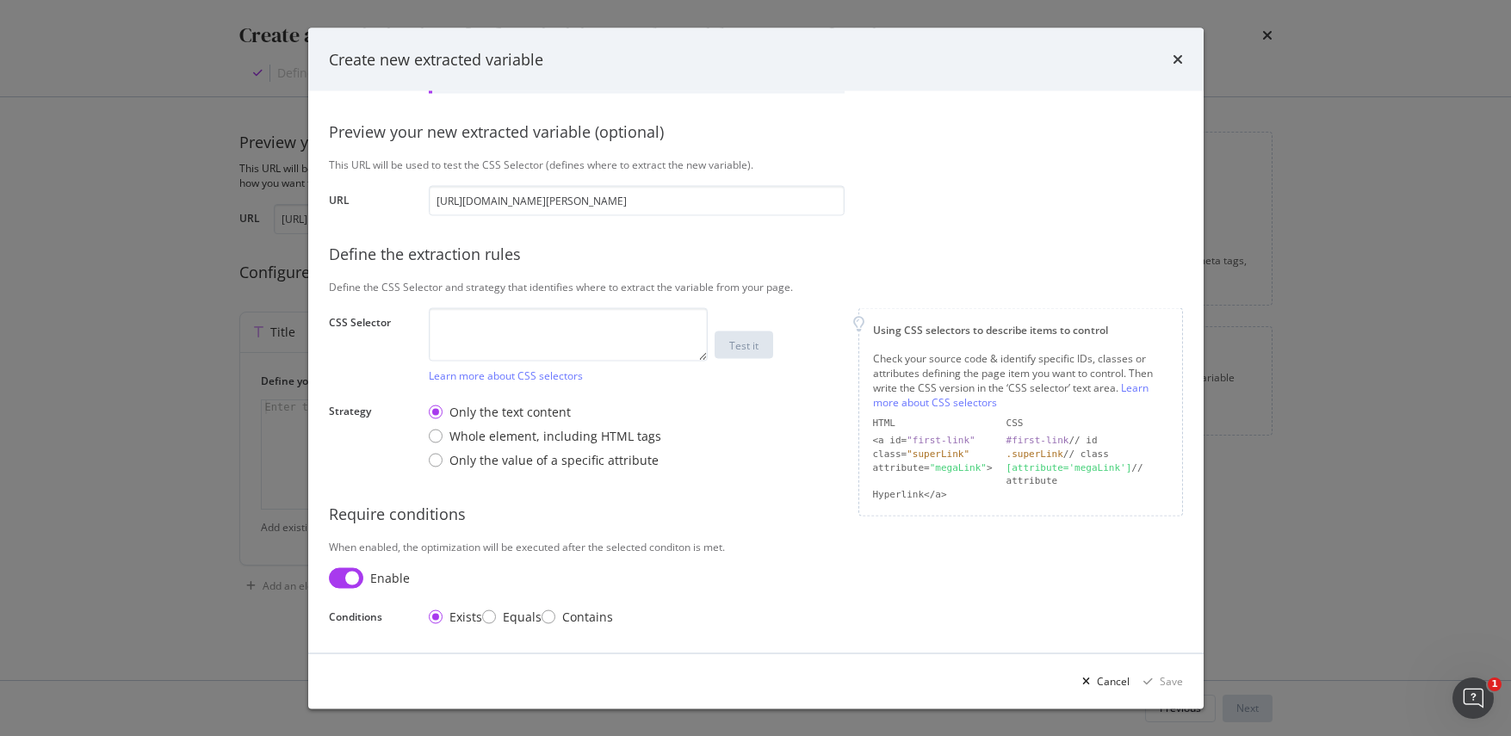
click at [356, 580] on input "modal" at bounding box center [346, 577] width 34 height 21
checkbox input "false"
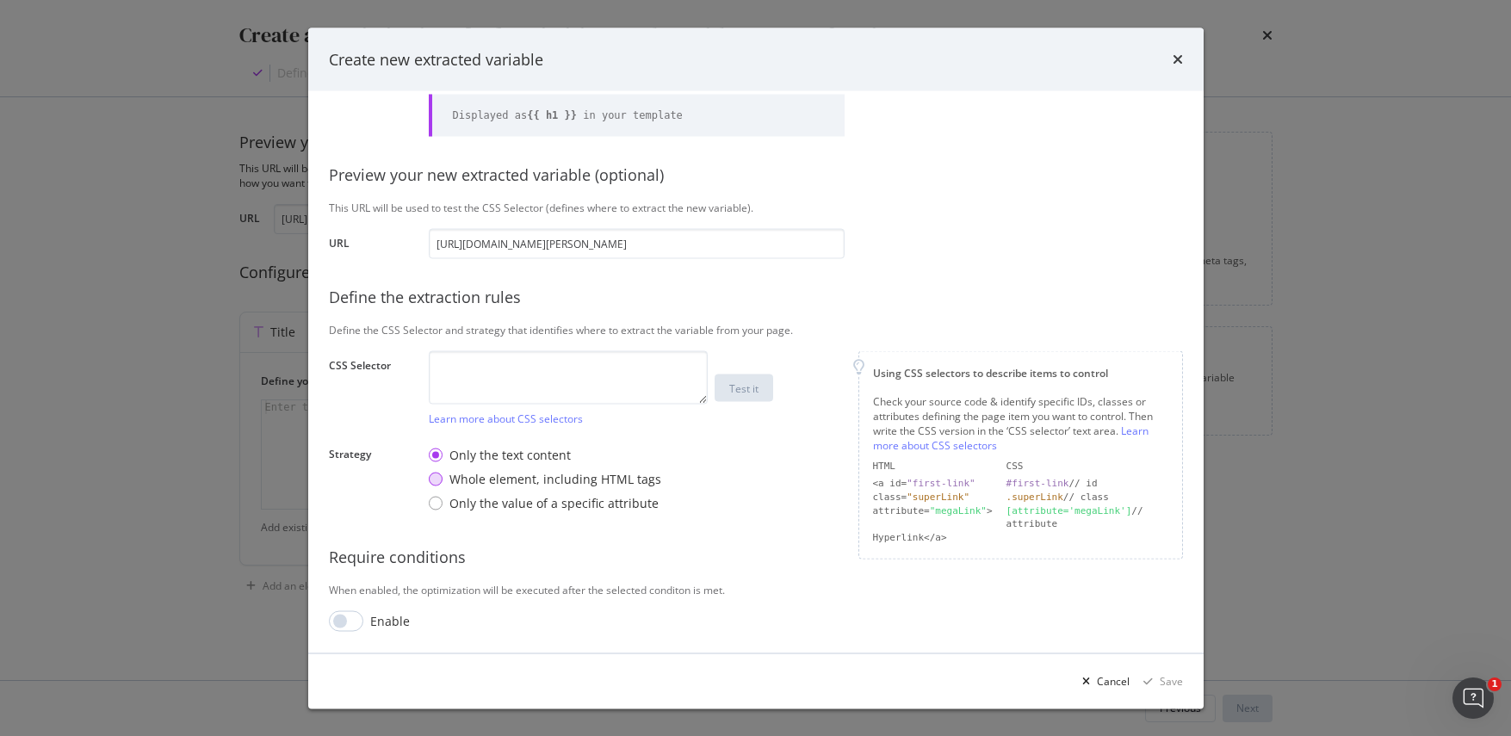
click at [438, 480] on div "Whole element, including HTML tags" at bounding box center [436, 479] width 14 height 14
click at [436, 504] on div "Only the value of a specific attribute" at bounding box center [436, 503] width 14 height 14
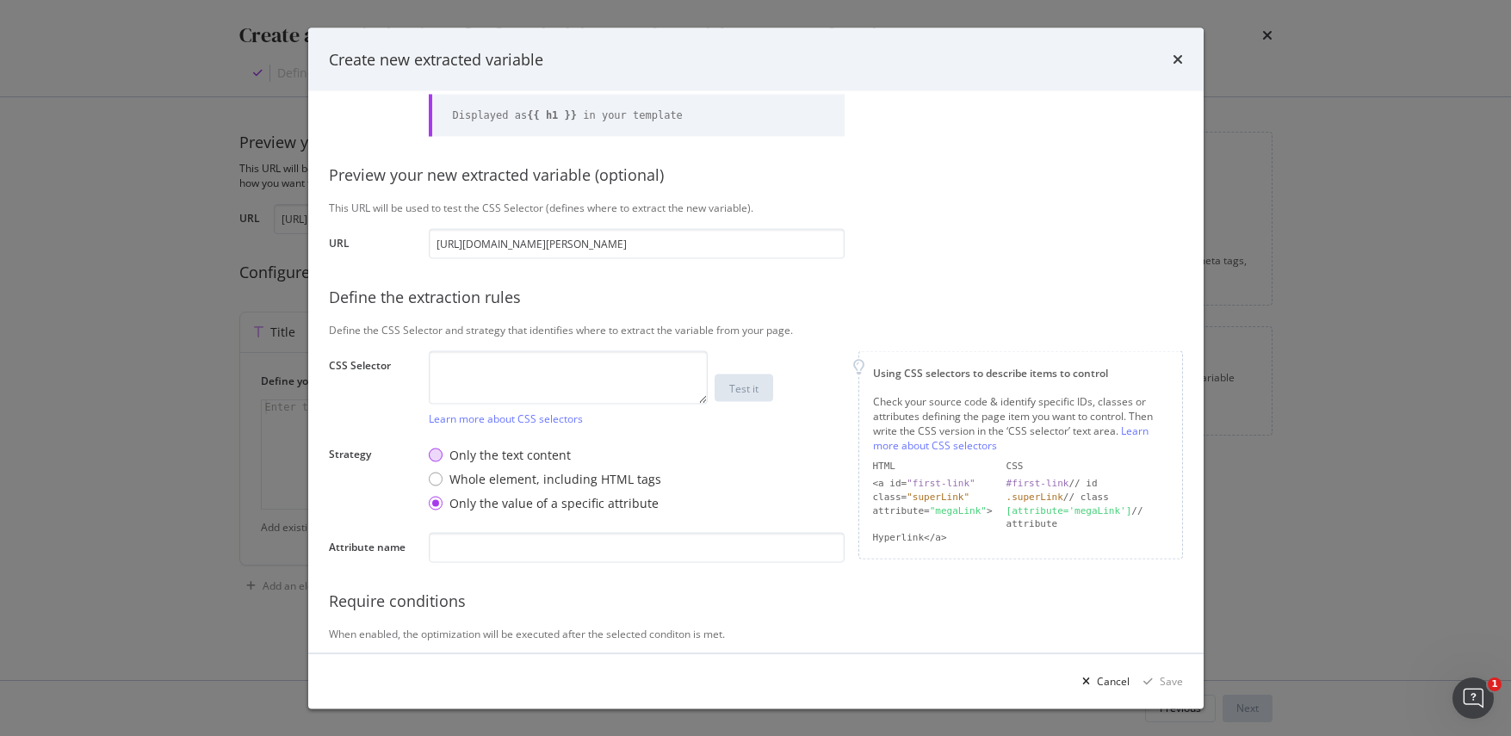
click at [437, 458] on div "Only the text content" at bounding box center [436, 455] width 14 height 14
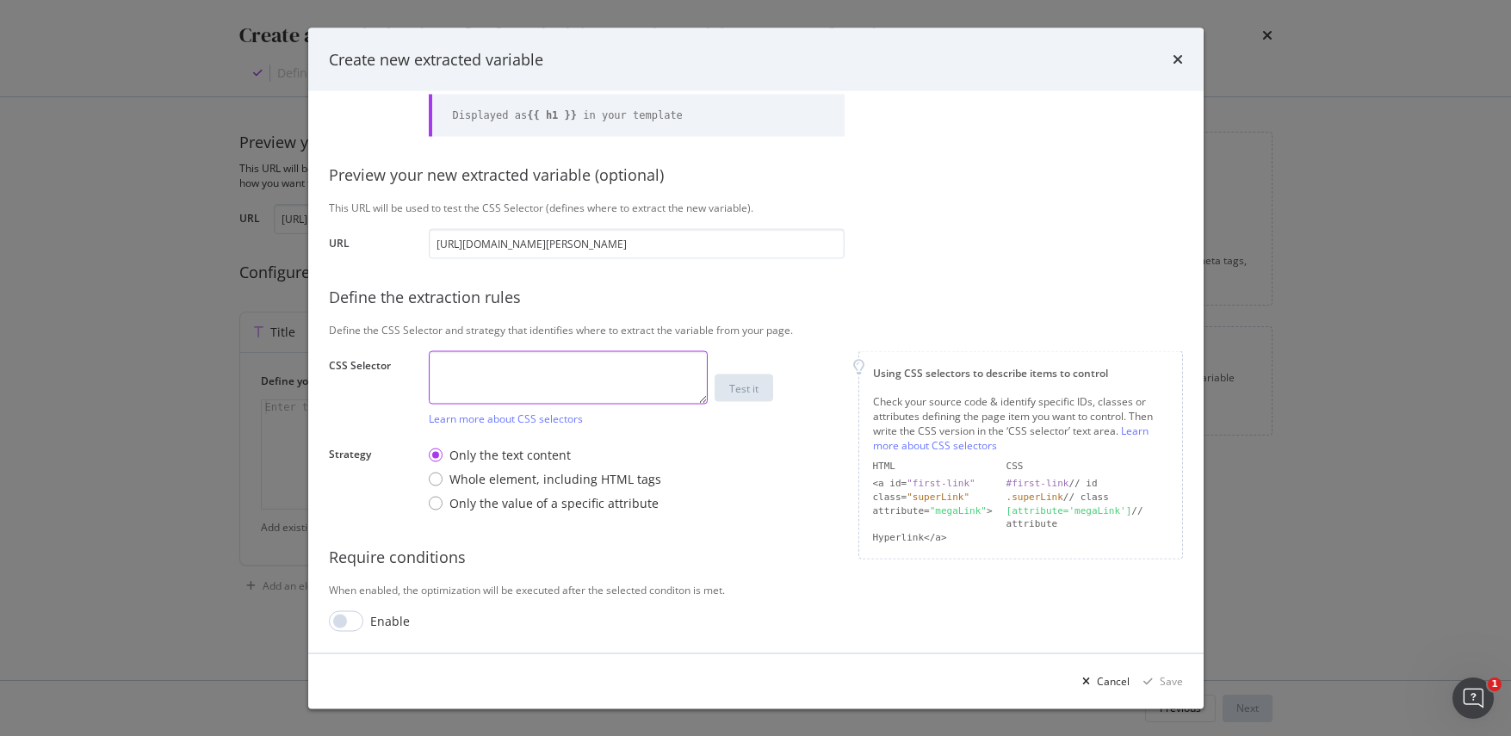
click at [468, 379] on textarea "modal" at bounding box center [568, 376] width 279 height 53
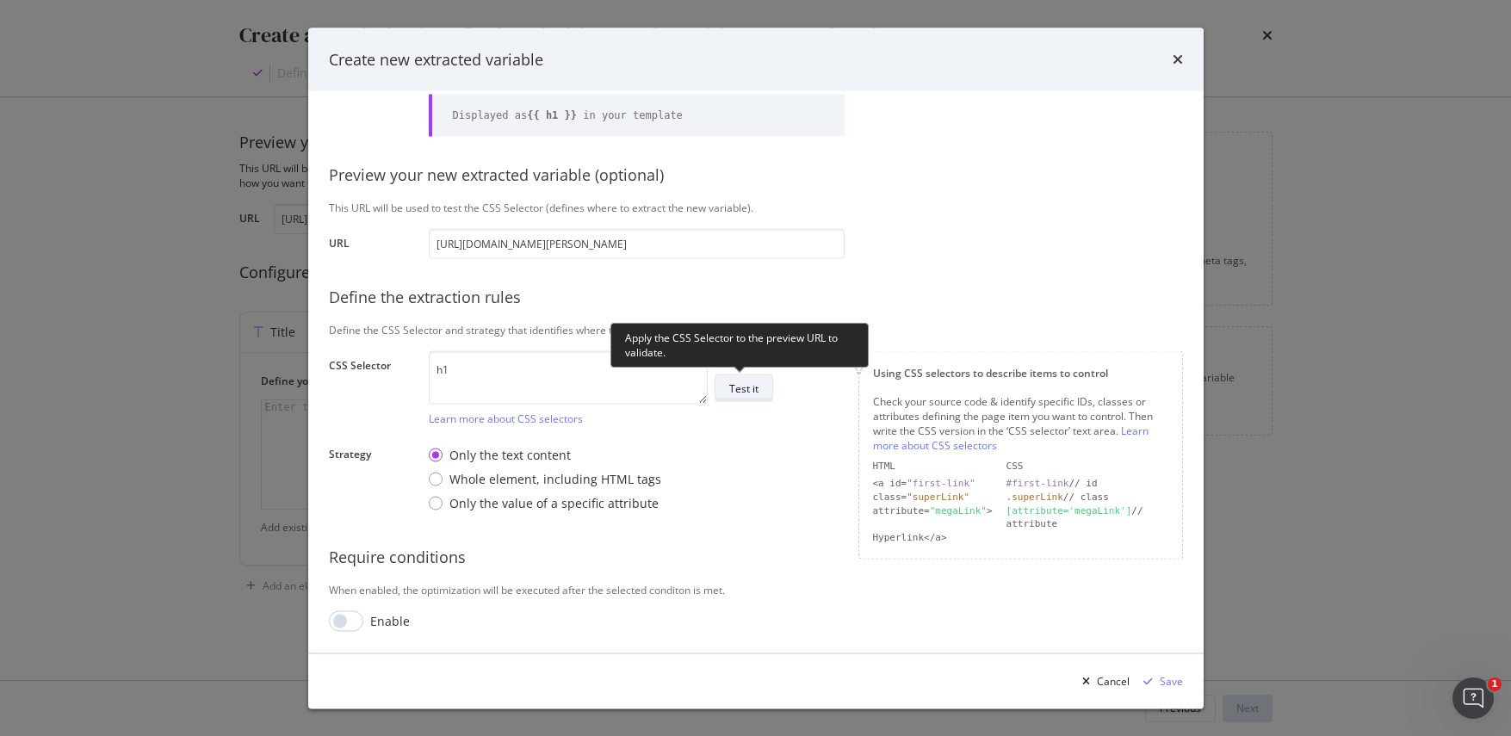
click at [719, 386] on button "Test it" at bounding box center [744, 389] width 59 height 28
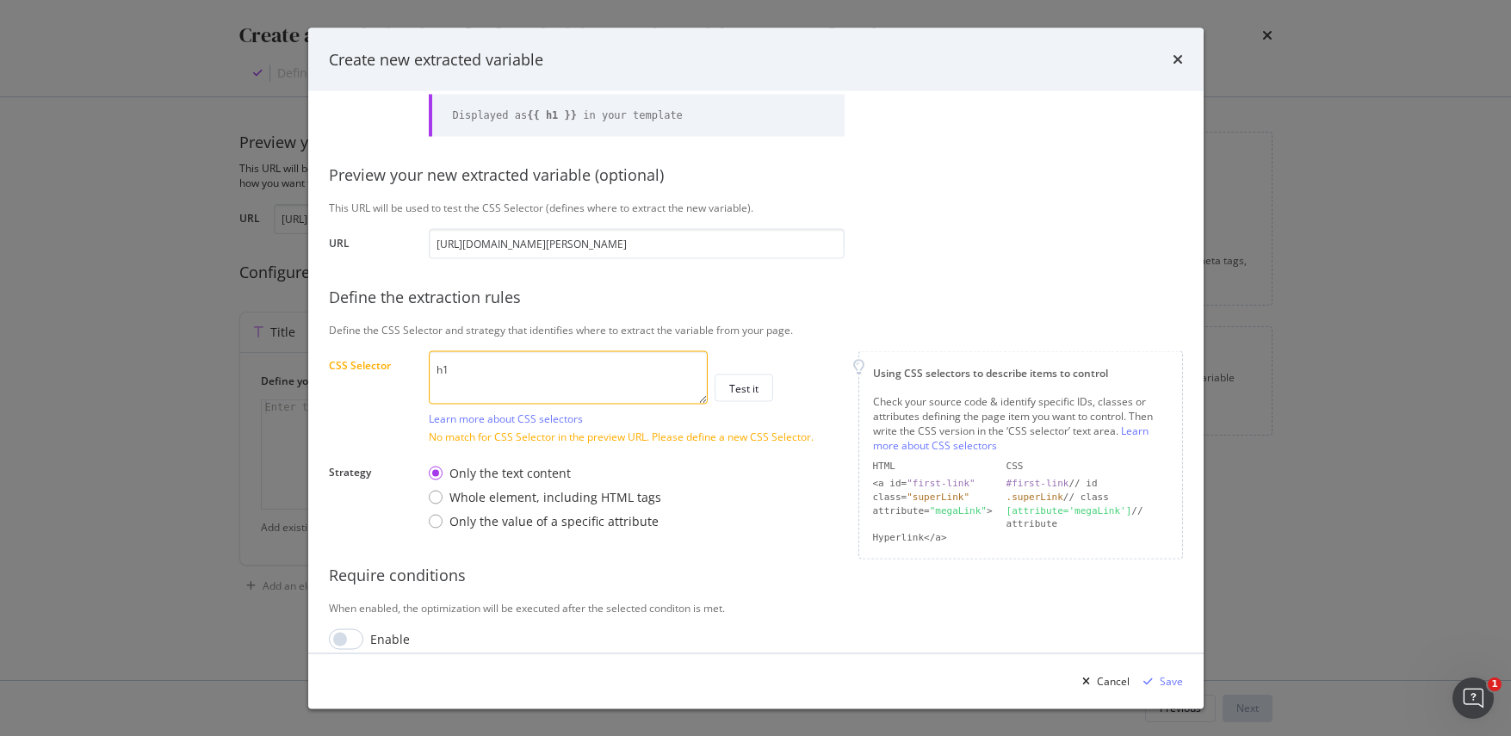
click at [452, 367] on textarea "h1" at bounding box center [568, 376] width 279 height 53
paste textarea "rf7vq7__nameBlock"
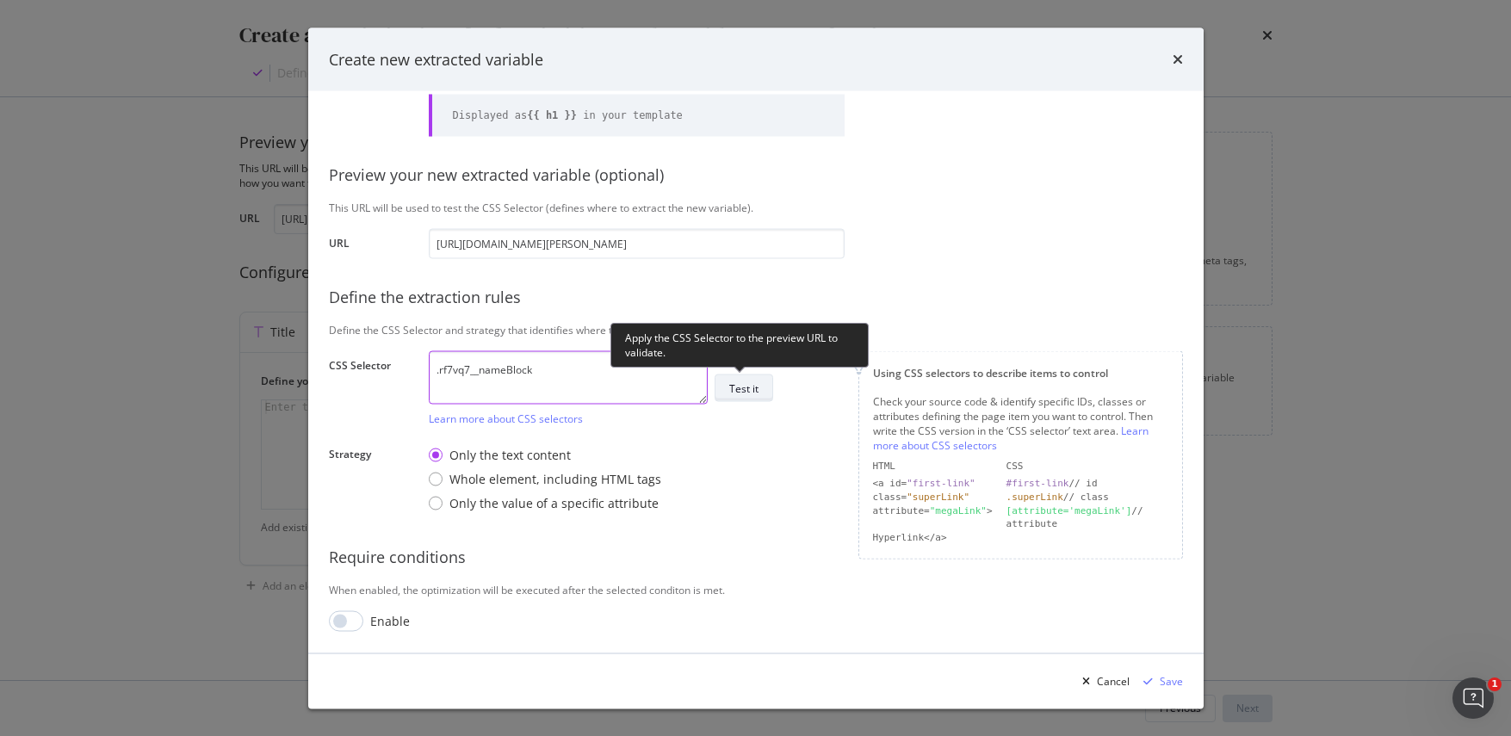
type textarea ".rf7vq7__nameBlock"
click at [739, 393] on div "Test it" at bounding box center [743, 388] width 29 height 15
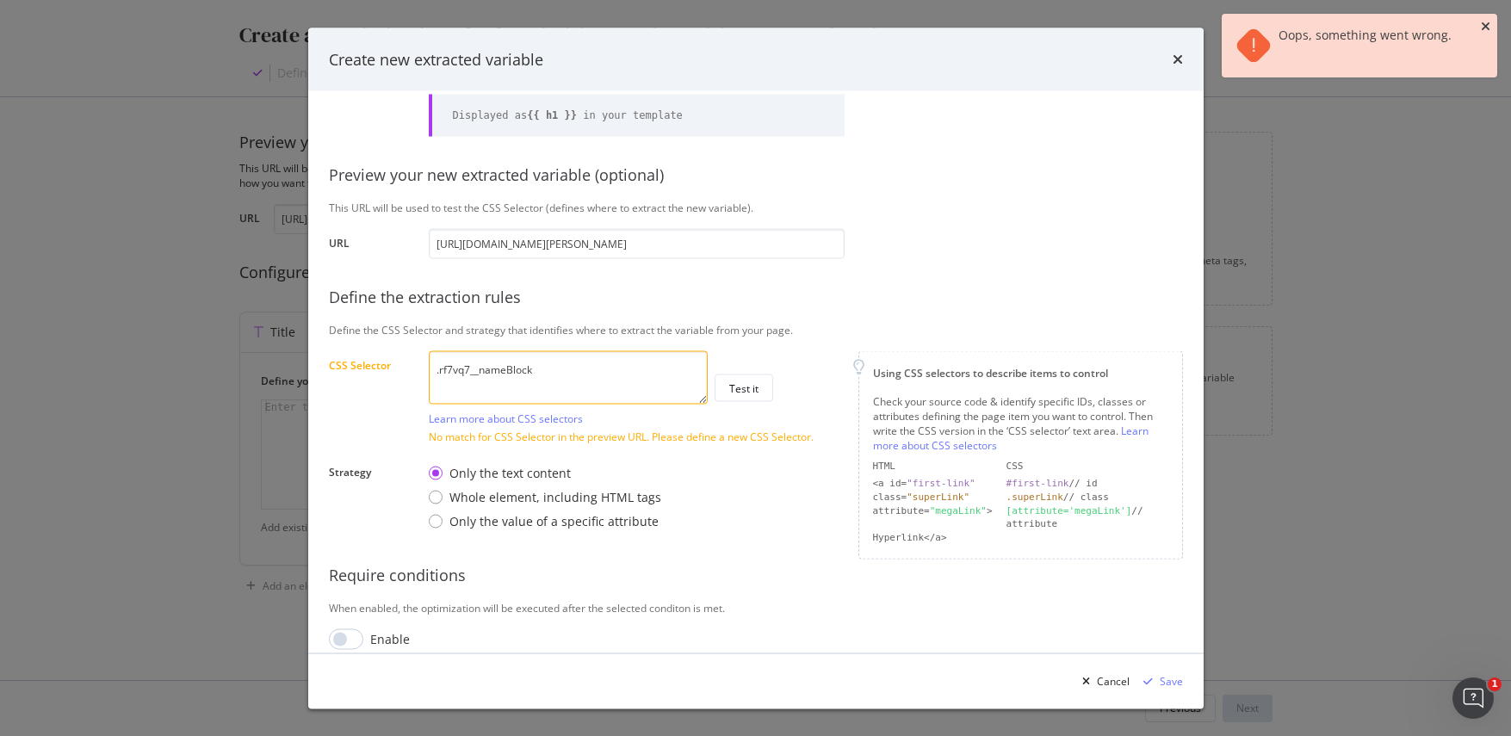
click at [1486, 27] on icon "close toast" at bounding box center [1485, 27] width 9 height 12
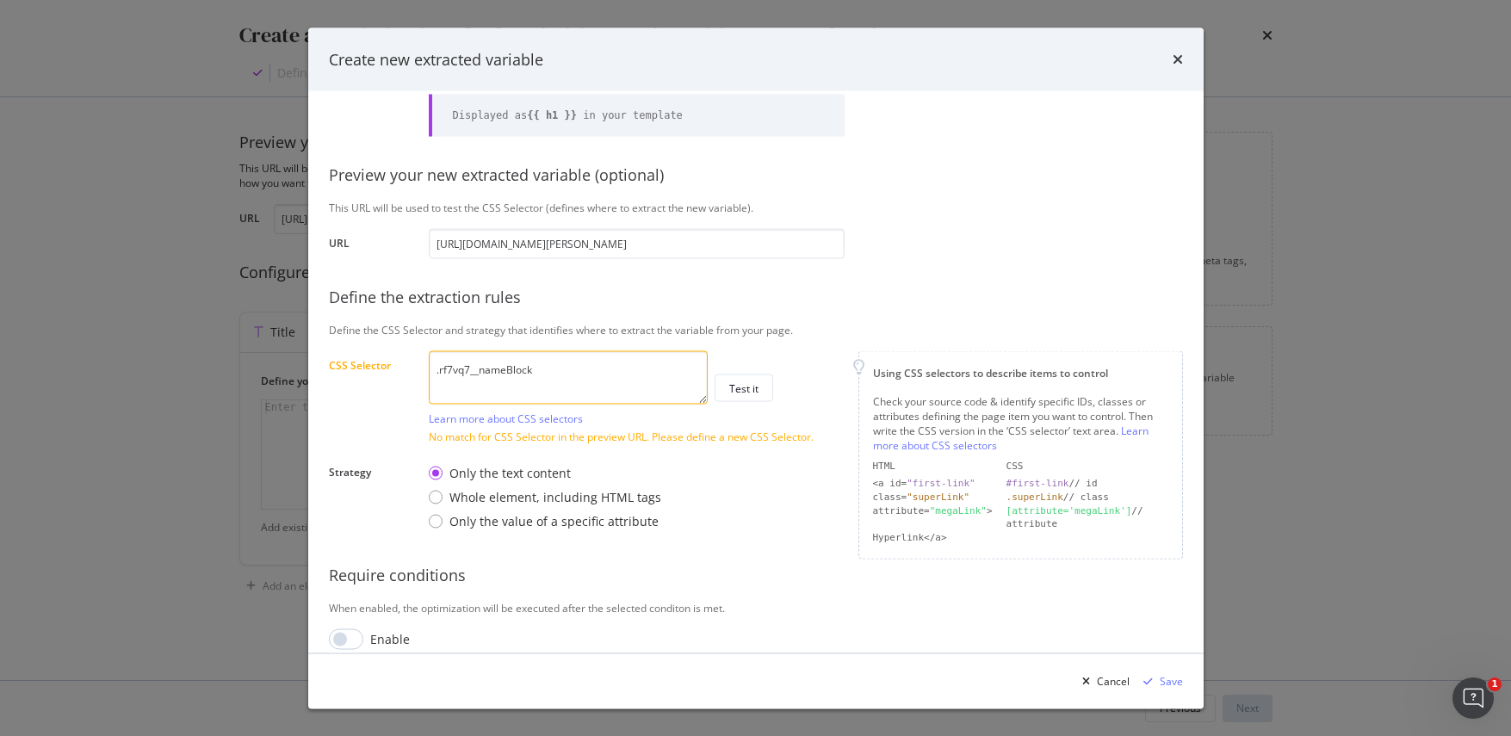
click at [803, 513] on div "Only the text content Whole element, including HTML tags Only the value of a sp…" at bounding box center [637, 497] width 416 height 79
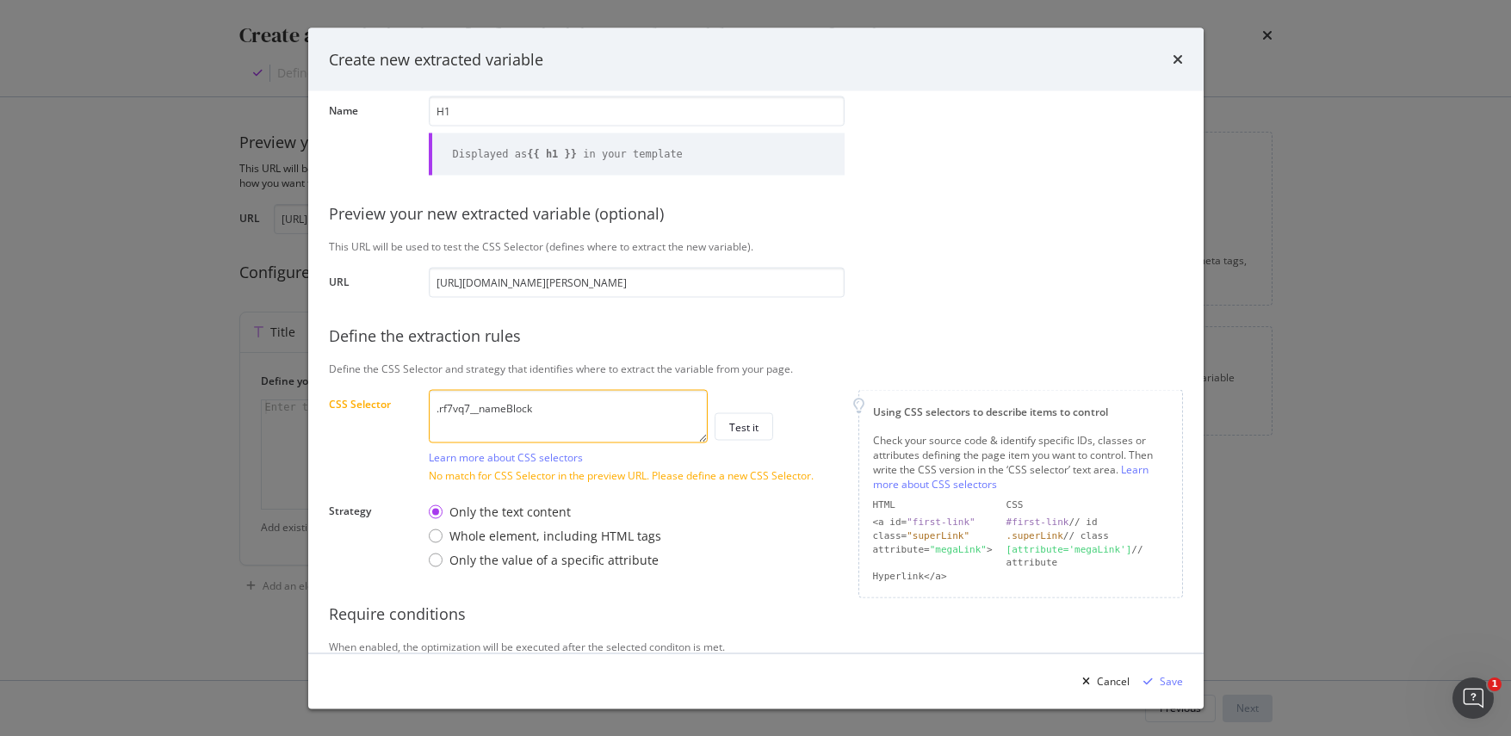
scroll to position [108, 0]
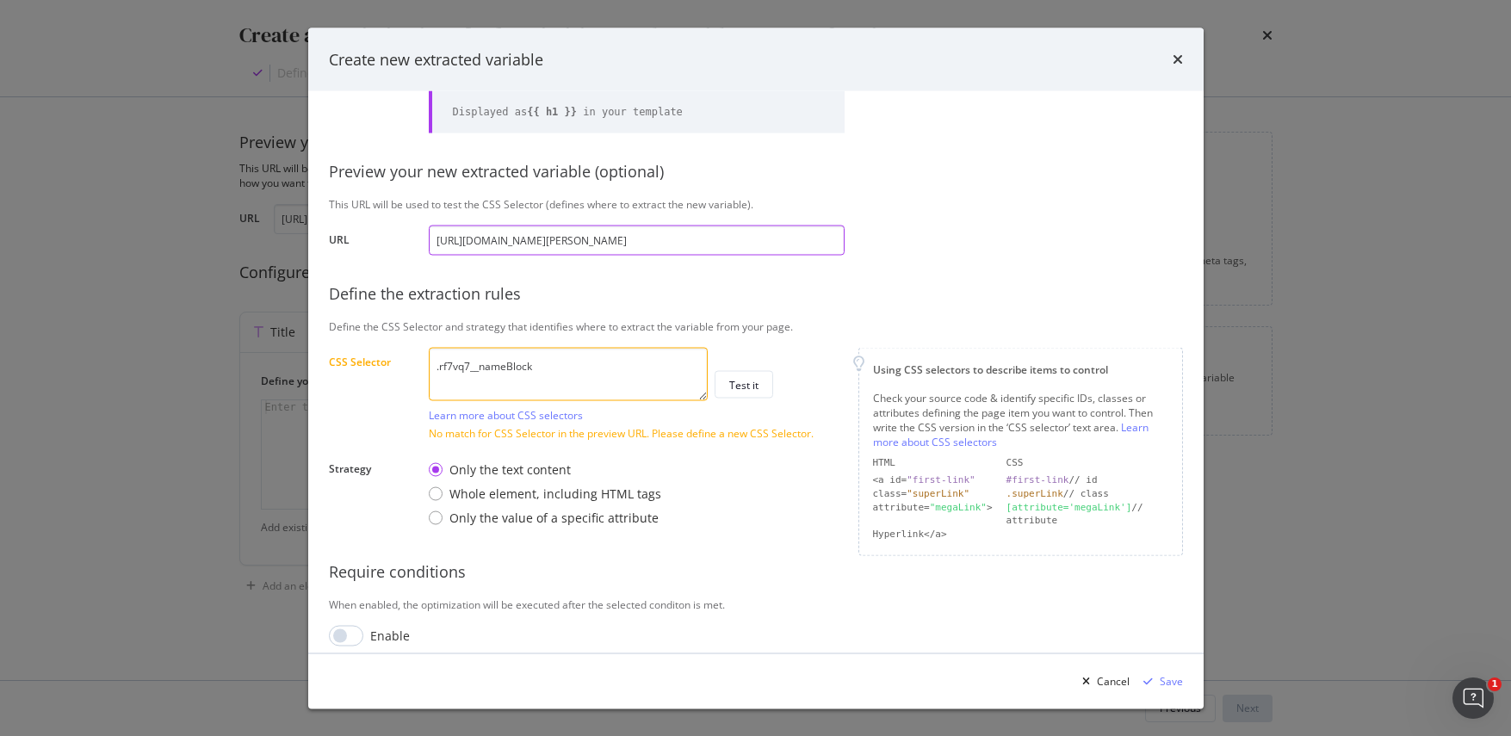
click at [791, 241] on input "https://www.castlery.com/us/products/audrey-salad-plates-set-of-4" at bounding box center [637, 240] width 416 height 30
click at [575, 370] on textarea ".rf7vq7__nameBlock" at bounding box center [568, 373] width 279 height 53
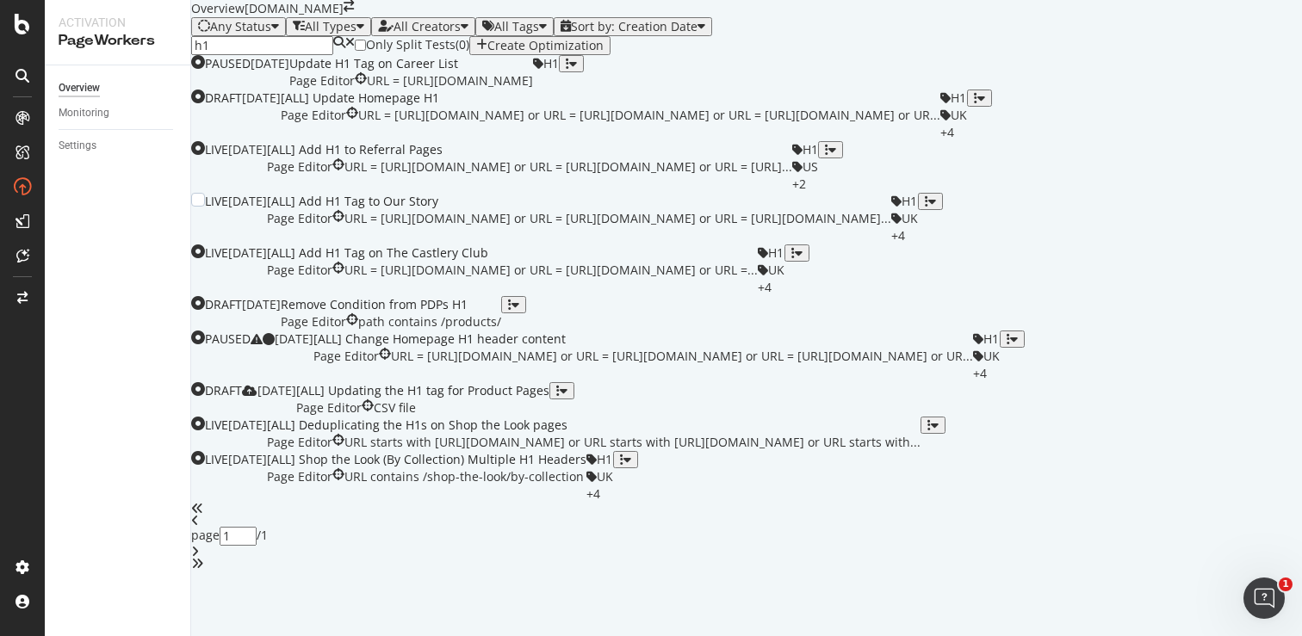
click at [539, 210] on div "[ALL] Add H1 Tag to Our Story" at bounding box center [579, 201] width 624 height 17
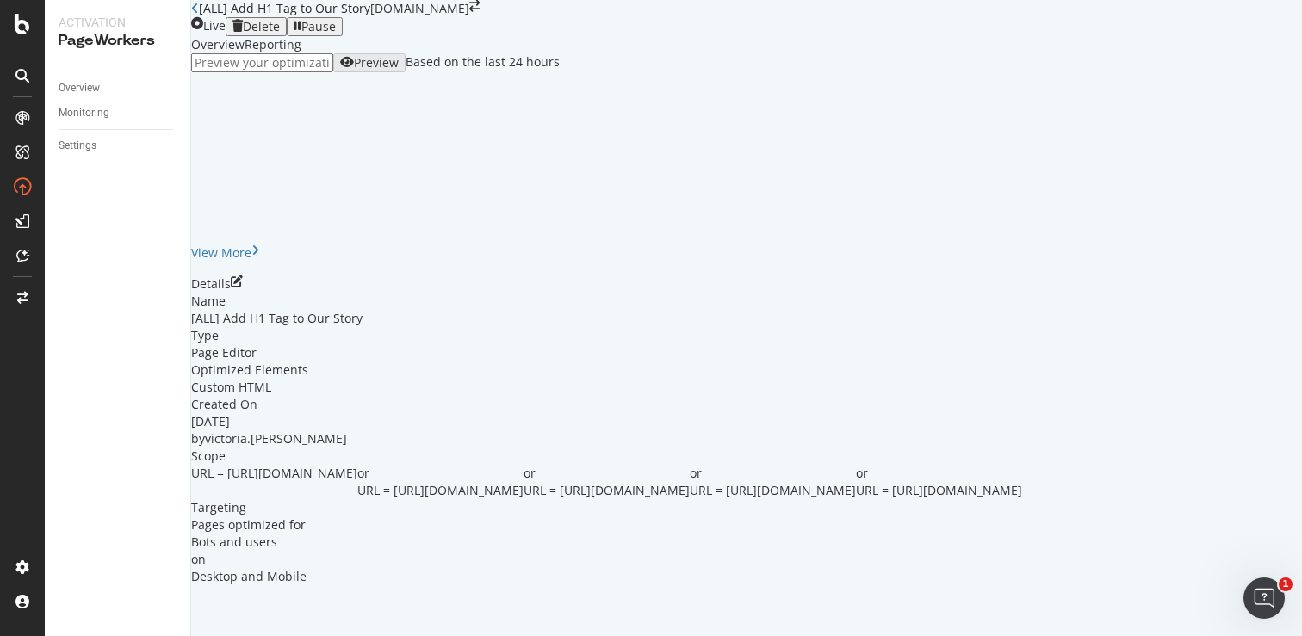
scroll to position [170, 0]
click at [243, 276] on icon "pen-to-square" at bounding box center [237, 282] width 12 height 12
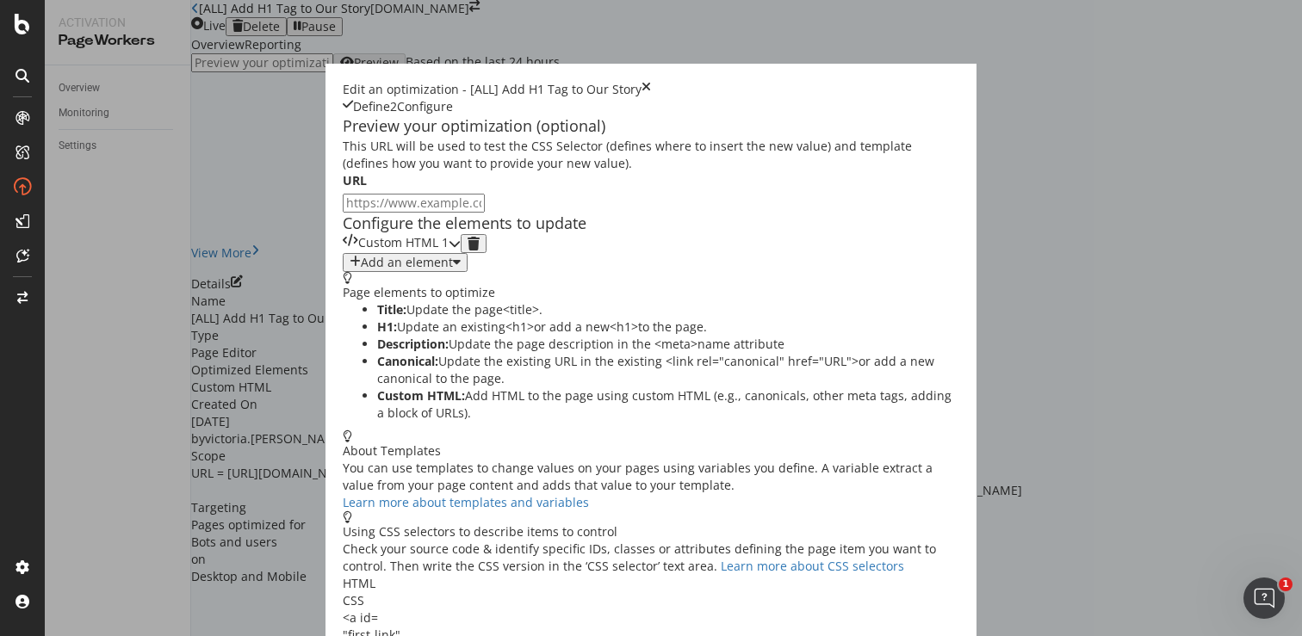
click at [461, 250] on icon "modal" at bounding box center [455, 244] width 12 height 12
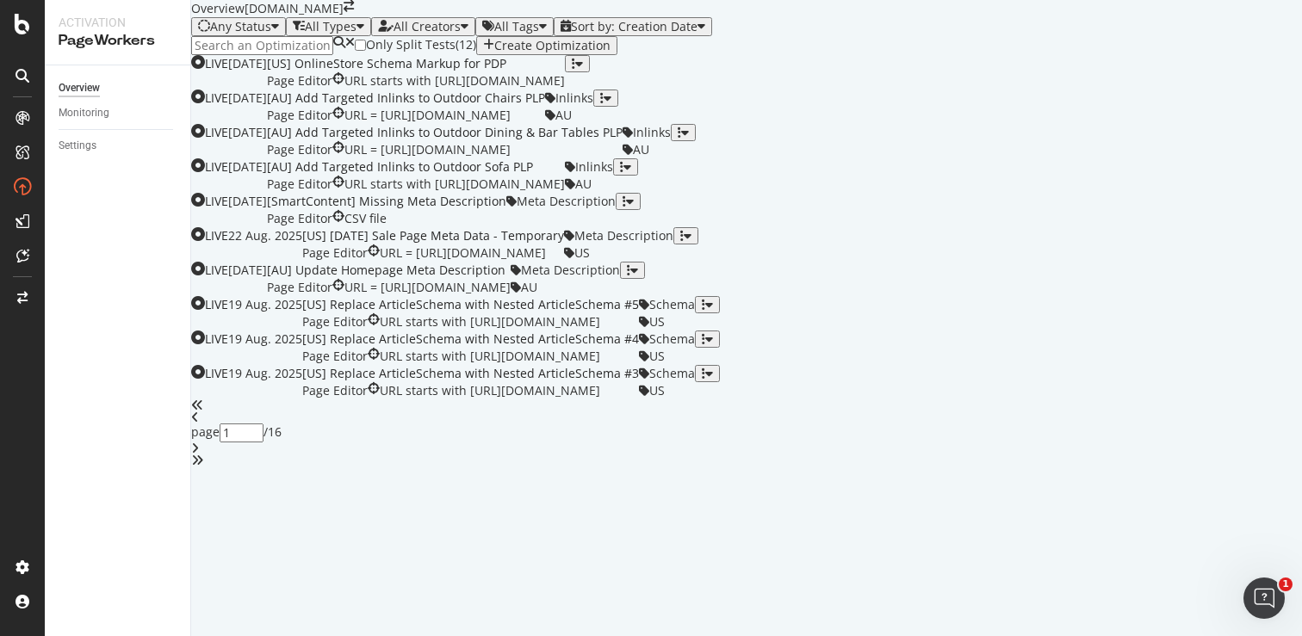
click at [256, 55] on input at bounding box center [262, 45] width 142 height 19
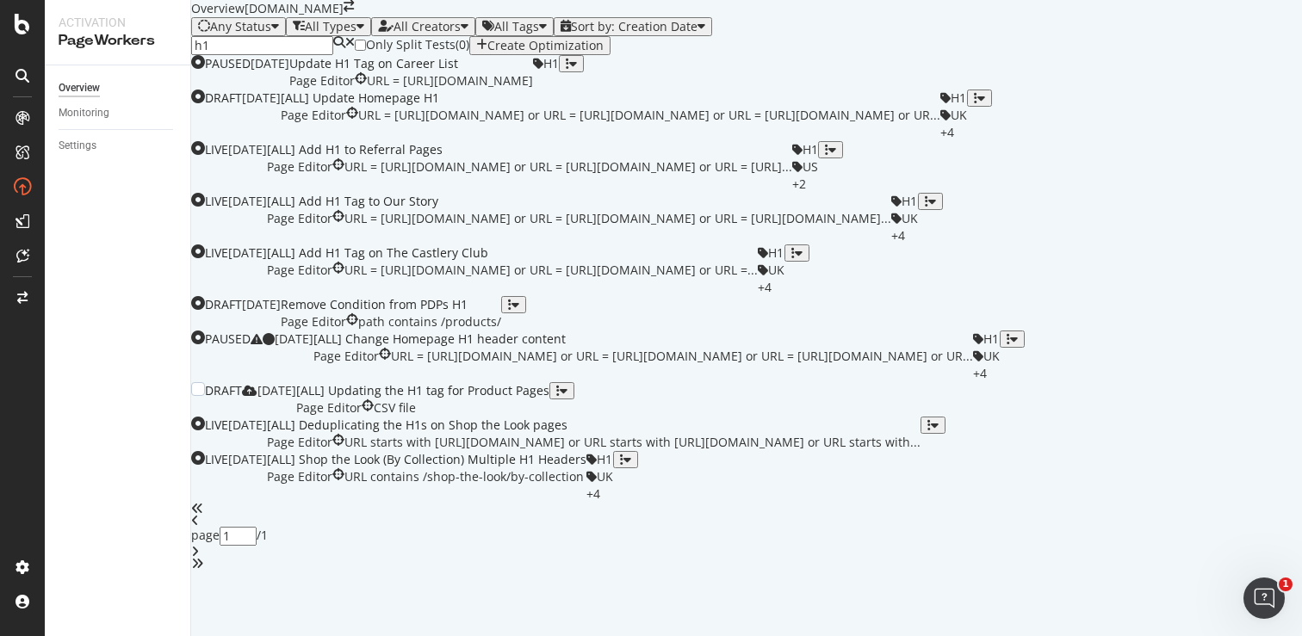
scroll to position [567, 0]
click at [515, 468] on div "[ALL] Shop the Look (By Collection) Multiple H1 Headers" at bounding box center [426, 459] width 319 height 17
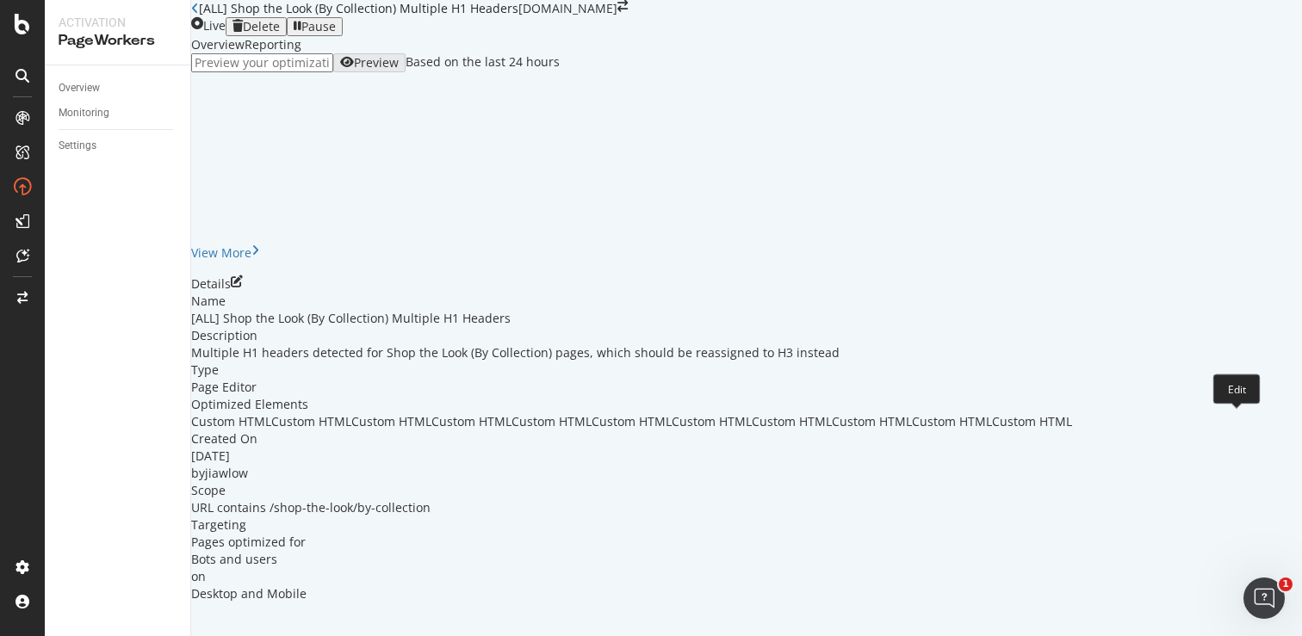
click at [243, 288] on icon "pen-to-square" at bounding box center [237, 282] width 12 height 12
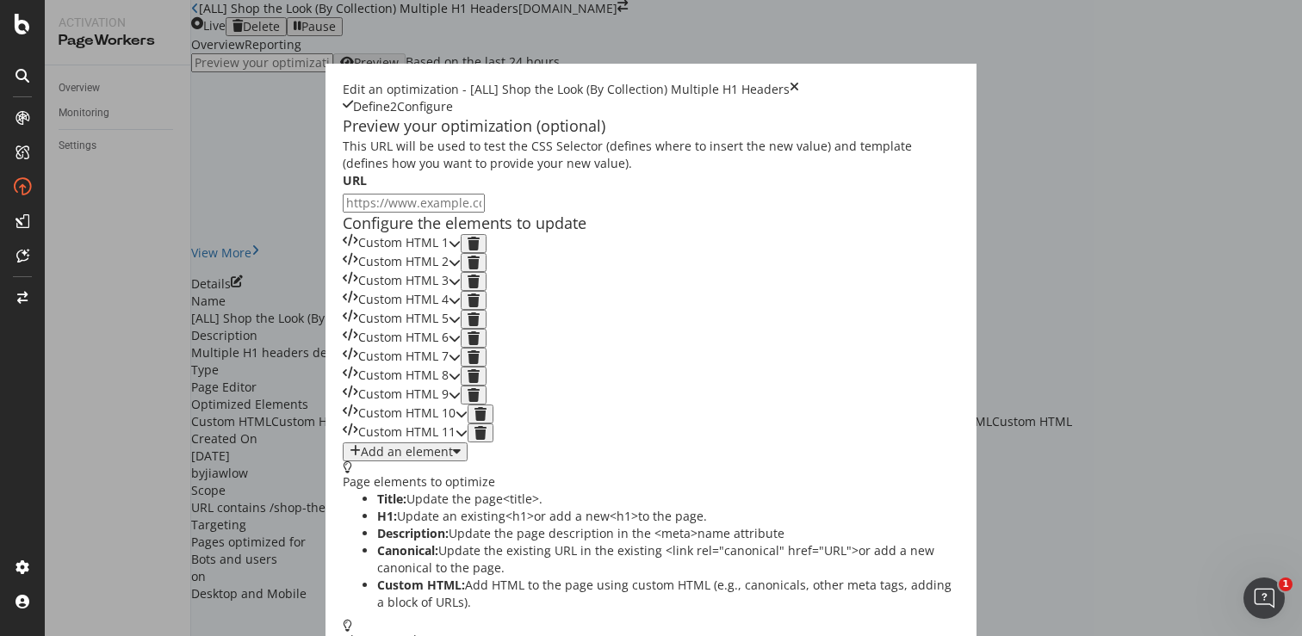
click at [461, 250] on icon "modal" at bounding box center [455, 244] width 12 height 12
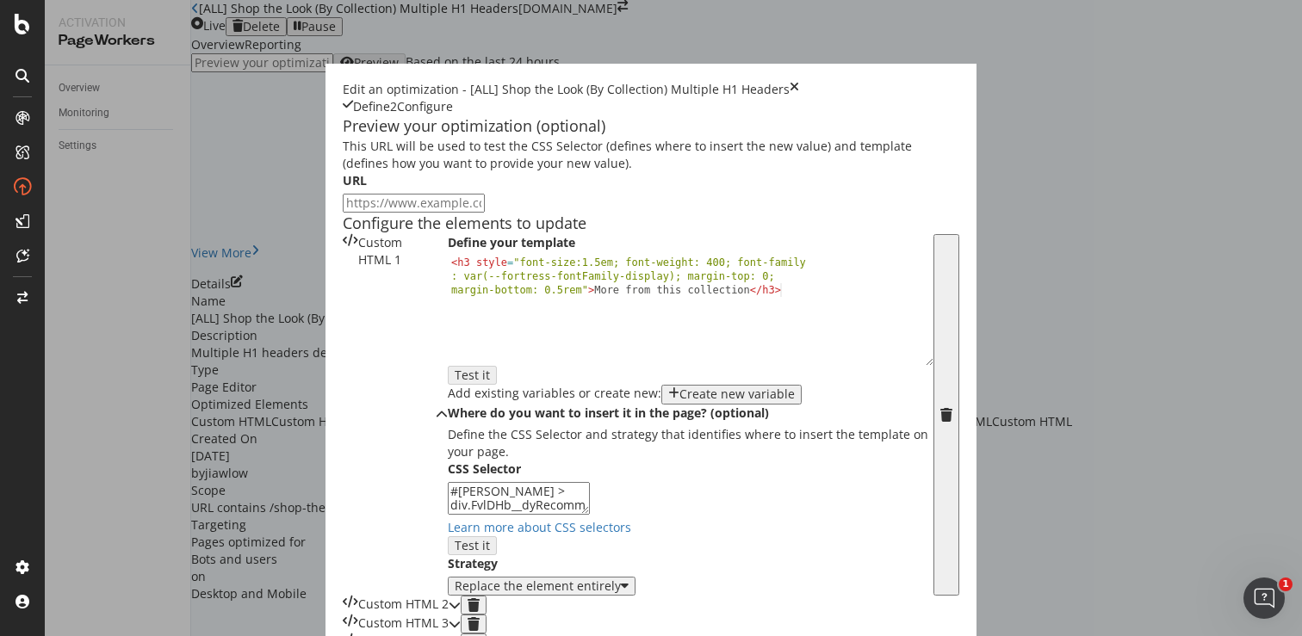
click at [448, 409] on icon "modal" at bounding box center [442, 415] width 12 height 12
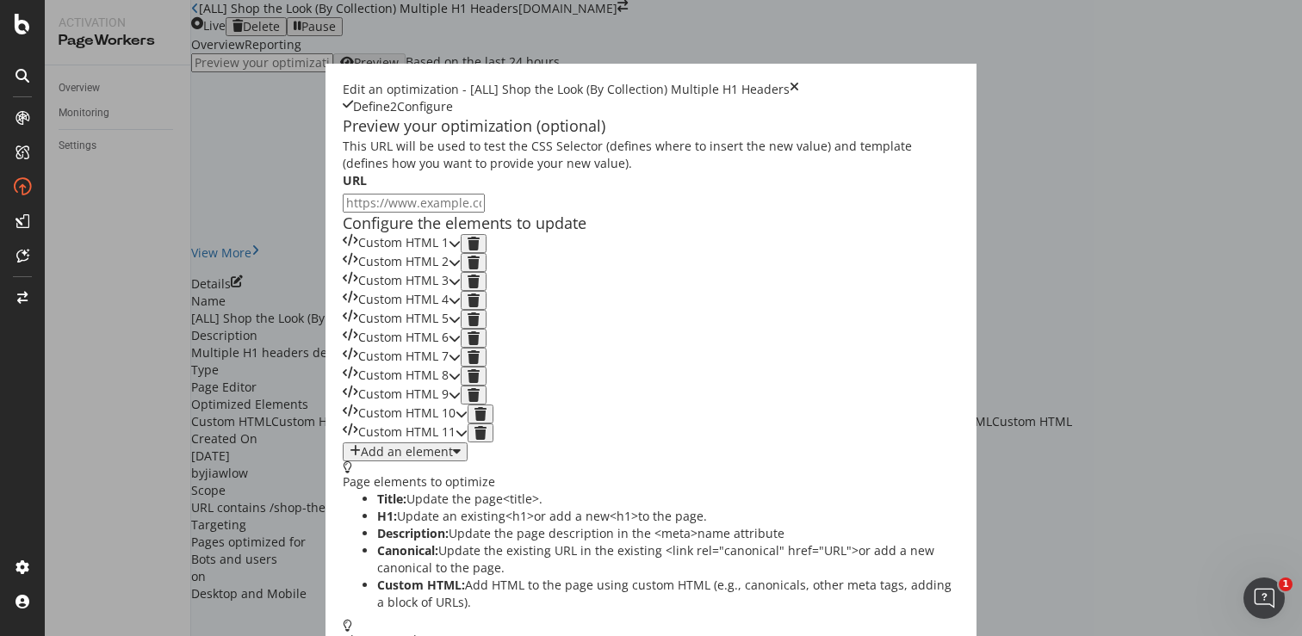
click at [799, 81] on icon "times" at bounding box center [794, 89] width 9 height 17
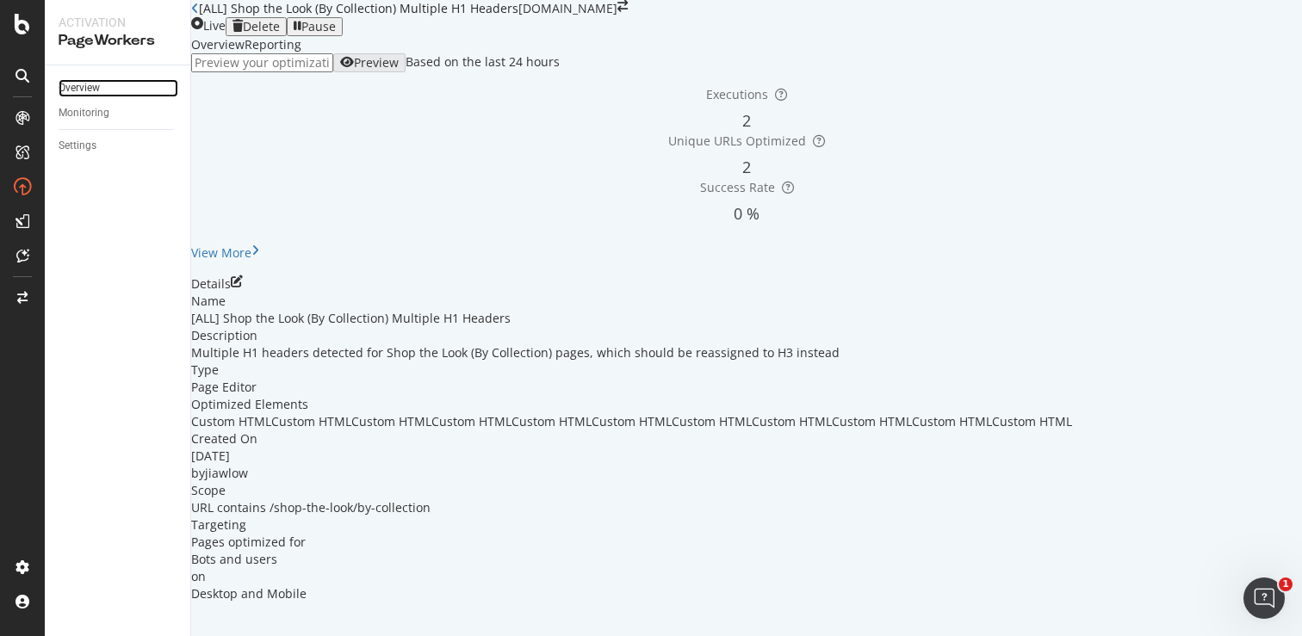
click at [102, 90] on link "Overview" at bounding box center [119, 88] width 120 height 18
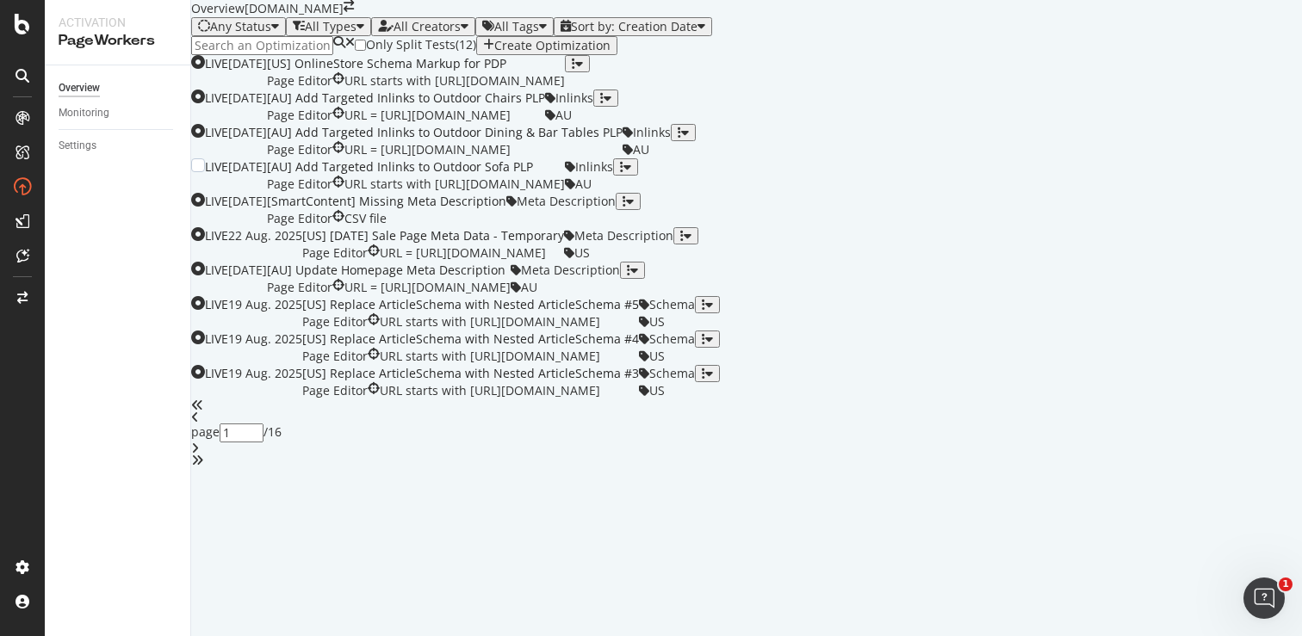
scroll to position [64, 0]
click at [305, 51] on input at bounding box center [262, 45] width 142 height 19
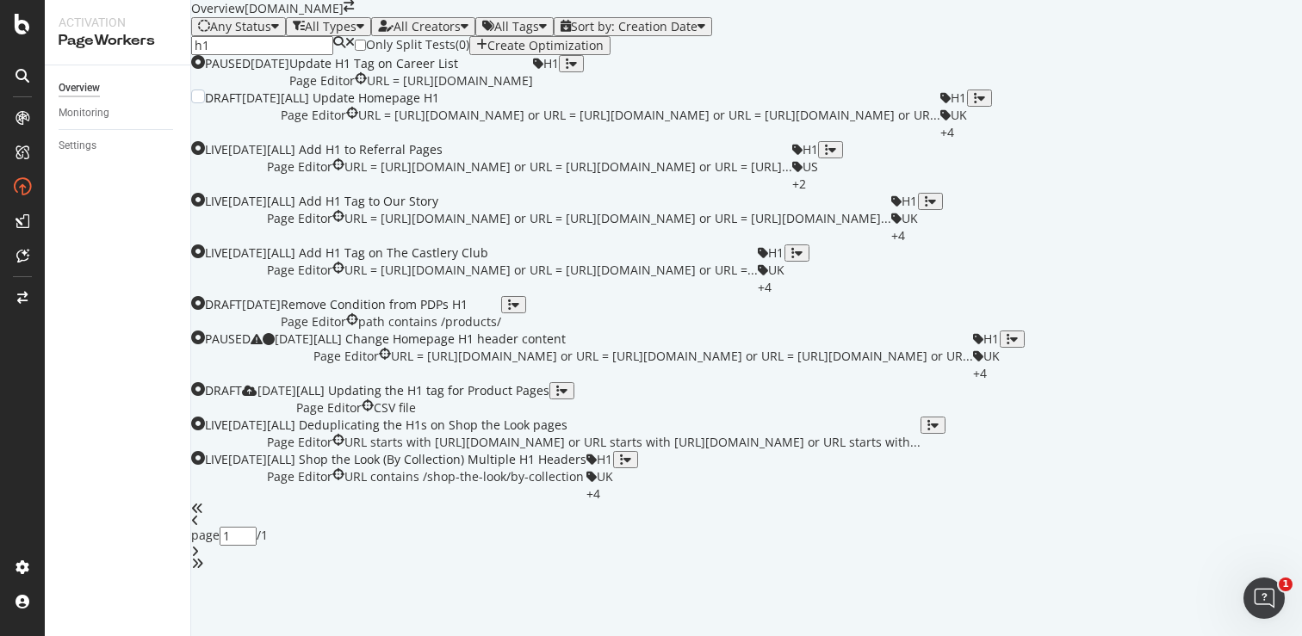
scroll to position [71, 0]
click at [519, 90] on div "Update H1 Tag on Career List Page Editor URL = [URL][DOMAIN_NAME]" at bounding box center [411, 72] width 244 height 34
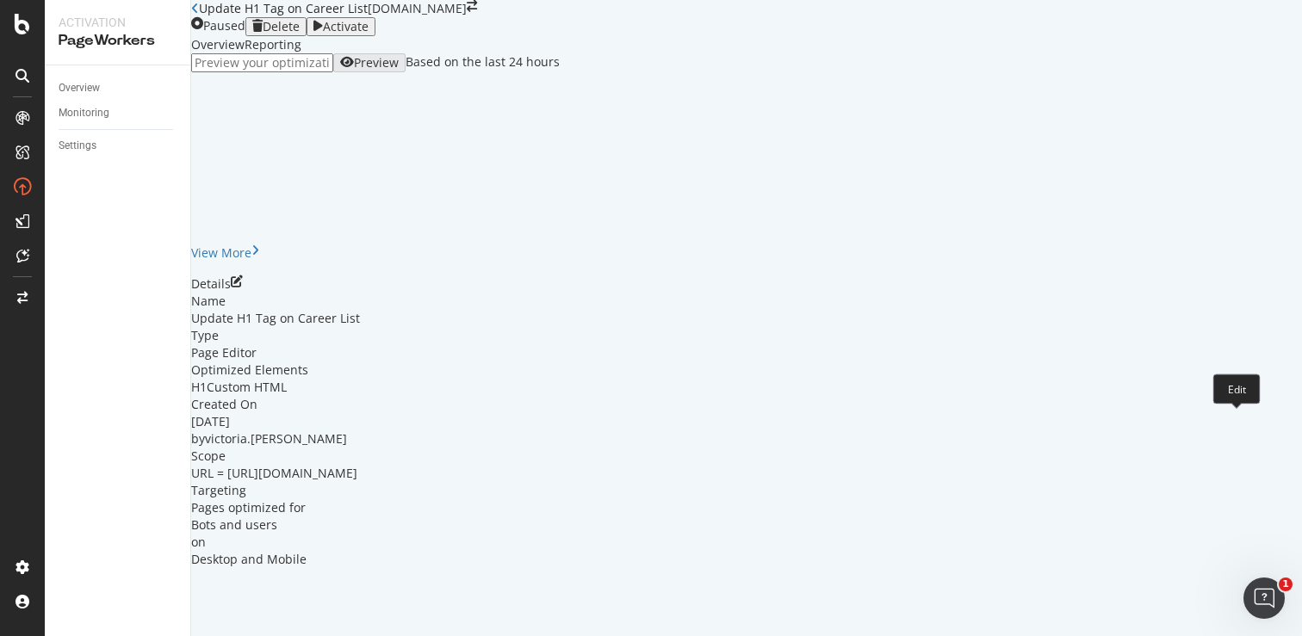
click at [243, 288] on icon "pen-to-square" at bounding box center [237, 282] width 12 height 12
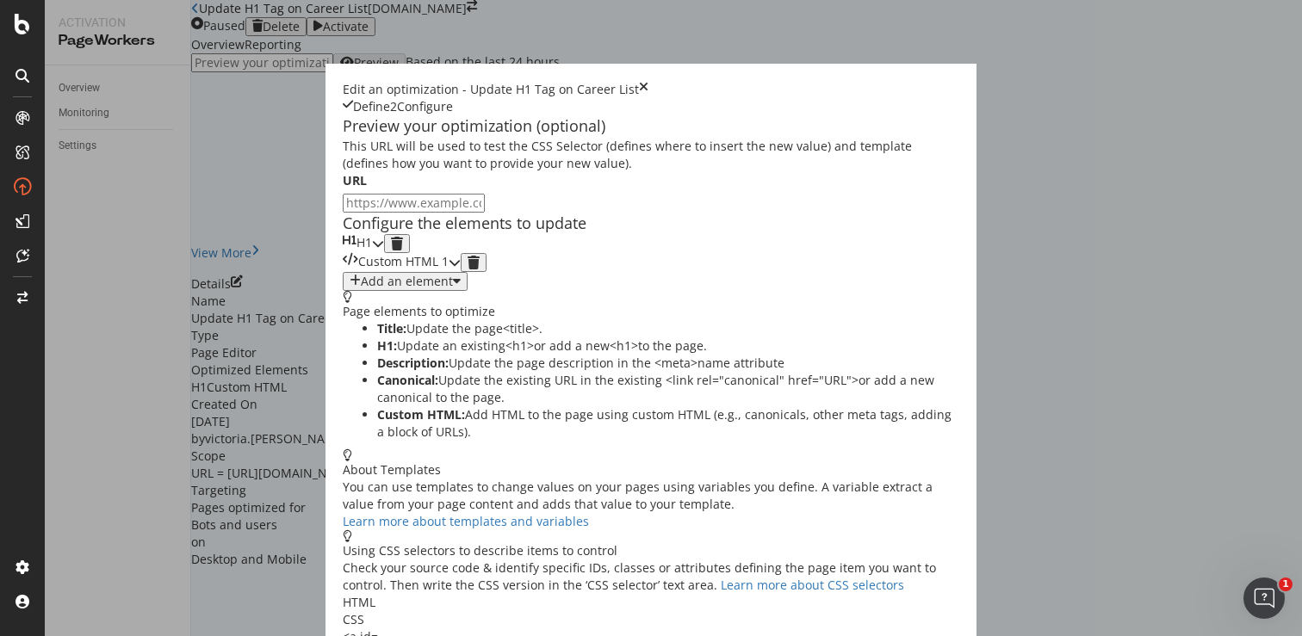
click at [384, 250] on icon "modal" at bounding box center [378, 244] width 12 height 12
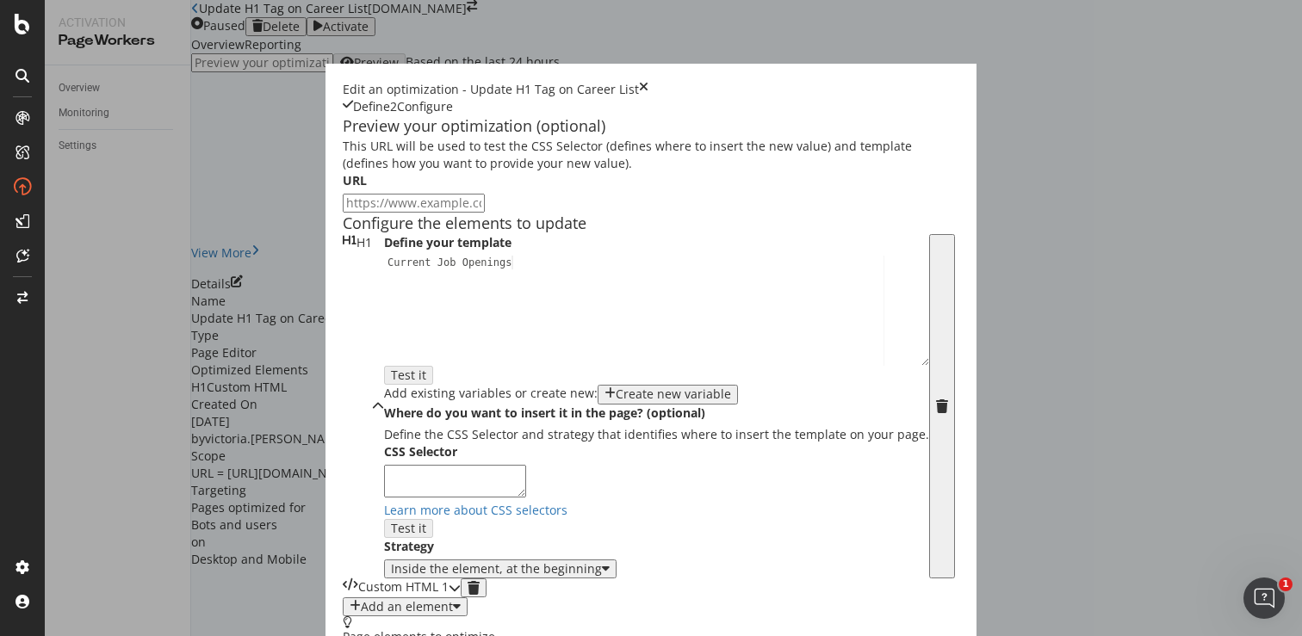
click at [384, 400] on icon "modal" at bounding box center [378, 406] width 12 height 12
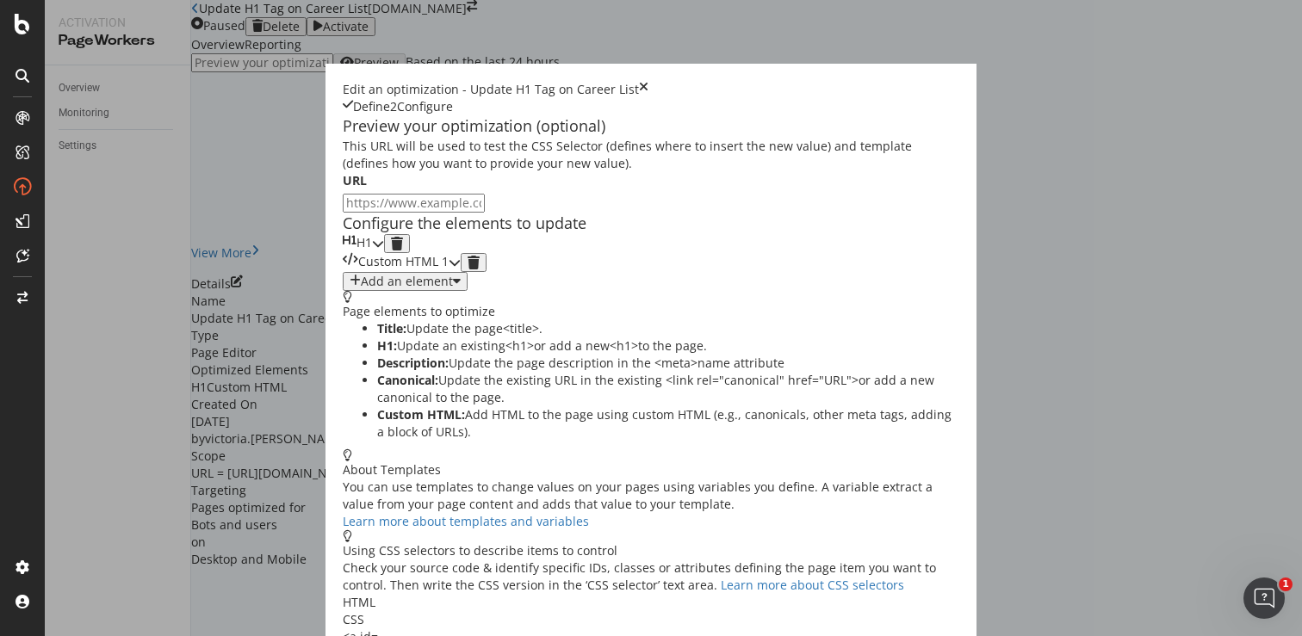
click at [461, 269] on icon "modal" at bounding box center [455, 263] width 12 height 12
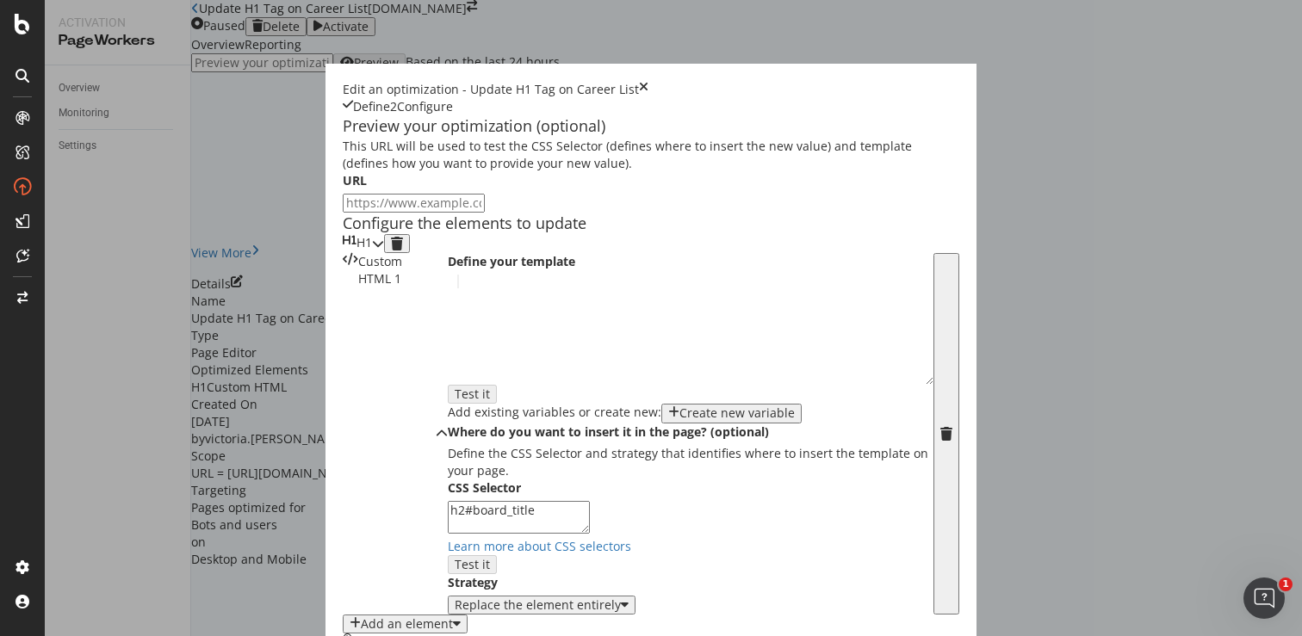
click at [648, 81] on icon "times" at bounding box center [643, 89] width 9 height 17
